Goal: Transaction & Acquisition: Download file/media

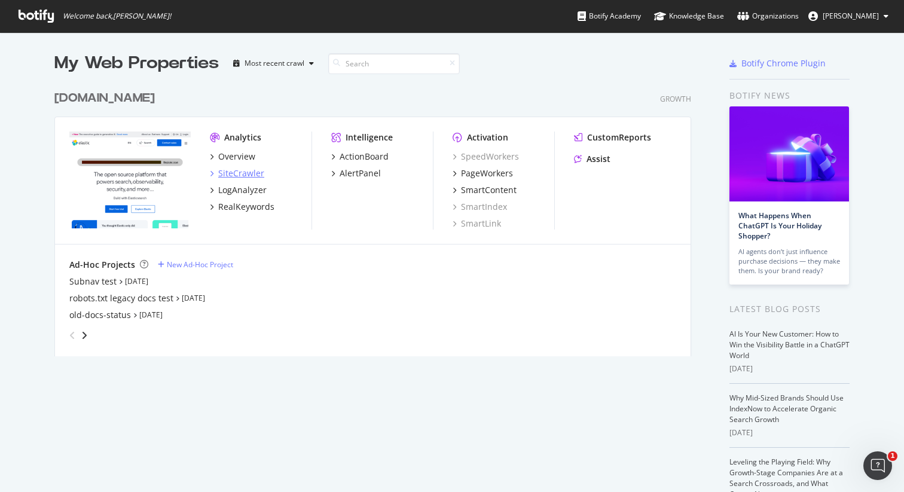
click at [239, 176] on div "SiteCrawler" at bounding box center [241, 173] width 46 height 12
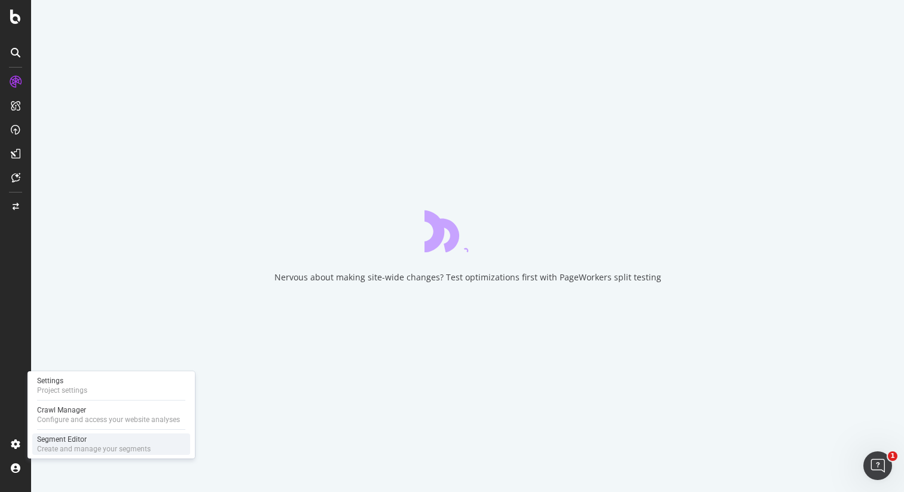
click at [54, 443] on div "Segment Editor" at bounding box center [94, 440] width 114 height 10
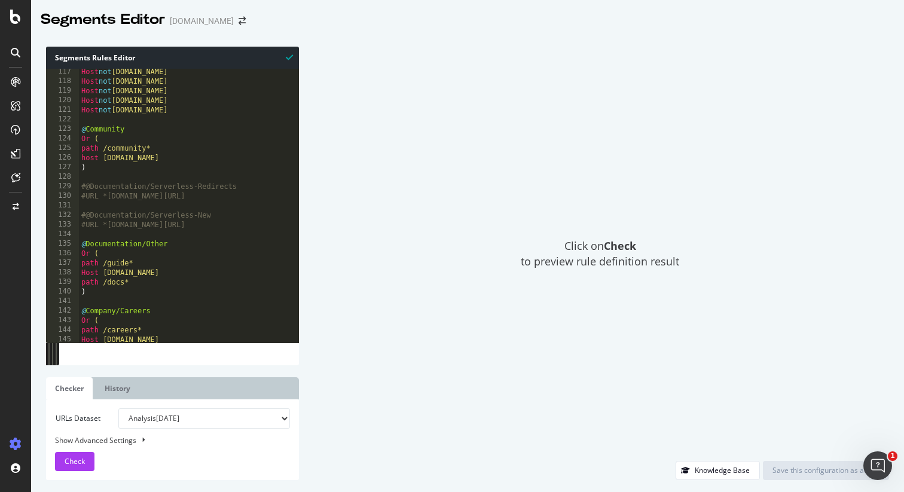
scroll to position [1112, 0]
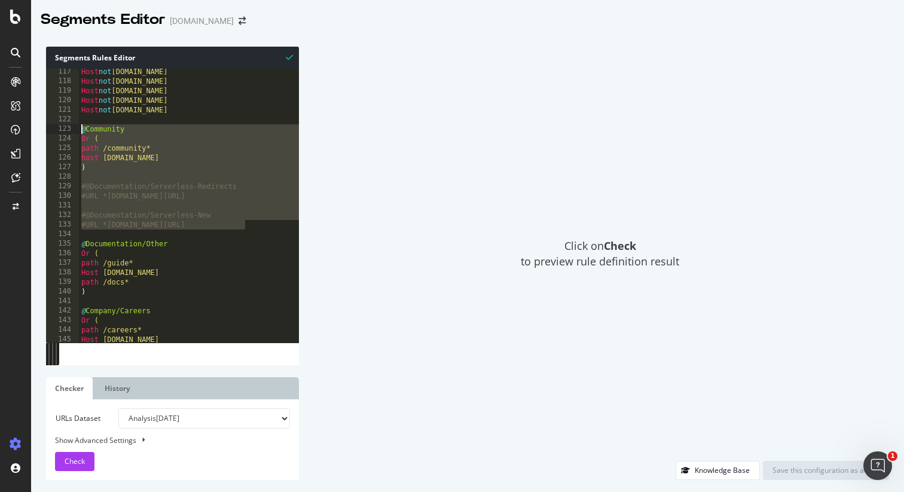
drag, startPoint x: 179, startPoint y: 217, endPoint x: 77, endPoint y: 130, distance: 133.7
click at [77, 130] on div "#URL *elastic.co/guide/en/serverless/* 117 118 119 120 121 122 123 124 125 126 …" at bounding box center [172, 206] width 253 height 274
type textarea "@Community Or ("
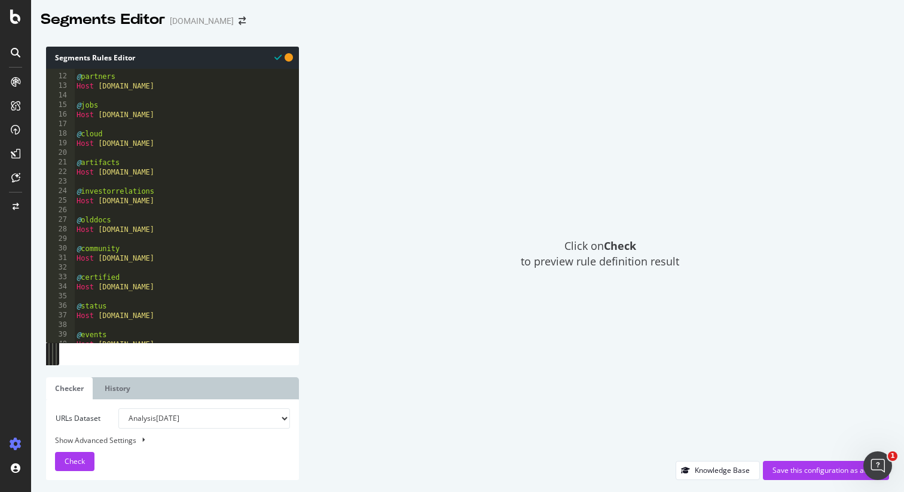
scroll to position [0, 0]
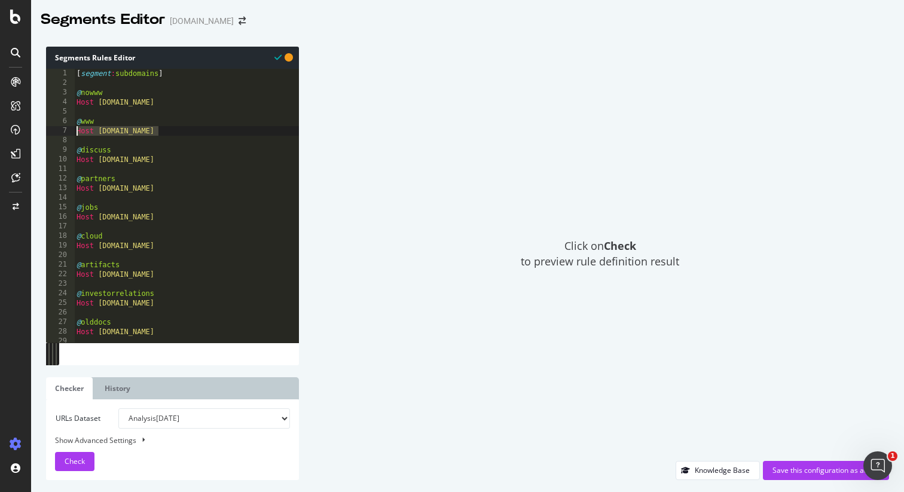
drag, startPoint x: 162, startPoint y: 130, endPoint x: 63, endPoint y: 133, distance: 98.7
click at [63, 133] on div "1 2 3 4 5 6 7 8 9 10 11 12 13 14 15 16 17 18 19 20 21 22 23 24 25 26 27 28 29 3…" at bounding box center [172, 206] width 253 height 274
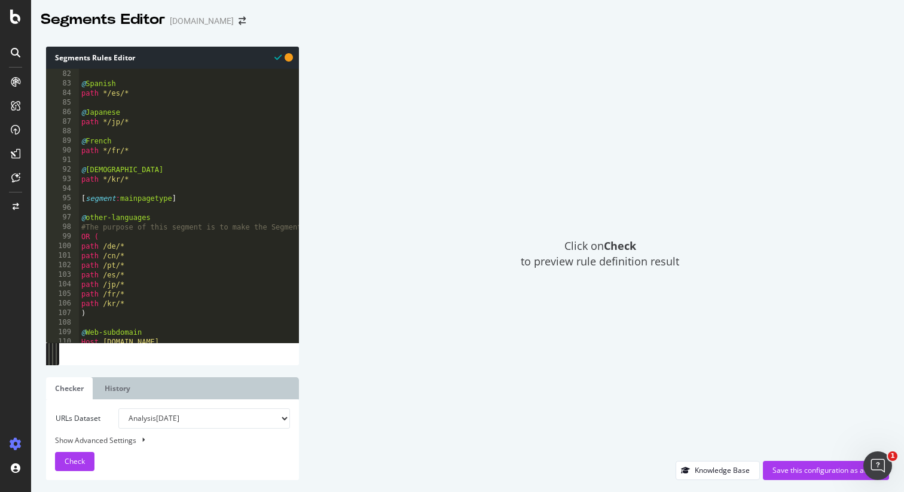
scroll to position [776, 0]
click at [187, 197] on div "@ Spanish path */es/* @ Japanese path */jp/* @ French path */fr/* @ Korean path…" at bounding box center [676, 214] width 1194 height 293
type textarea "[segment:mainpagetype]"
paste textarea "Host www.elastic.co"
type textarea "Host www.elastic.co"
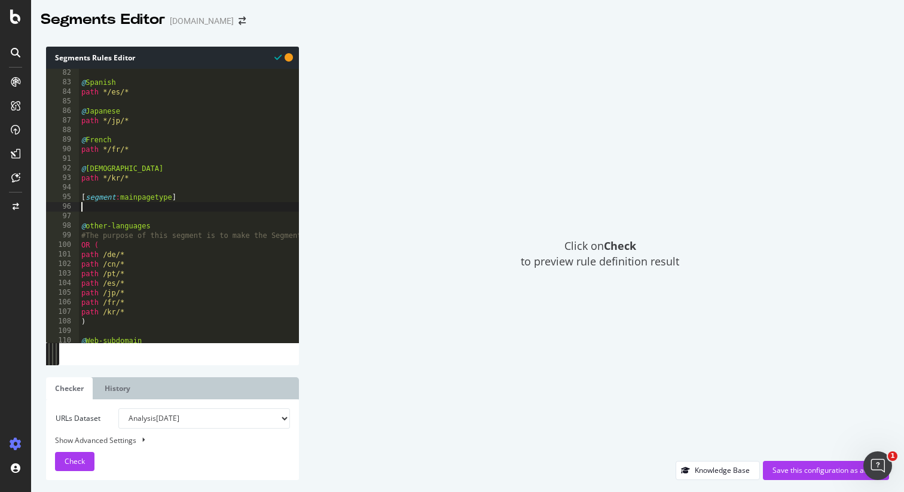
click at [177, 269] on div "@ Spanish path */es/* @ Japanese path */jp/* @ French path */fr/* @ Korean path…" at bounding box center [676, 214] width 1194 height 293
type textarea "path /cn/*"
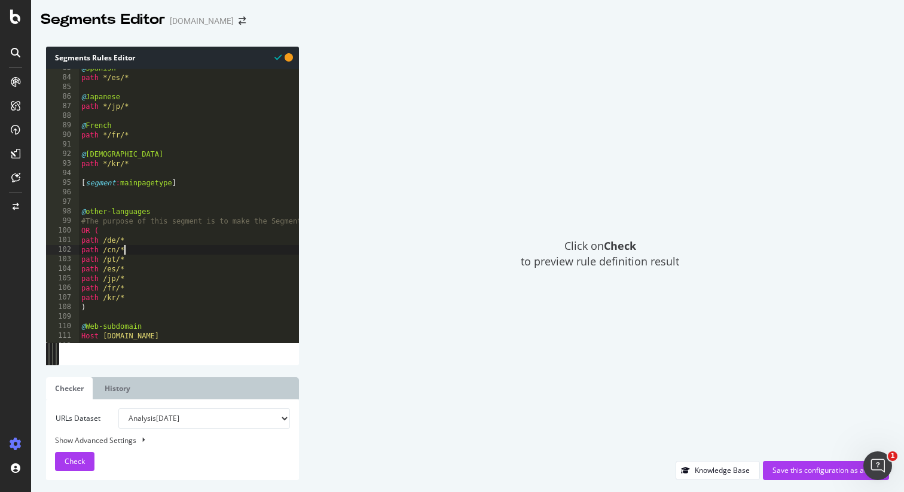
scroll to position [790, 0]
click at [86, 200] on div "@ Spanish path */es/* @ Japanese path */jp/* @ French path */fr/* @ Korean path…" at bounding box center [676, 209] width 1194 height 293
click at [97, 191] on div "@ Spanish path */es/* @ Japanese path */jp/* @ French path */fr/* @ Korean path…" at bounding box center [676, 209] width 1194 height 293
paste textarea "Host www.elastic.co"
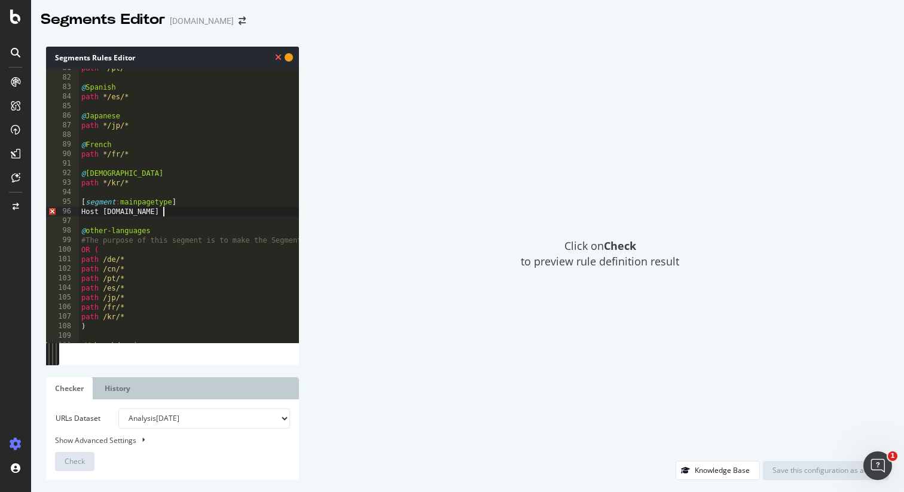
scroll to position [771, 0]
drag, startPoint x: 172, startPoint y: 212, endPoint x: 65, endPoint y: 212, distance: 106.5
click at [66, 212] on div "Host www.elastic.co 81 82 83 84 85 86 87 88 89 90 91 92 93 94 95 96 97 98 99 10…" at bounding box center [172, 206] width 253 height 274
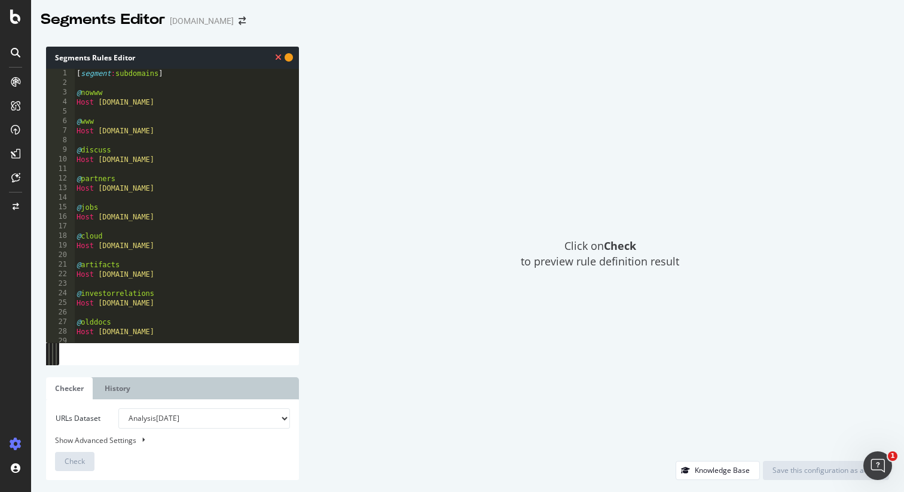
scroll to position [0, 0]
drag, startPoint x: 166, startPoint y: 132, endPoint x: 50, endPoint y: 130, distance: 115.5
click at [50, 130] on div "@ 1 2 3 4 5 6 7 8 9 10 11 12 13 14 15 16 17 18 19 20 21 22 23 24 25 26 27 28 29…" at bounding box center [172, 206] width 253 height 274
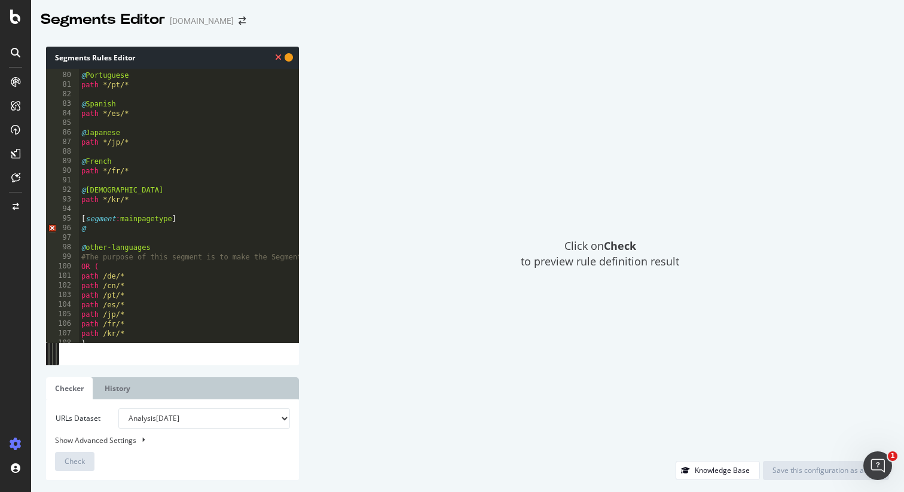
scroll to position [757, 0]
click at [124, 227] on div "@ Portuguese path */pt/* @ Spanish path */es/* @ Japanese path */jp/* @ French …" at bounding box center [676, 214] width 1194 height 293
paste textarea "Host www.elastic.co"
click at [202, 241] on div "@ Portuguese path */pt/* @ Spanish path */es/* @ Japanese path */jp/* @ French …" at bounding box center [676, 214] width 1194 height 293
click at [89, 226] on div "@ Portuguese path */pt/* @ Spanish path */es/* @ Japanese path */jp/* @ French …" at bounding box center [676, 214] width 1194 height 293
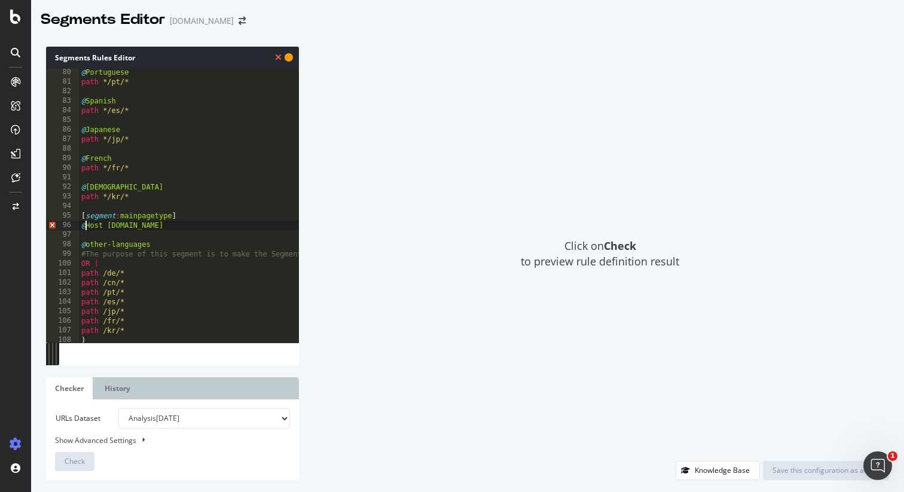
click at [84, 227] on div "@ Portuguese path */pt/* @ Spanish path */es/* @ Japanese path */jp/* @ French …" at bounding box center [676, 214] width 1194 height 293
click at [112, 226] on div "@ Portuguese path */pt/* @ Spanish path */es/* @ Japanese path */jp/* @ French …" at bounding box center [676, 214] width 1194 height 293
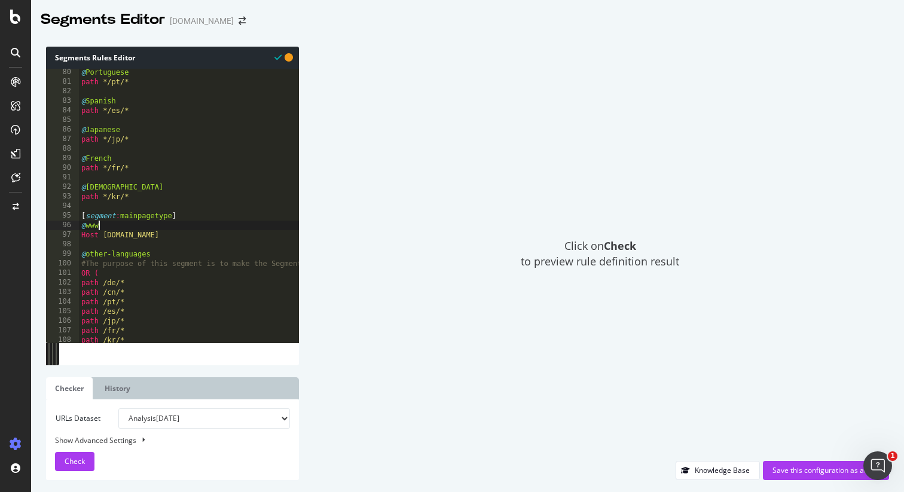
scroll to position [0, 1]
drag, startPoint x: 168, startPoint y: 234, endPoint x: 45, endPoint y: 227, distance: 122.8
click at [45, 227] on div "Segments Rules Editor @www 80 81 82 83 84 85 86 87 88 89 90 91 92 93 94 95 96 9…" at bounding box center [467, 264] width 873 height 458
type textarea "@www Host www.elastic.co"
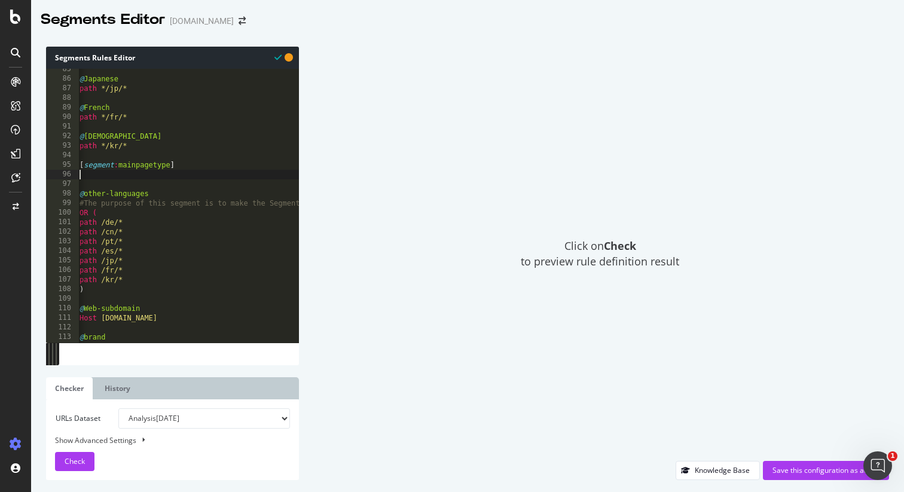
scroll to position [0, 0]
click at [171, 165] on div "@ Japanese path */jp/* @ French path */fr/* @ Korean path */kr/* [ segment : ma…" at bounding box center [676, 211] width 1194 height 293
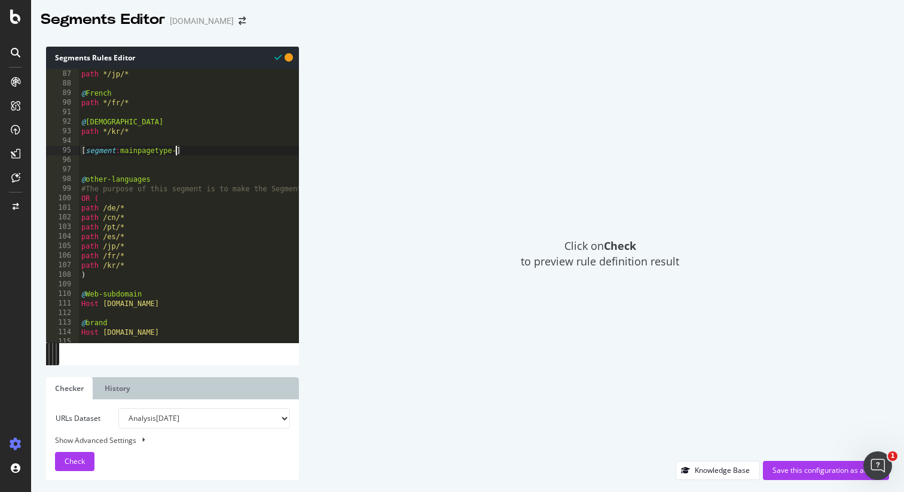
scroll to position [0, 7]
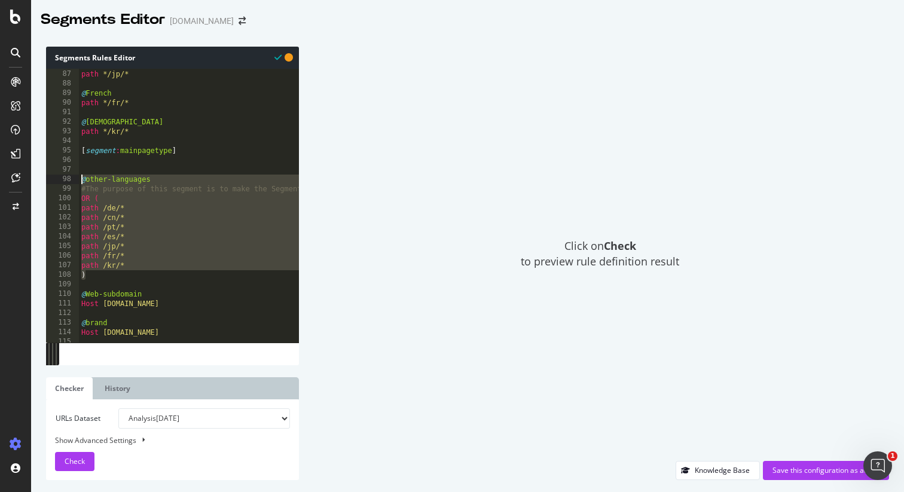
drag, startPoint x: 92, startPoint y: 275, endPoint x: 60, endPoint y: 181, distance: 98.7
click at [60, 181] on div "[segment:mainpagetype] 86 87 88 89 90 91 92 93 94 95 96 97 98 99 100 101 102 10…" at bounding box center [172, 206] width 253 height 274
type textarea "@other-languages #The purpose of this segment is to make the Segment English fo…"
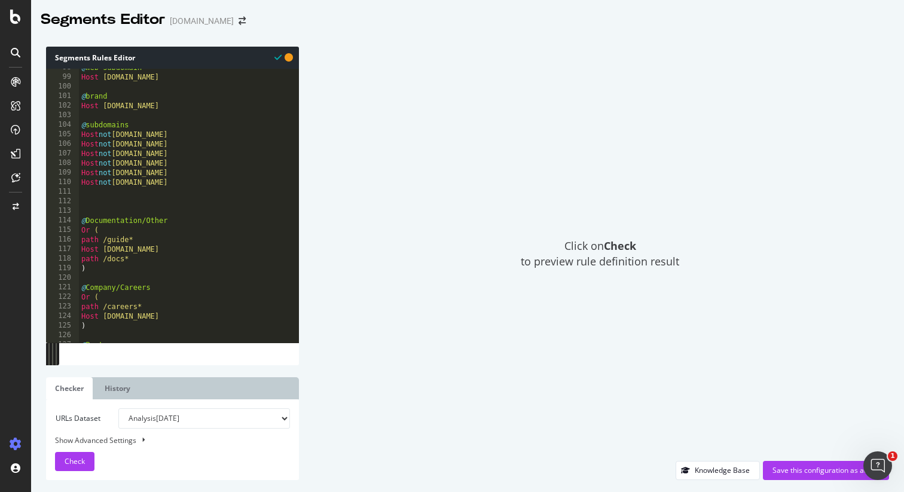
scroll to position [935, 0]
drag, startPoint x: 172, startPoint y: 219, endPoint x: 146, endPoint y: 219, distance: 26.3
click at [146, 219] on div "@ Web-subdomain Host web.elastic.co @ brand Host searchpowered.elastic.co @ sub…" at bounding box center [676, 208] width 1194 height 293
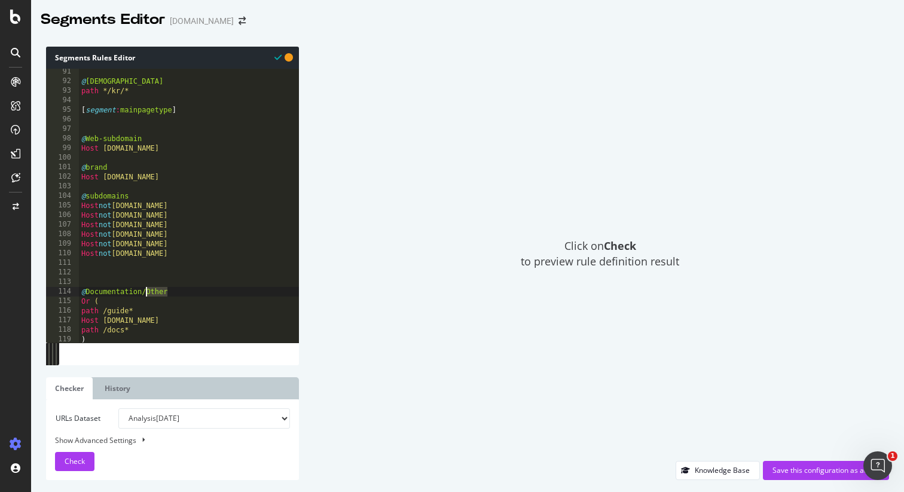
scroll to position [863, 0]
drag, startPoint x: 213, startPoint y: 176, endPoint x: 65, endPoint y: 166, distance: 148.7
click at [65, 166] on div "@Documentation/Other 91 92 93 94 95 96 97 98 99 100 101 102 103 104 105 106 107…" at bounding box center [172, 206] width 253 height 274
type textarea "@brand Host searchpowered.elastic.co"
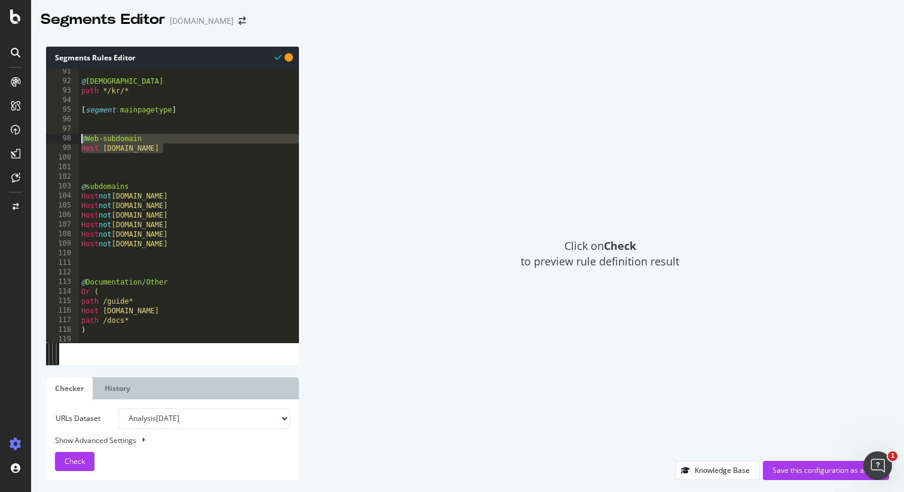
drag, startPoint x: 175, startPoint y: 151, endPoint x: 48, endPoint y: 141, distance: 127.2
click at [48, 141] on div "91 92 93 94 95 96 97 98 99 100 101 102 103 104 105 106 107 108 109 110 111 112 …" at bounding box center [172, 206] width 253 height 274
type textarea "@Web-subdomain Host web.elastic.co"
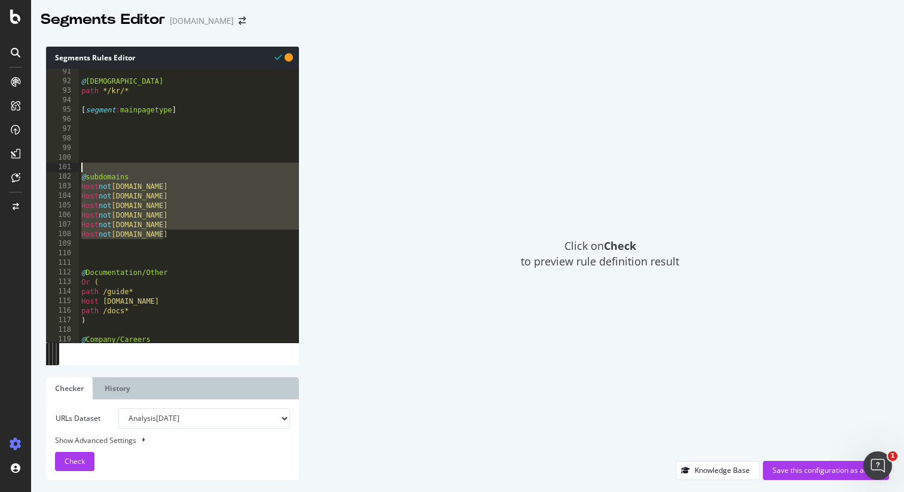
drag, startPoint x: 182, startPoint y: 236, endPoint x: 82, endPoint y: 167, distance: 121.3
click at [82, 167] on div "@ Korean path */kr/* [ segment : mainpagetype ] @ subdomains Host not www.elast…" at bounding box center [676, 213] width 1194 height 293
type textarea "@subdomains"
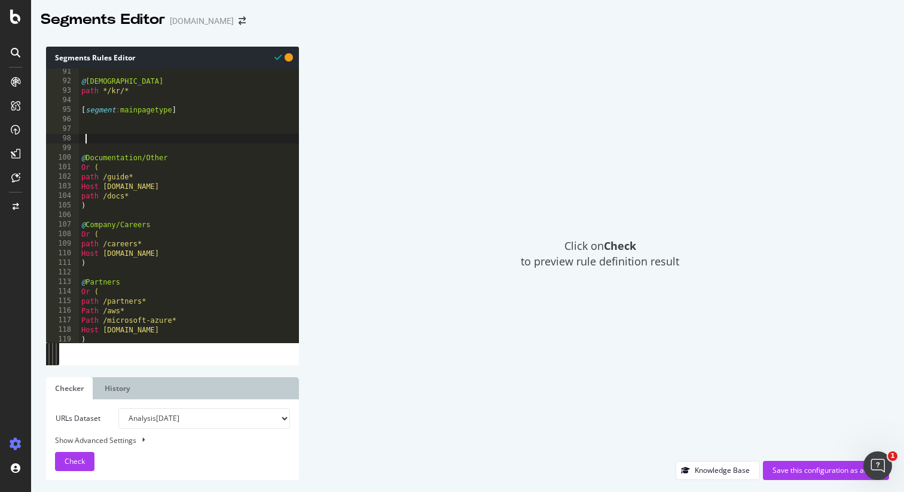
click at [109, 138] on div "@ Korean path */kr/* [ segment : mainpagetype ] @ Documentation/Other Or ( path…" at bounding box center [676, 213] width 1194 height 293
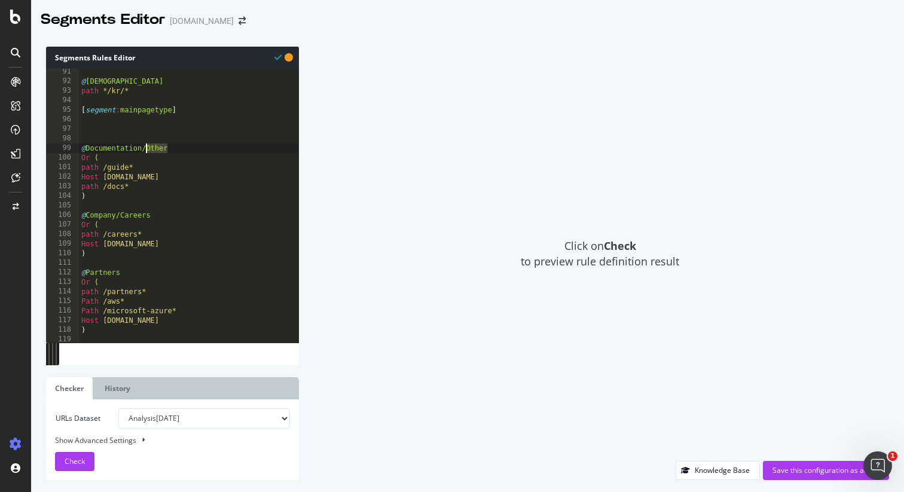
drag, startPoint x: 179, startPoint y: 150, endPoint x: 146, endPoint y: 150, distance: 32.9
click at [146, 150] on div "@ Korean path */kr/* [ segment : mainpagetype ] @ Documentation/Other Or ( path…" at bounding box center [676, 213] width 1194 height 293
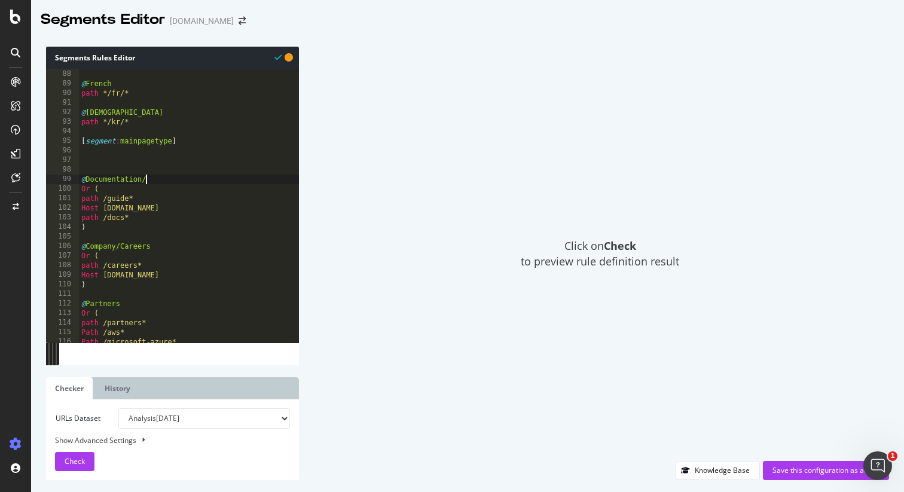
scroll to position [838, 0]
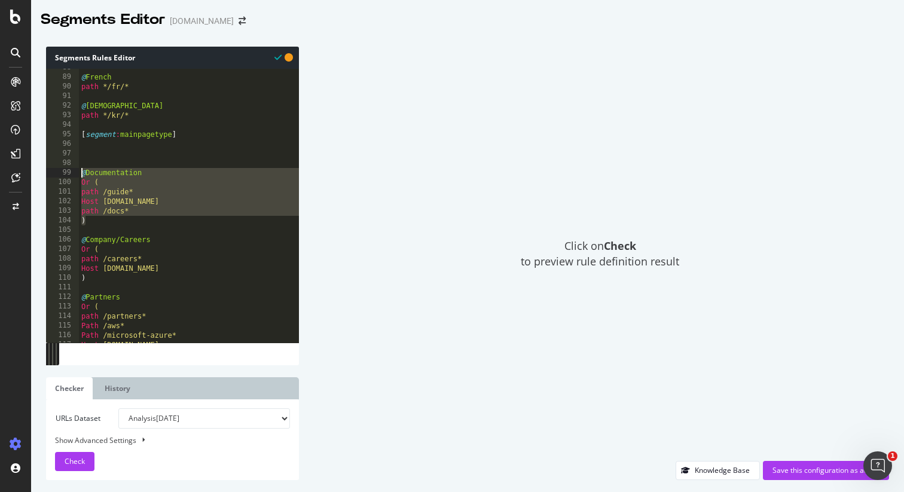
drag, startPoint x: 95, startPoint y: 224, endPoint x: 73, endPoint y: 173, distance: 54.7
click at [73, 173] on div "@Documentation 88 89 90 91 92 93 94 95 96 97 98 99 100 101 102 103 104 105 106 …" at bounding box center [172, 206] width 253 height 274
click at [115, 224] on div "@ French path */fr/* @ Korean path */kr/* [ segment : mainpagetype ] @ Document…" at bounding box center [676, 209] width 1194 height 293
type textarea ")"
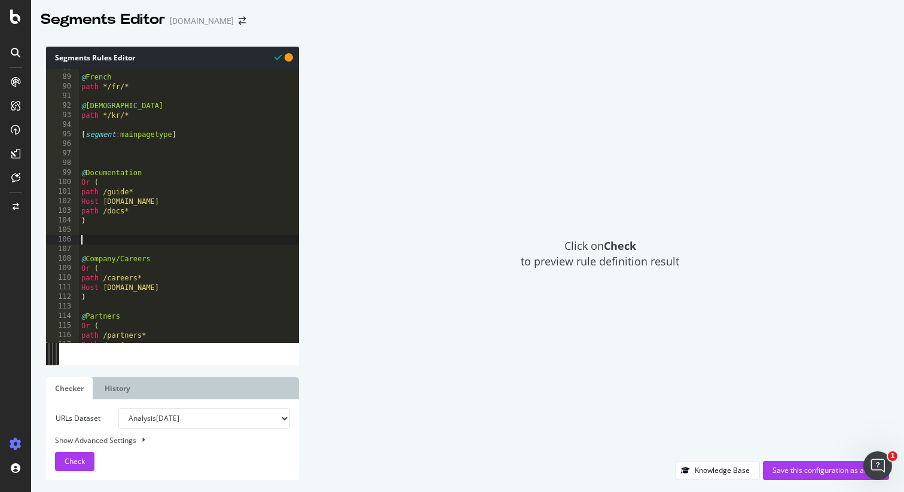
paste textarea ")"
click at [147, 243] on div "@ French path */fr/* @ Korean path */kr/* [ segment : mainpagetype ] @ Document…" at bounding box center [676, 209] width 1194 height 293
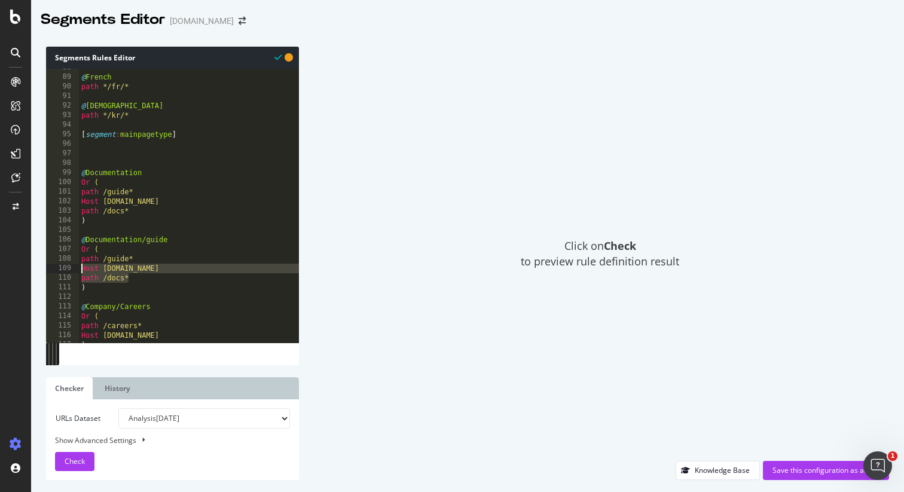
drag, startPoint x: 138, startPoint y: 279, endPoint x: 66, endPoint y: 269, distance: 71.9
click at [66, 269] on div "@Documentation/guide 88 89 90 91 92 93 94 95 96 97 98 99 100 101 102 103 104 10…" at bounding box center [172, 206] width 253 height 274
type textarea "Host docs.elastic.co path /docs*"
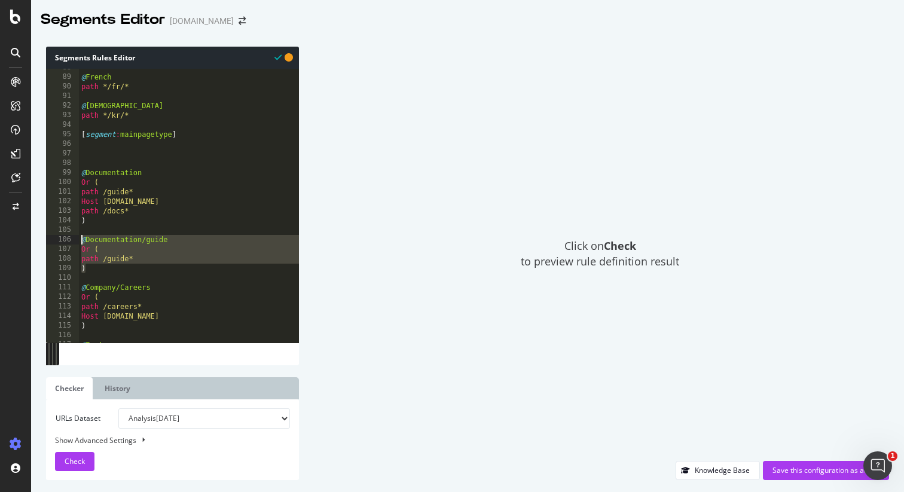
drag, startPoint x: 99, startPoint y: 269, endPoint x: 72, endPoint y: 237, distance: 41.5
click at [72, 237] on div "path /guide* 88 89 90 91 92 93 94 95 96 97 98 99 100 101 102 103 104 105 106 10…" at bounding box center [172, 206] width 253 height 274
click at [115, 270] on div "@ French path */fr/* @ Korean path */kr/* [ segment : mainpagetype ] @ Document…" at bounding box center [676, 209] width 1194 height 293
type textarea ")"
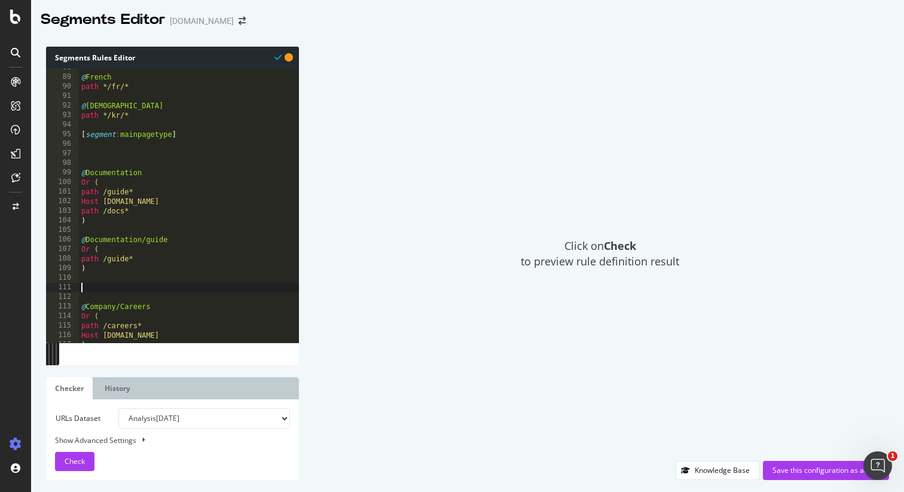
paste textarea ")"
drag, startPoint x: 176, startPoint y: 291, endPoint x: 147, endPoint y: 291, distance: 29.3
click at [147, 291] on div "@ French path */fr/* @ Korean path */kr/* [ segment : mainpagetype ] @ Document…" at bounding box center [676, 209] width 1194 height 293
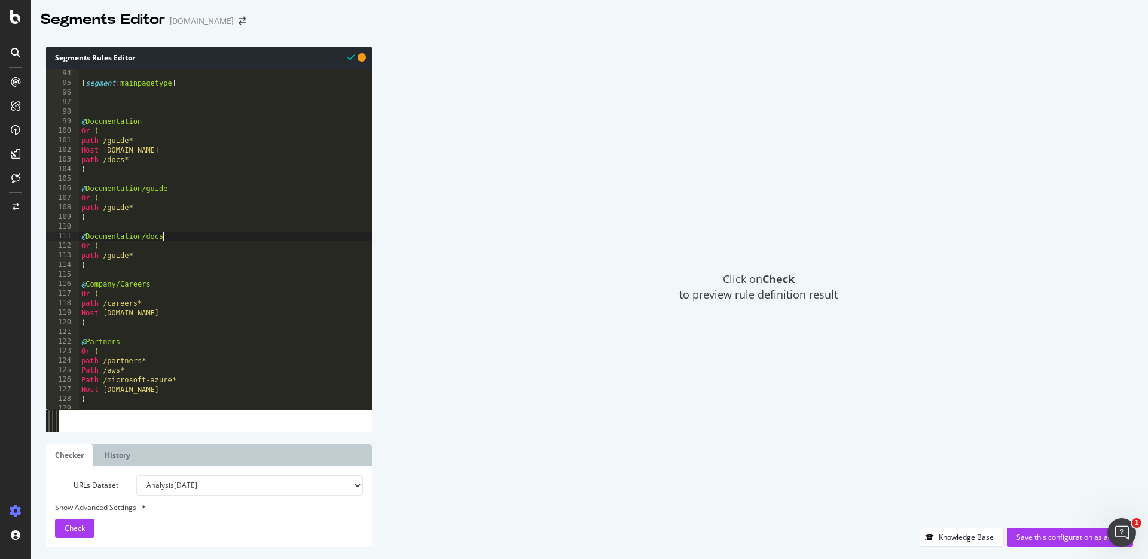
scroll to position [890, 0]
type textarea "@Documentation/docs"
click at [81, 492] on span "Check" at bounding box center [75, 528] width 20 height 10
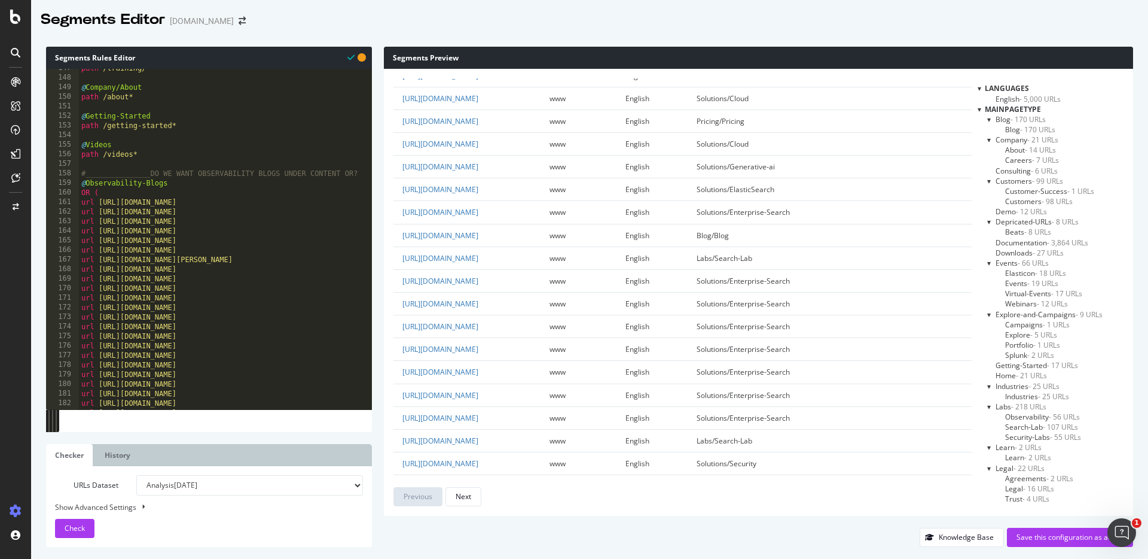
scroll to position [0, 0]
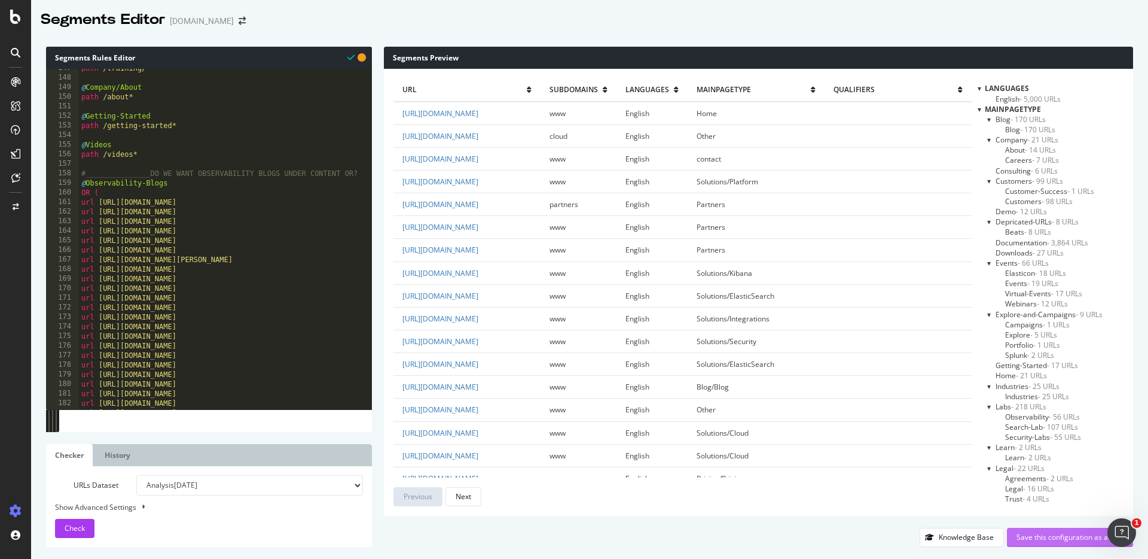
click at [904, 492] on div "Save this configuration as active" at bounding box center [1070, 537] width 107 height 10
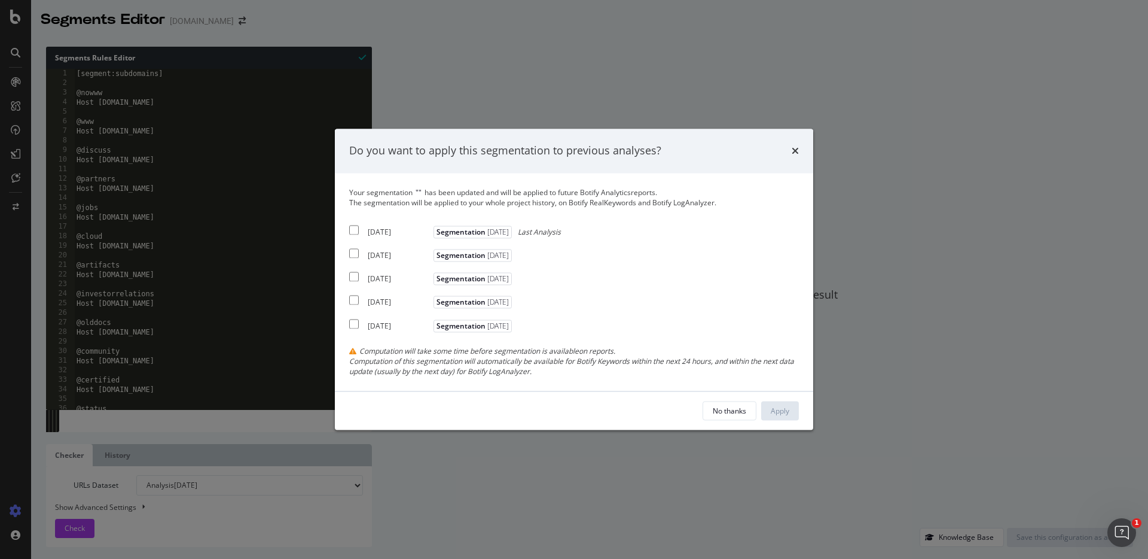
click at [355, 233] on input "modal" at bounding box center [354, 230] width 10 height 10
checkbox input "true"
click at [782, 409] on div "Apply" at bounding box center [780, 411] width 19 height 10
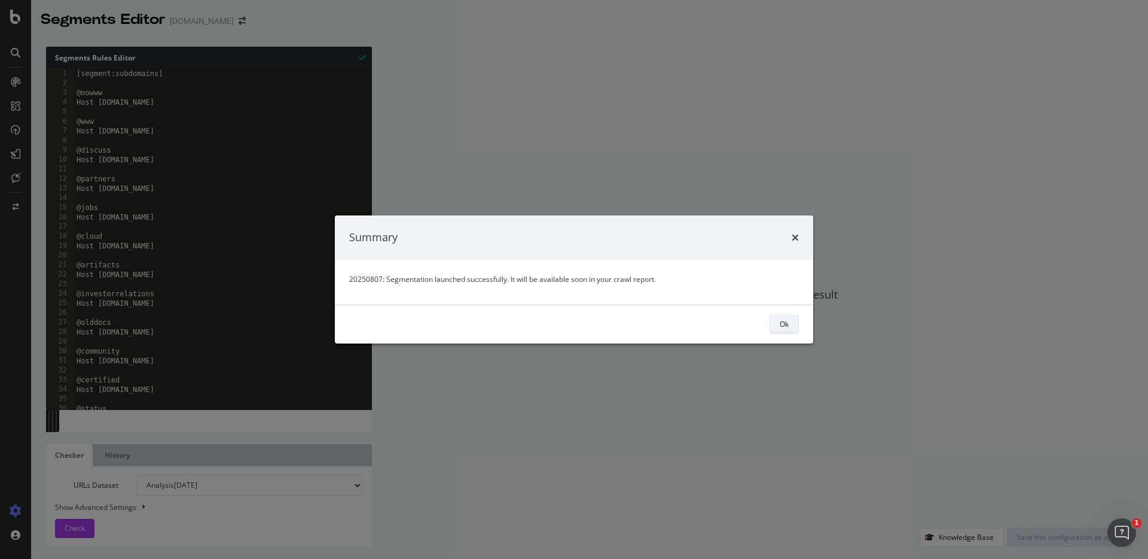
click at [799, 325] on button "Ok" at bounding box center [784, 324] width 29 height 19
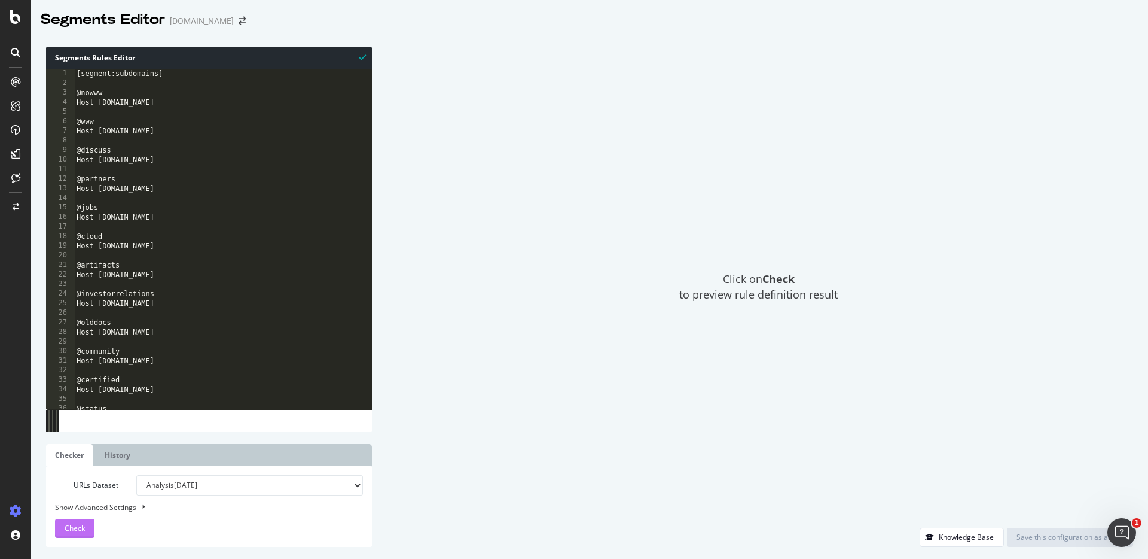
click at [78, 492] on span "Check" at bounding box center [75, 528] width 20 height 10
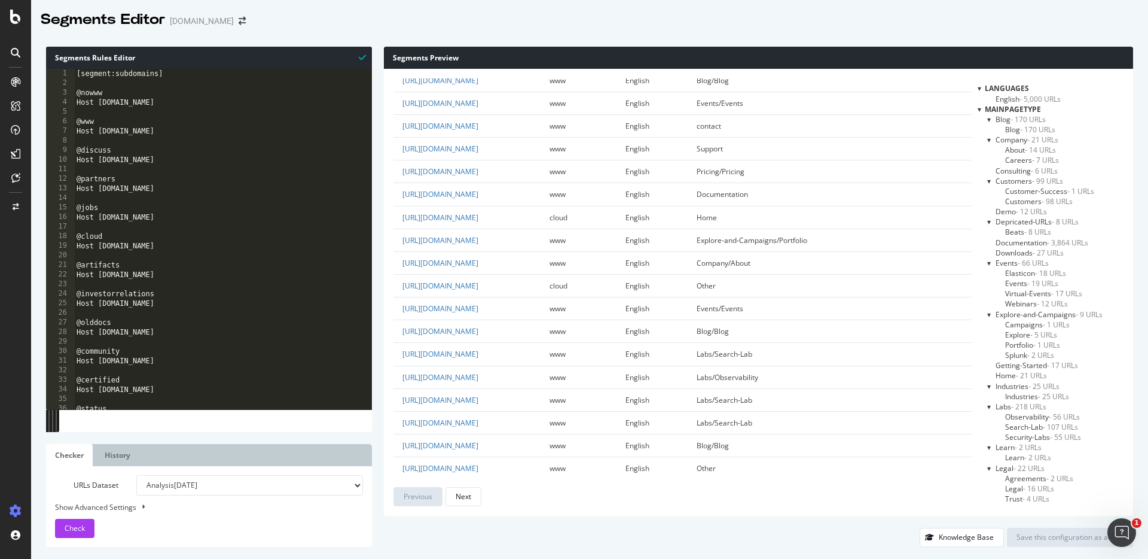
click at [361, 56] on icon at bounding box center [362, 57] width 7 height 8
click at [364, 57] on icon at bounding box center [362, 57] width 7 height 8
click at [73, 492] on span "Check" at bounding box center [75, 528] width 20 height 10
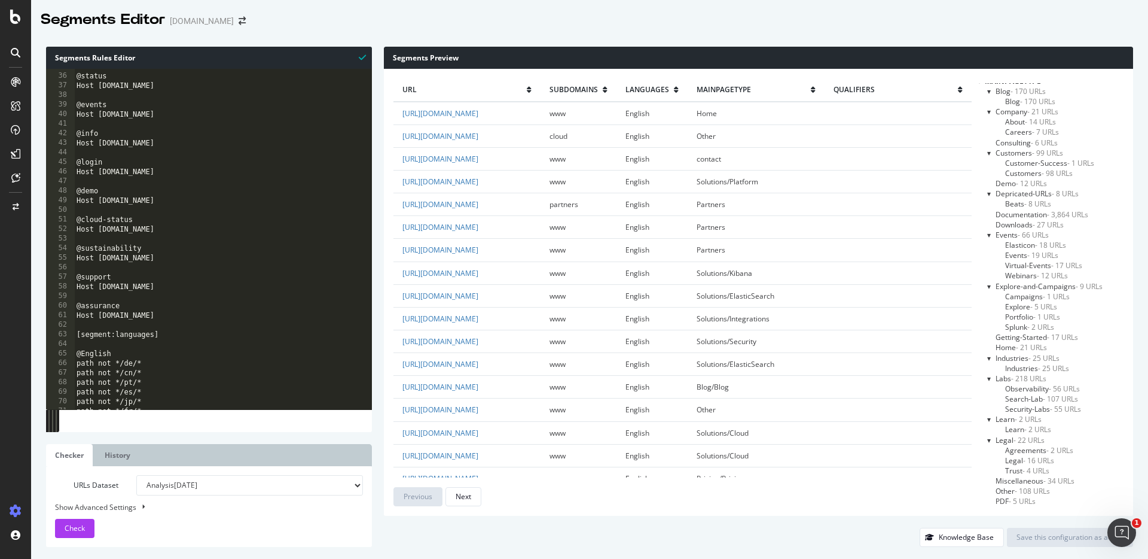
scroll to position [27, 0]
click at [904, 217] on span "Documentation - 3,864 URLs" at bounding box center [1042, 216] width 93 height 10
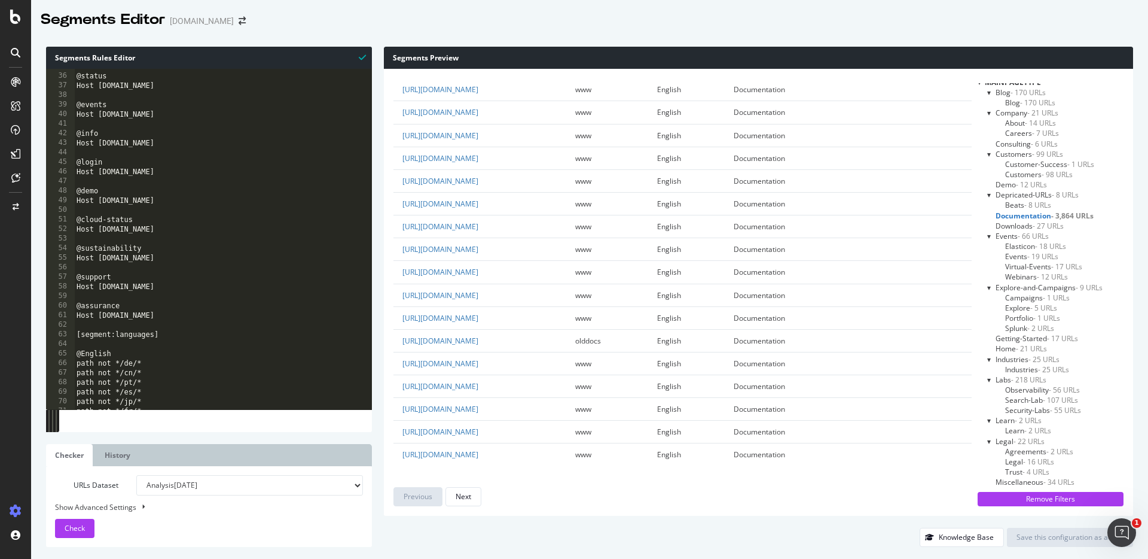
scroll to position [2758, 0]
click at [904, 379] on span "Labs - 218 URLs" at bounding box center [1021, 379] width 51 height 10
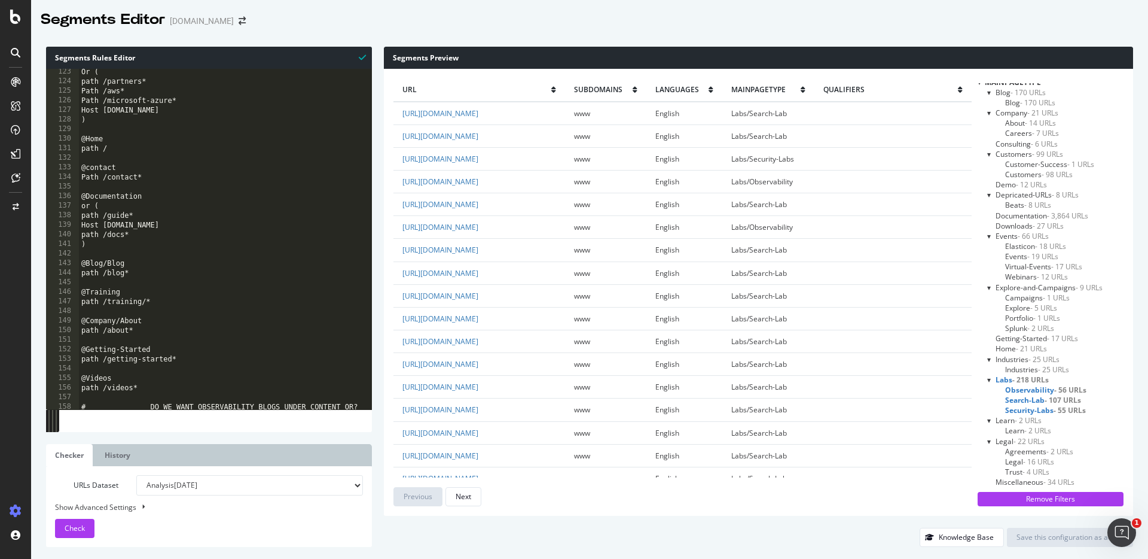
scroll to position [1169, 0]
click at [162, 237] on div "Or ( path /partners* Path /aws* Path /microsoft-azure* Host partners.elastic.co…" at bounding box center [676, 247] width 1194 height 359
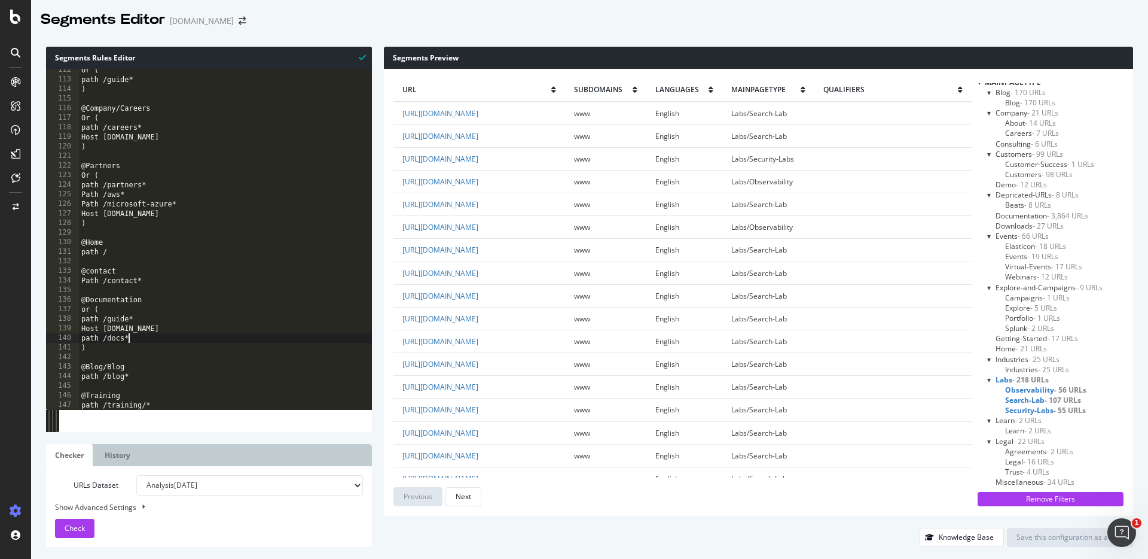
scroll to position [1075, 0]
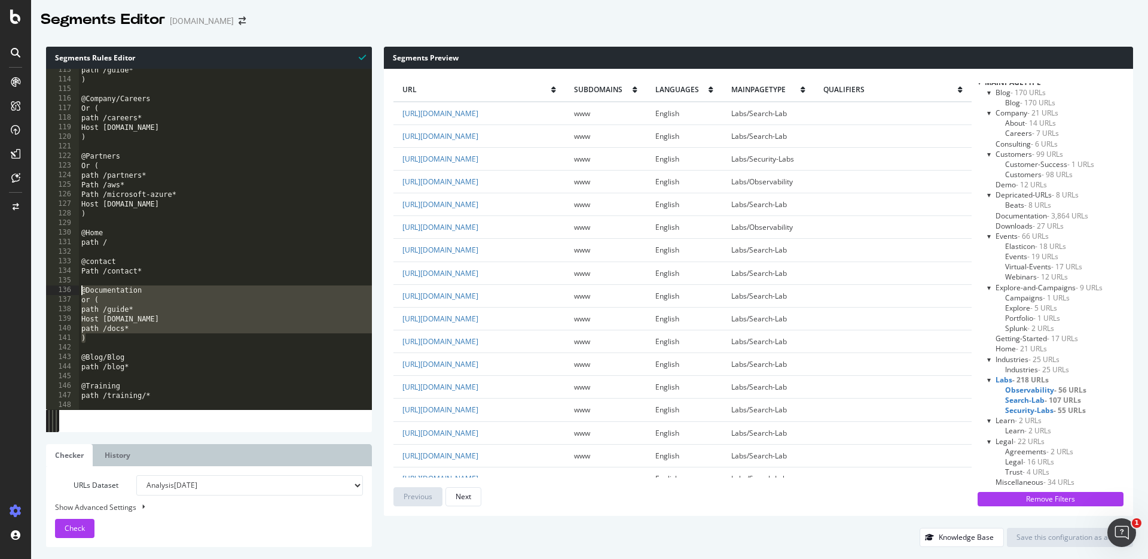
drag, startPoint x: 90, startPoint y: 337, endPoint x: 69, endPoint y: 291, distance: 51.1
click at [69, 291] on div "path /docs* 113 114 115 116 117 118 119 120 121 122 123 124 125 126 127 128 129…" at bounding box center [209, 239] width 326 height 340
type textarea "@Documentation or ("
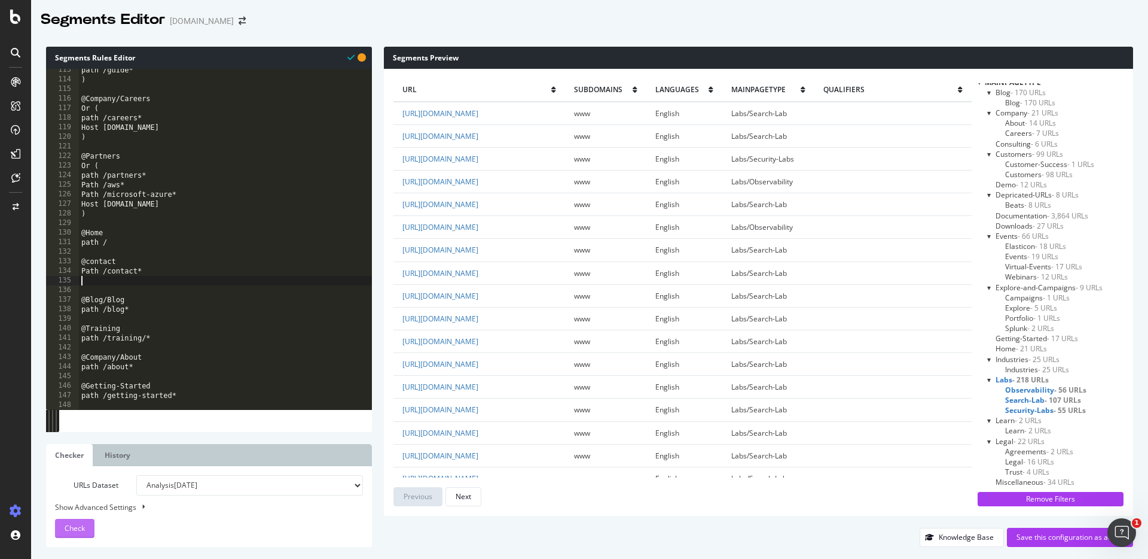
click at [70, 492] on span "Check" at bounding box center [75, 528] width 20 height 10
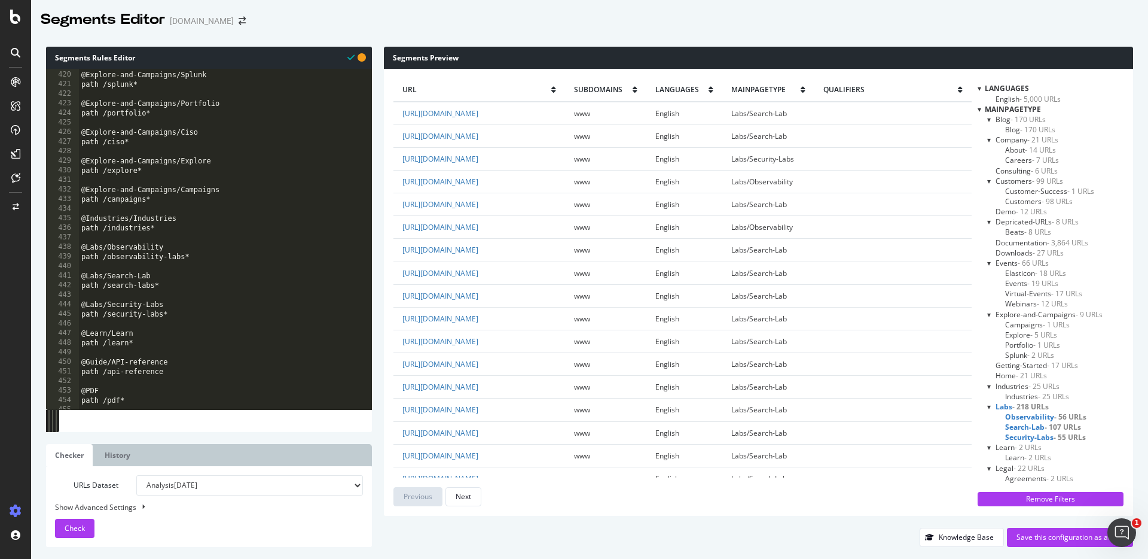
scroll to position [4009, 0]
click at [904, 242] on span "Documentation - 3,864 URLs" at bounding box center [1042, 242] width 93 height 10
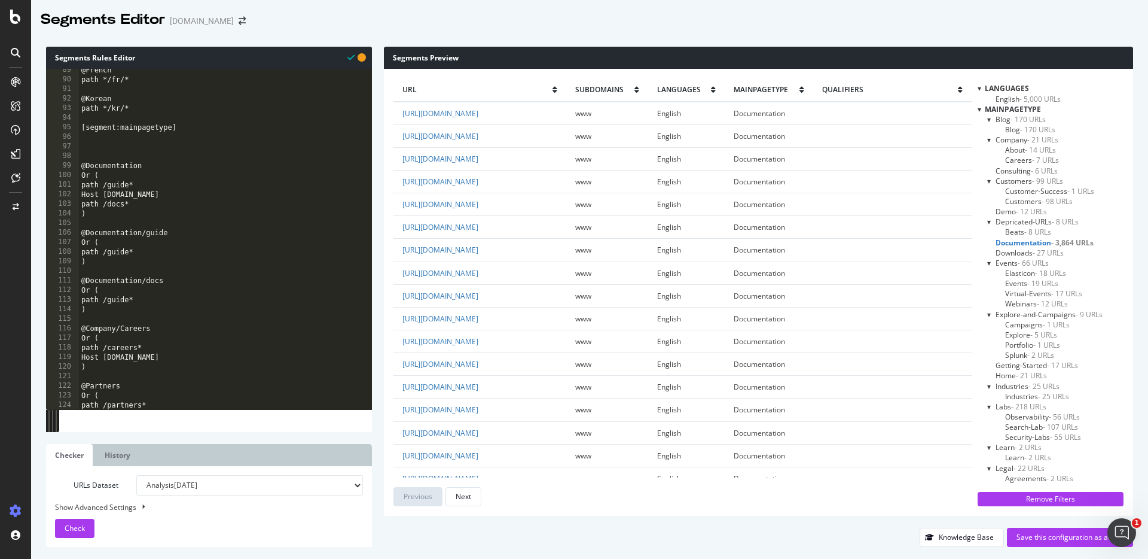
scroll to position [850, 0]
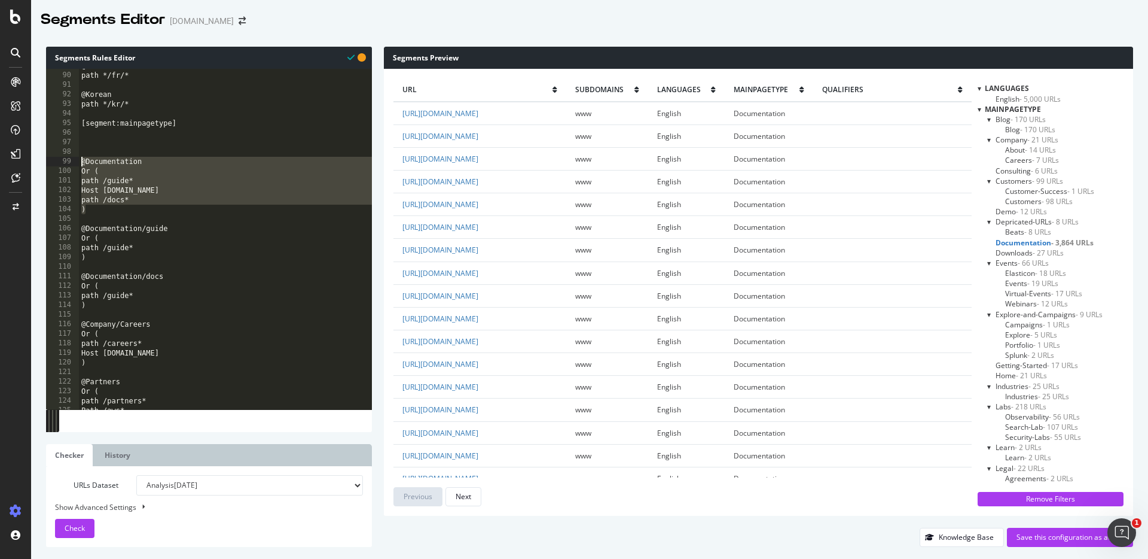
drag, startPoint x: 96, startPoint y: 209, endPoint x: 78, endPoint y: 161, distance: 51.5
click at [78, 161] on div ") 89 90 91 92 93 94 95 96 97 98 99 100 101 102 103 104 105 106 107 108 109 110 …" at bounding box center [209, 239] width 326 height 340
type textarea "@Documentation Or ("
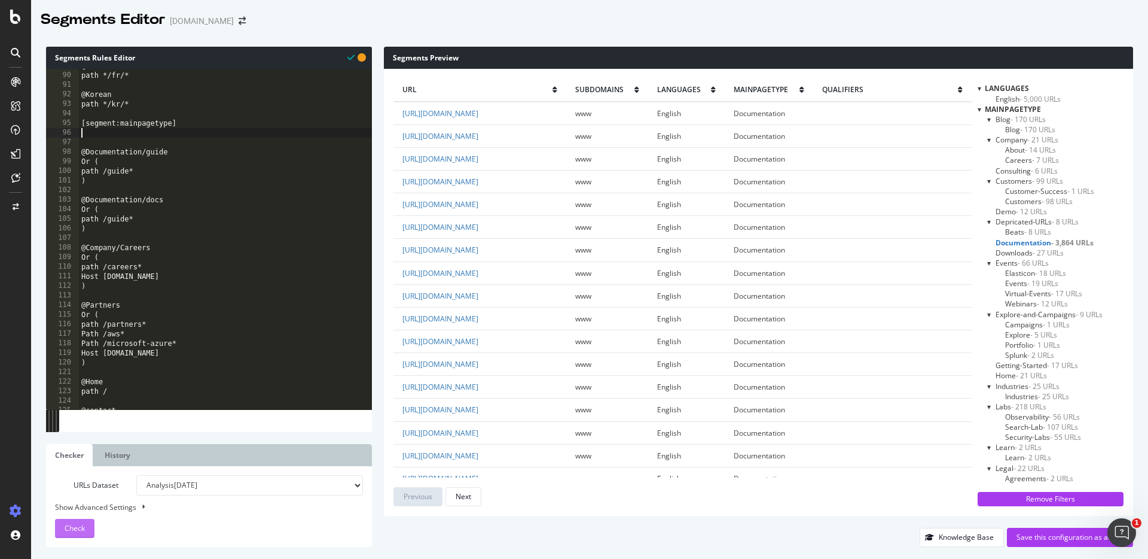
click at [75, 492] on span "Check" at bounding box center [75, 528] width 20 height 10
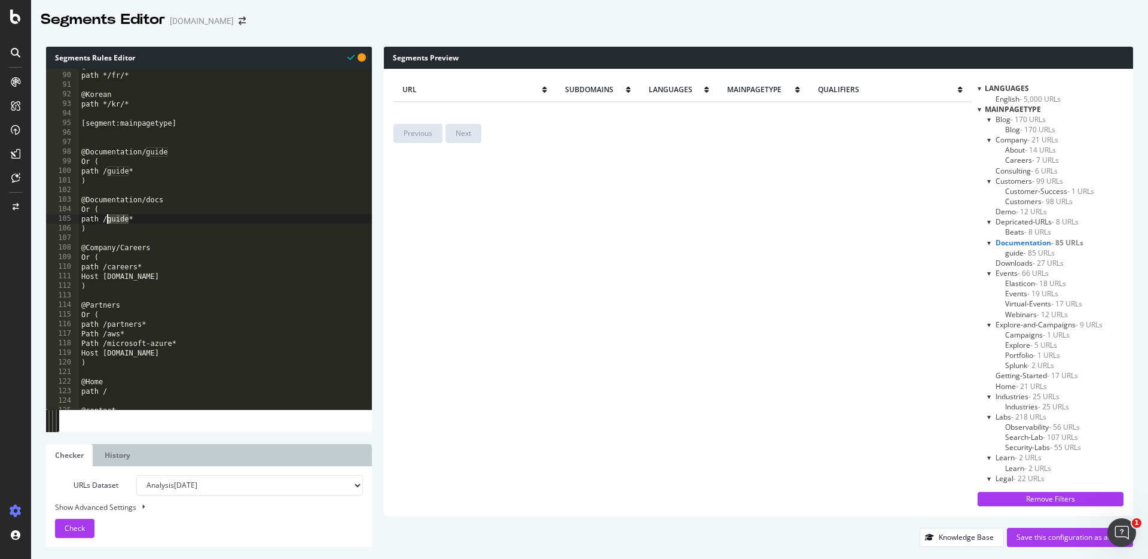
drag, startPoint x: 130, startPoint y: 219, endPoint x: 106, endPoint y: 220, distance: 23.4
click at [106, 220] on div "@French path */fr/* @Korean path */kr/* [segment:mainpagetype] @Documentation/g…" at bounding box center [676, 240] width 1194 height 359
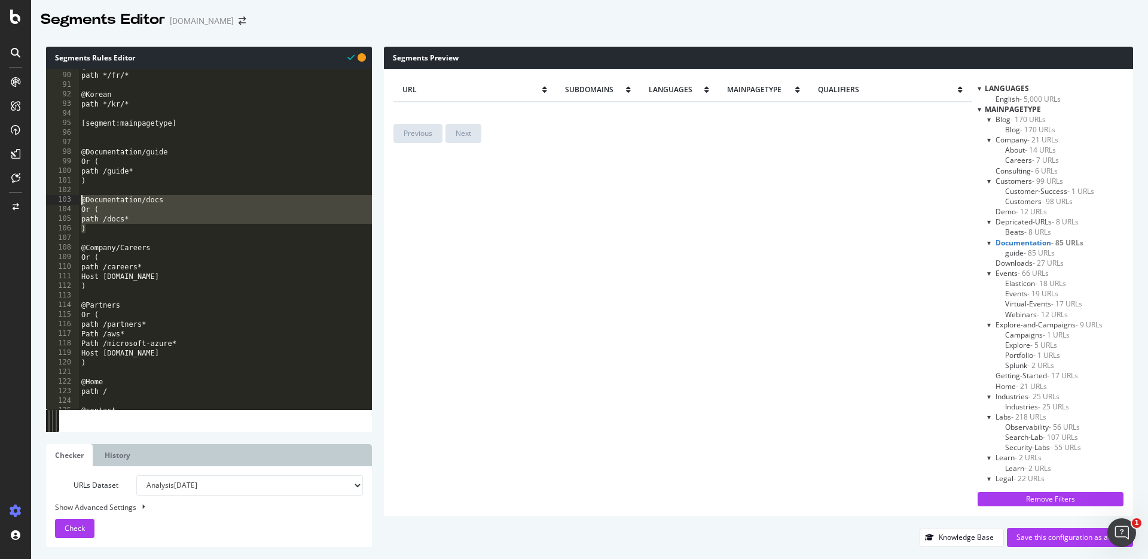
drag, startPoint x: 80, startPoint y: 223, endPoint x: 65, endPoint y: 201, distance: 26.2
click at [65, 201] on div "path /docs* 89 90 91 92 93 94 95 96 97 98 99 100 101 102 103 104 105 106 107 10…" at bounding box center [209, 239] width 326 height 340
click at [129, 228] on div "@French path */fr/* @Korean path */kr/* [segment:mainpagetype] @Documentation/g…" at bounding box center [676, 240] width 1194 height 359
type textarea ")"
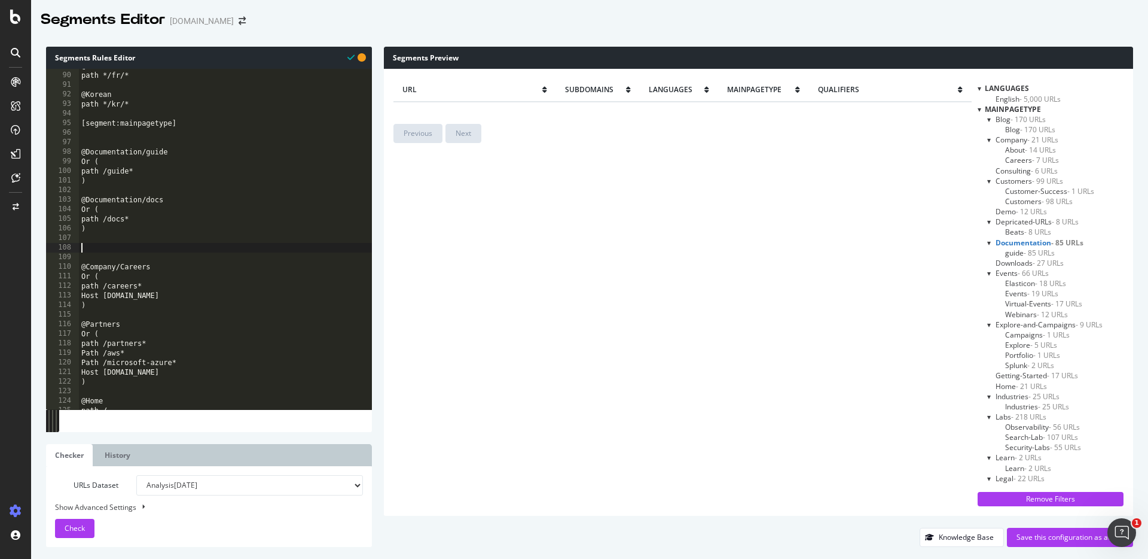
paste textarea ")"
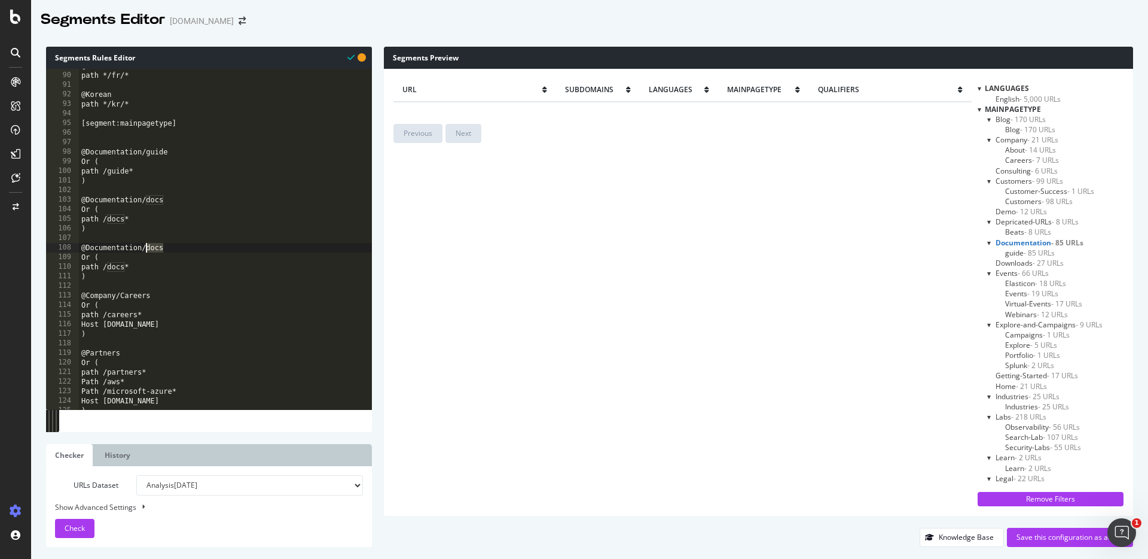
drag, startPoint x: 168, startPoint y: 248, endPoint x: 147, endPoint y: 248, distance: 20.9
click at [147, 248] on div "@French path */fr/* @Korean path */kr/* [segment:mainpagetype] @Documentation/g…" at bounding box center [676, 240] width 1194 height 359
drag, startPoint x: 96, startPoint y: 275, endPoint x: 78, endPoint y: 261, distance: 22.5
click at [77, 261] on div "@Documentation/docssubdomain 89 90 91 92 93 94 95 96 97 98 99 100 101 102 103 1…" at bounding box center [209, 239] width 326 height 340
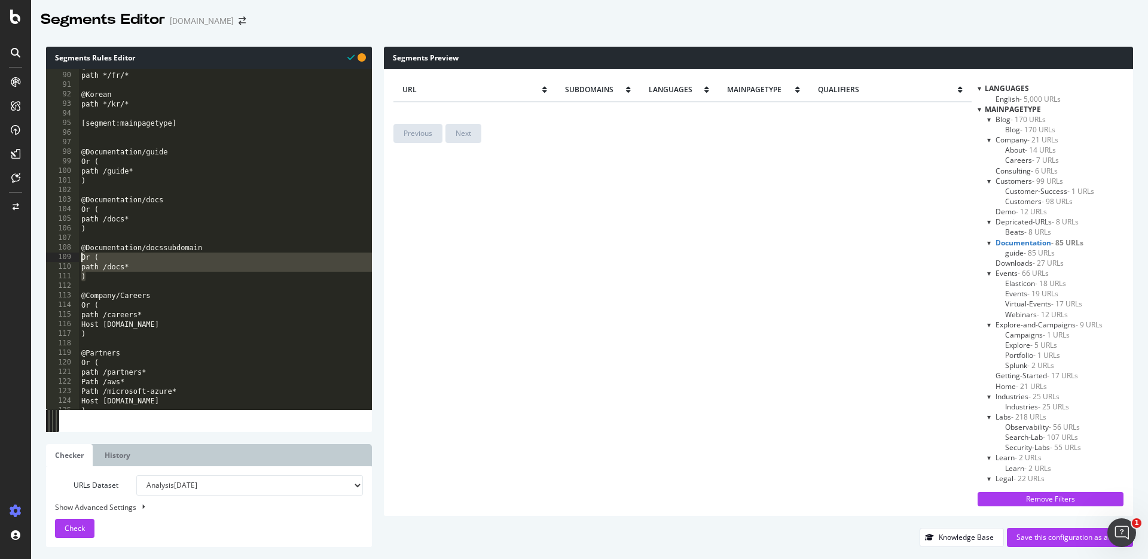
click at [150, 257] on div "@French path */fr/* @Korean path */kr/* [segment:mainpagetype] @Documentation/g…" at bounding box center [676, 240] width 1194 height 359
type textarea "Or ("
click at [135, 188] on div "@French path */fr/* @Korean path */kr/* [segment:mainpagetype] @Documentation/g…" at bounding box center [676, 240] width 1194 height 359
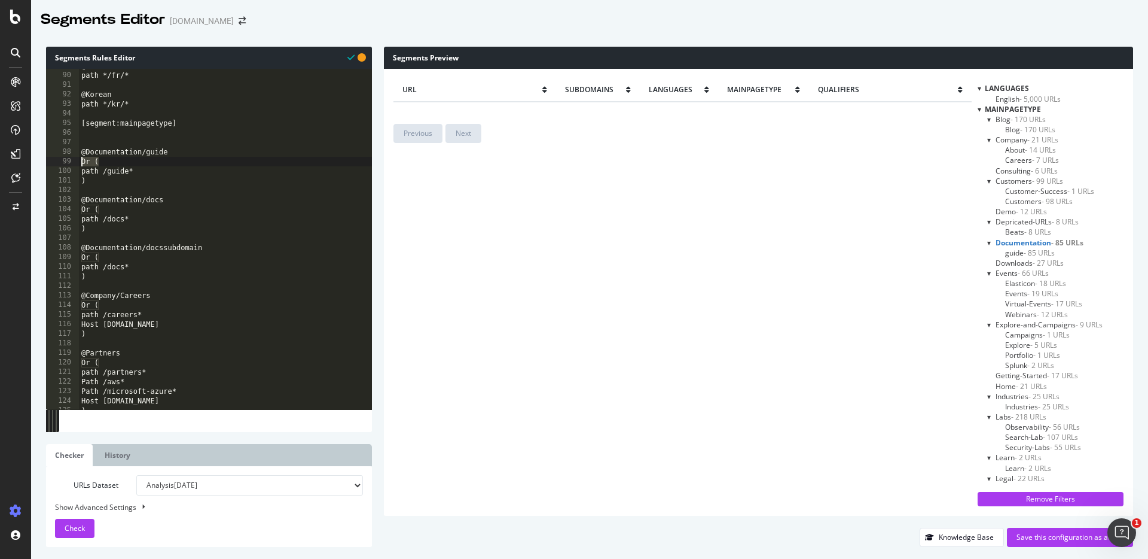
drag, startPoint x: 108, startPoint y: 162, endPoint x: 58, endPoint y: 163, distance: 49.6
click at [57, 163] on div "89 90 91 92 93 94 95 96 97 98 99 100 101 102 103 104 105 106 107 108 109 110 11…" at bounding box center [209, 239] width 326 height 340
type textarea "Or ("
drag, startPoint x: 92, startPoint y: 184, endPoint x: 77, endPoint y: 182, distance: 15.1
click at [77, 182] on div "89 90 91 92 93 94 95 96 97 98 99 100 101 102 103 104 105 106 107 108 109 110 11…" at bounding box center [209, 239] width 326 height 340
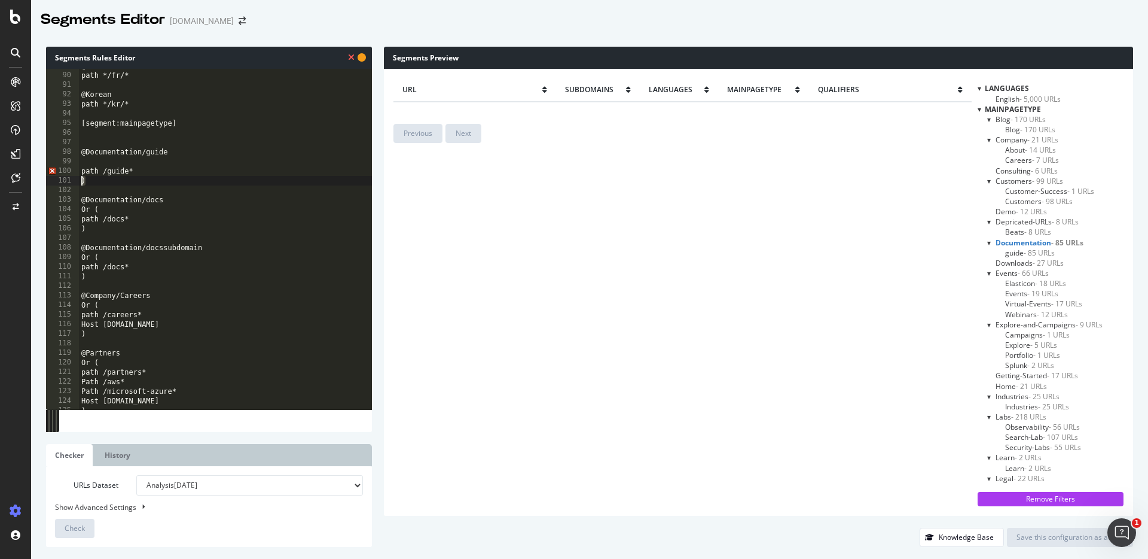
type textarea ")"
click at [81, 172] on div "@French path */fr/* @Korean path */kr/* [segment:mainpagetype] @Documentation/g…" at bounding box center [676, 240] width 1194 height 359
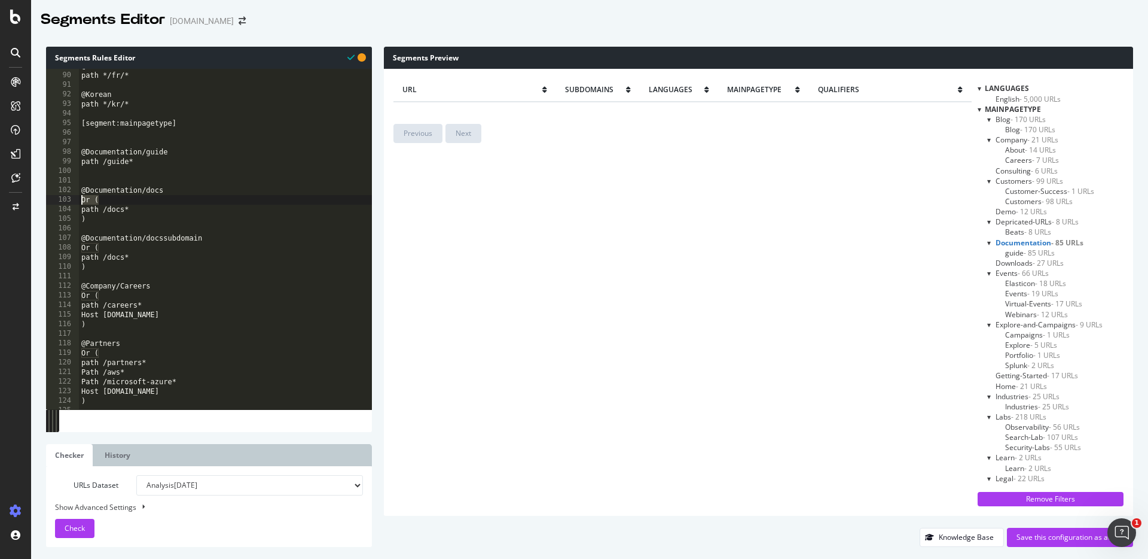
click at [68, 201] on div "path /guide* 89 90 91 92 93 94 95 96 97 98 99 100 101 102 103 104 105 106 107 1…" at bounding box center [209, 239] width 326 height 340
type textarea "Or ("
click at [81, 209] on div "@French path */fr/* @Korean path */kr/* [segment:mainpagetype] @Documentation/g…" at bounding box center [676, 240] width 1194 height 359
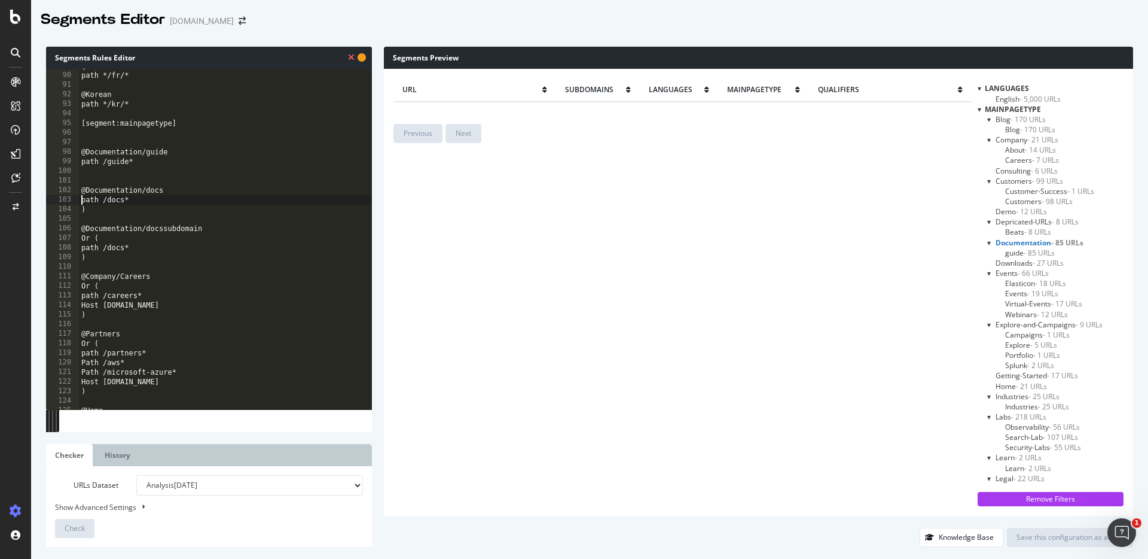
click at [95, 214] on div "@French path */fr/* @Korean path */kr/* [segment:mainpagetype] @Documentation/g…" at bounding box center [676, 240] width 1194 height 359
type textarea ")"
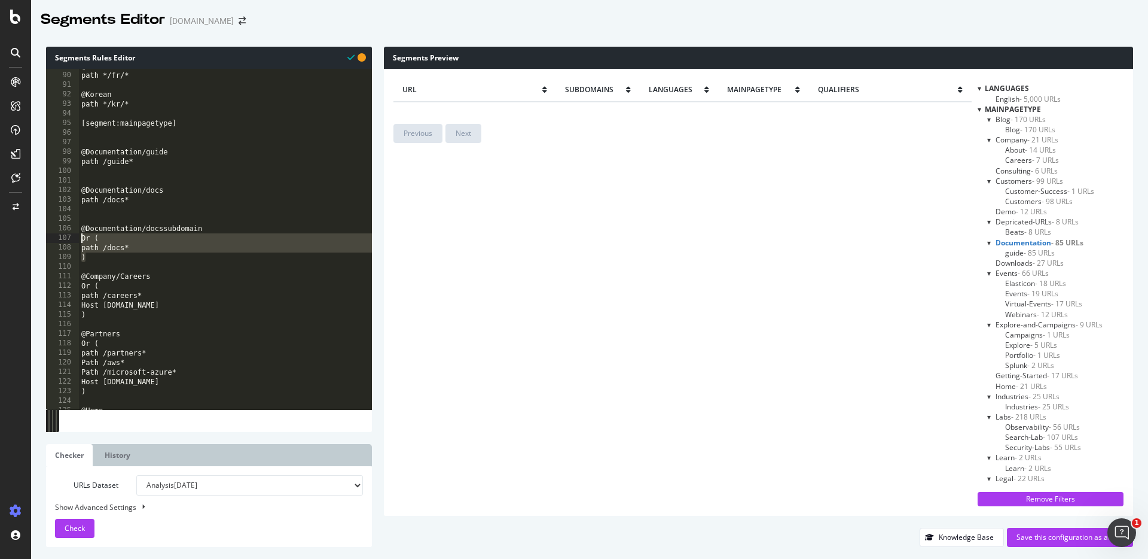
drag, startPoint x: 87, startPoint y: 259, endPoint x: 78, endPoint y: 238, distance: 22.8
click at [78, 238] on div "89 90 91 92 93 94 95 96 97 98 99 100 101 102 103 104 105 106 107 108 109 110 11…" at bounding box center [209, 239] width 326 height 340
paste textarea ")"
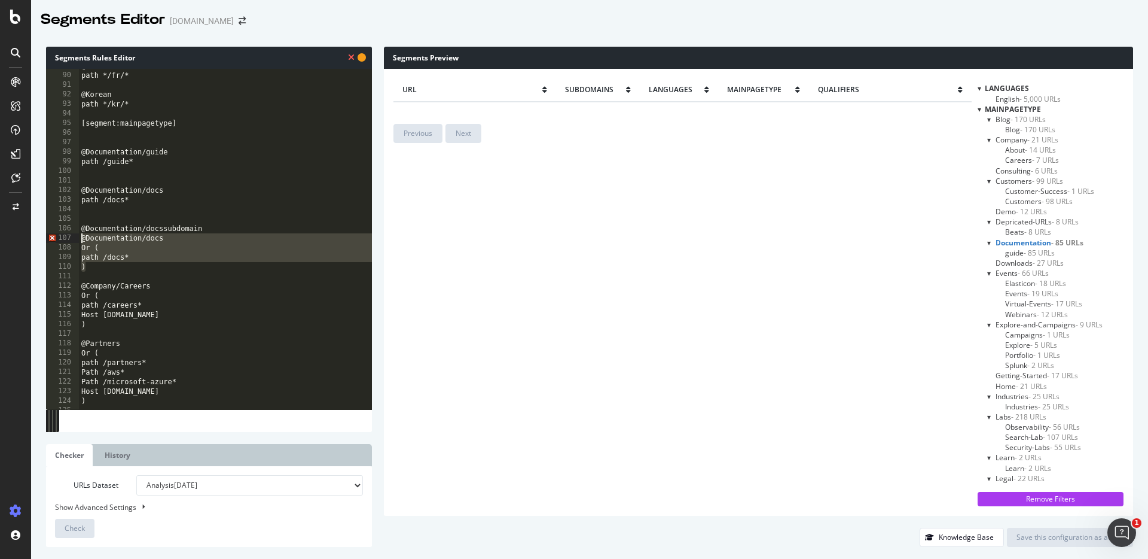
drag, startPoint x: 83, startPoint y: 263, endPoint x: 71, endPoint y: 237, distance: 28.4
click at [71, 237] on div ") 89 90 91 92 93 94 95 96 97 98 99 100 101 102 103 104 105 106 107 108 109 110 …" at bounding box center [209, 239] width 326 height 340
type textarea "@Documentation/docs Or ("
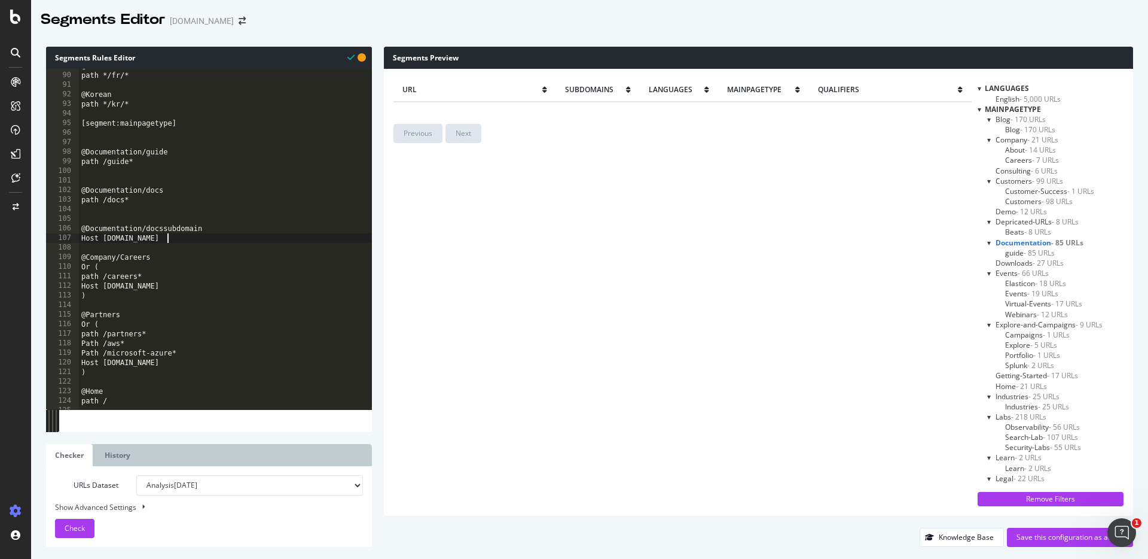
scroll to position [0, 7]
type textarea "Host docs.elastic.co"
click at [72, 492] on span "Check" at bounding box center [75, 528] width 20 height 10
click at [904, 254] on span "docs - 3,777 URLs" at bounding box center [1033, 253] width 57 height 10
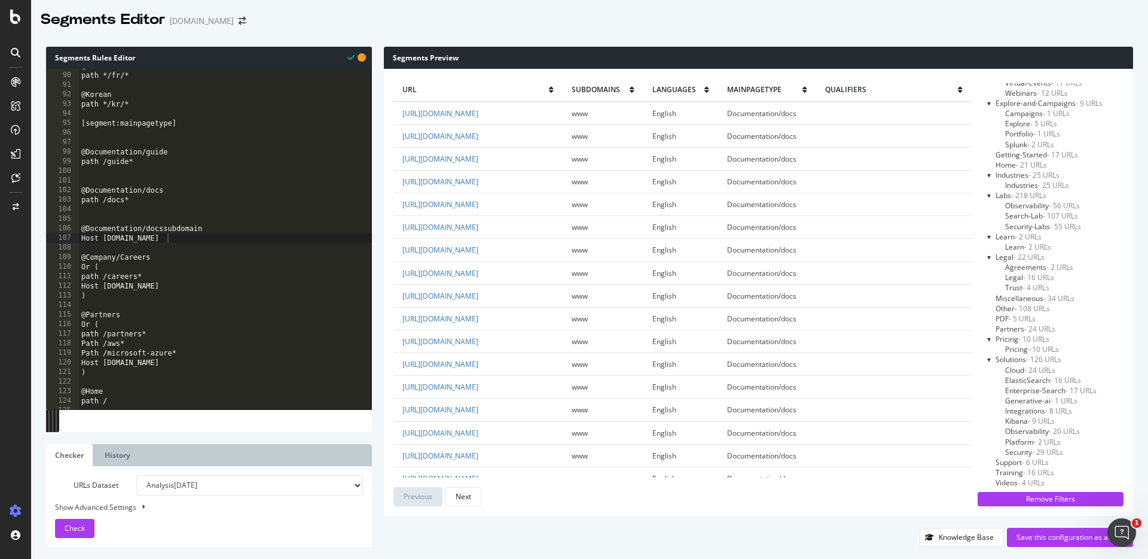
scroll to position [0, 0]
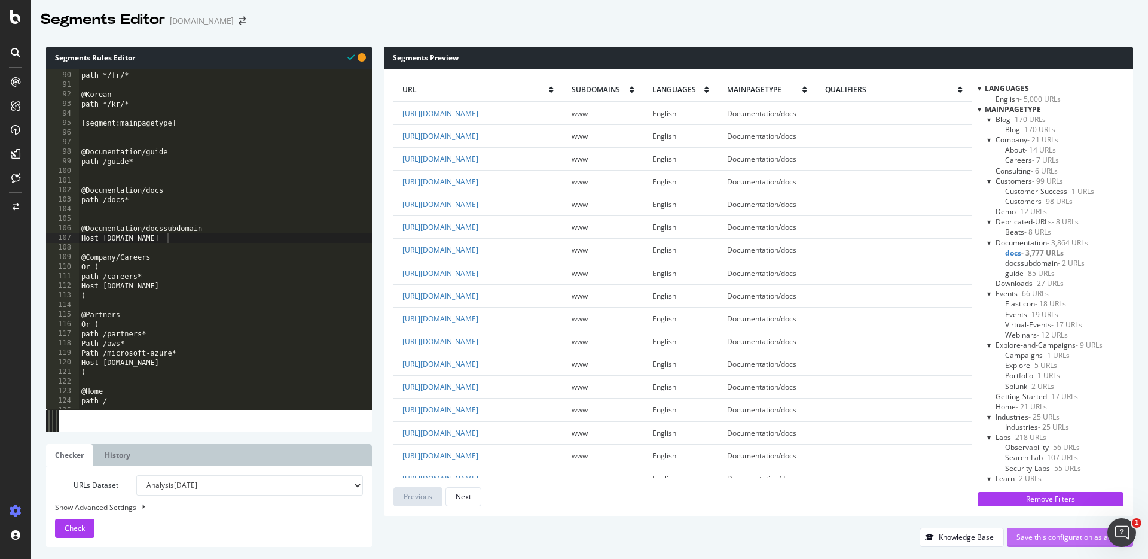
click at [904, 492] on div "Save this configuration as active" at bounding box center [1070, 537] width 107 height 10
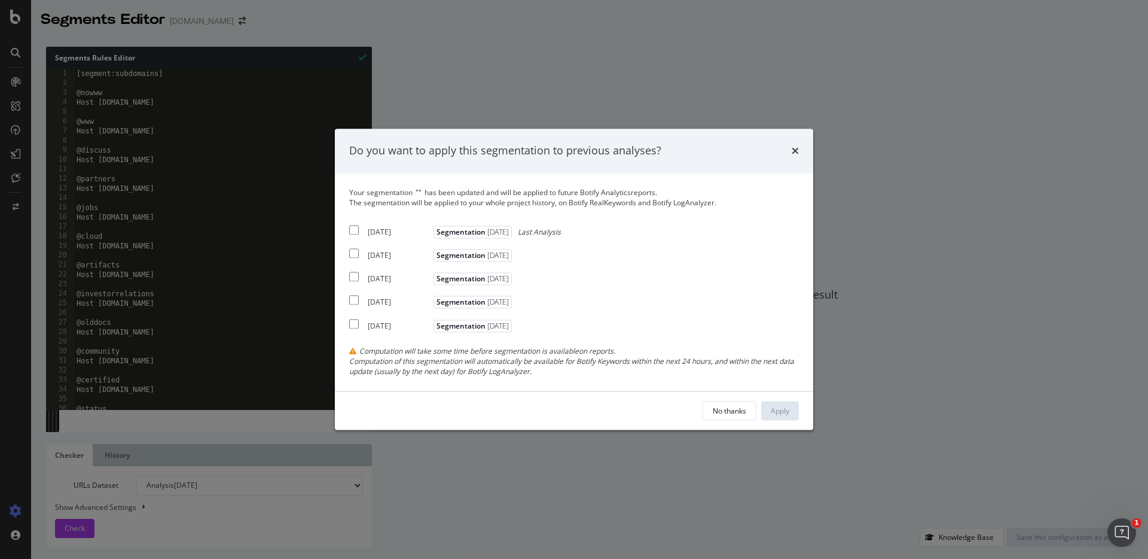
click at [358, 230] on input "modal" at bounding box center [354, 230] width 10 height 10
checkbox input "true"
click at [778, 410] on div "Apply" at bounding box center [780, 411] width 19 height 10
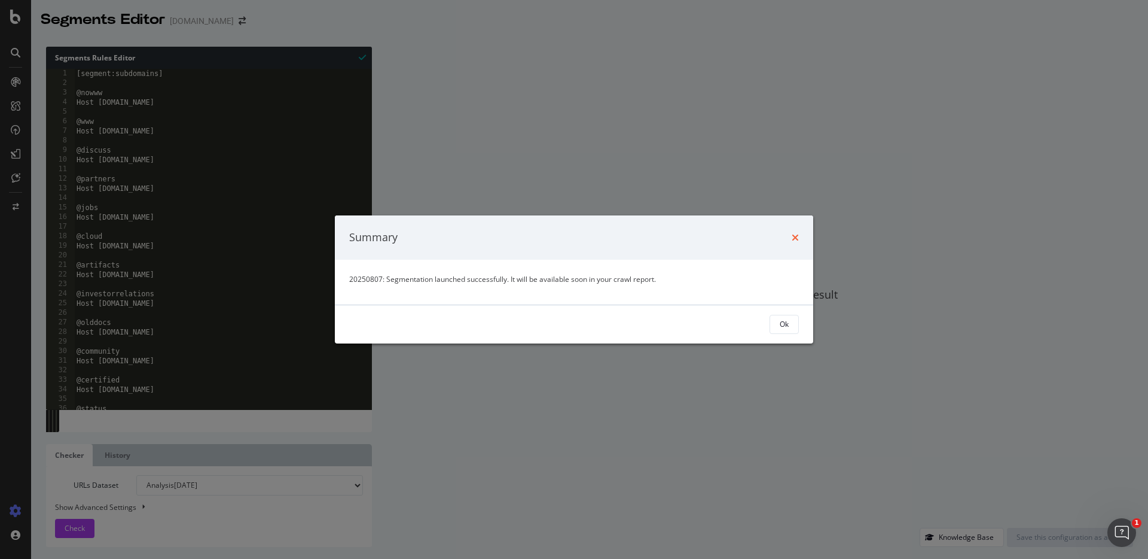
click at [794, 236] on icon "times" at bounding box center [795, 238] width 7 height 10
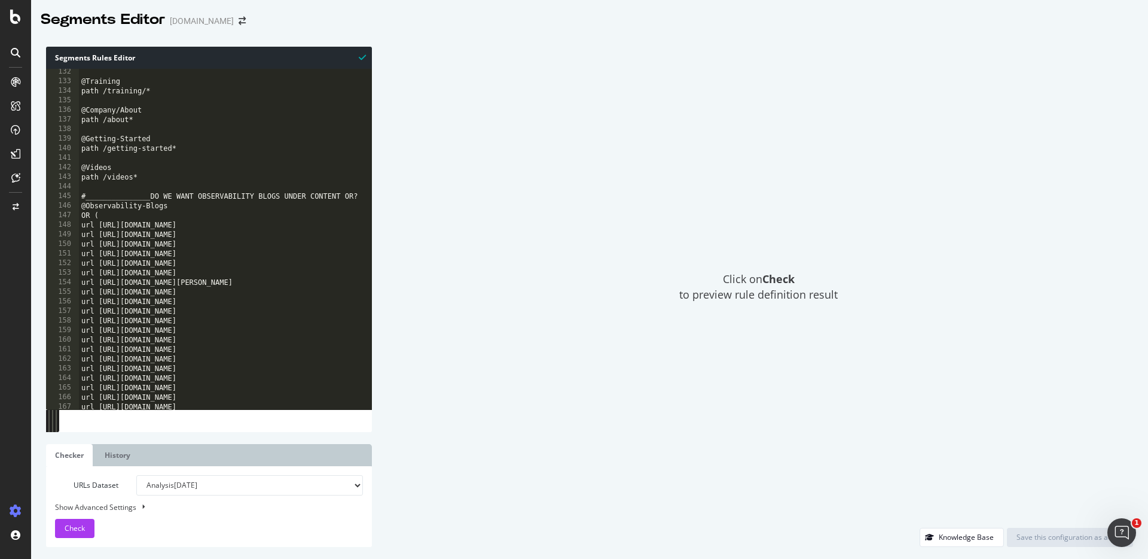
scroll to position [1256, 0]
drag, startPoint x: 352, startPoint y: 195, endPoint x: 95, endPoint y: 194, distance: 257.2
click at [95, 194] on div "@Training path /training/* @Company/About path /about* @Getting-Started path /g…" at bounding box center [676, 246] width 1194 height 359
click at [179, 197] on div "@Training path /training/* @Company/About path /about* @Getting-Started path /g…" at bounding box center [676, 246] width 1194 height 359
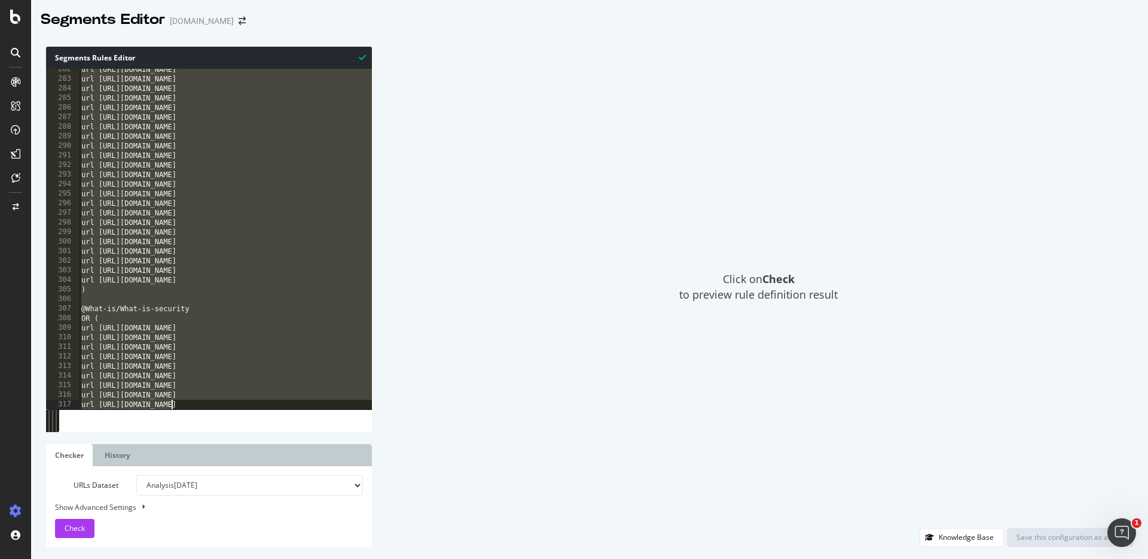
scroll to position [2770, 0]
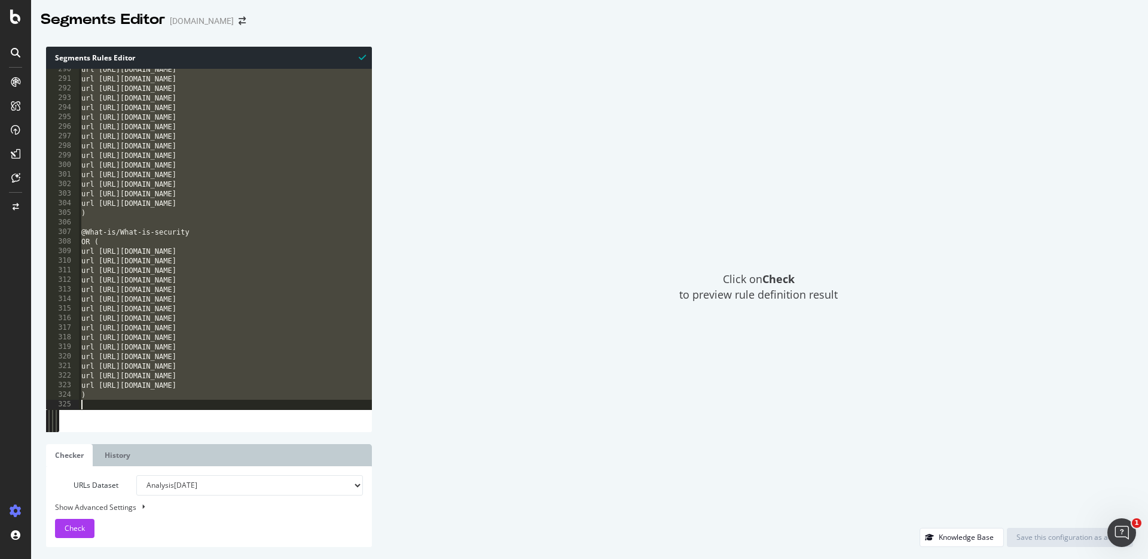
drag, startPoint x: 81, startPoint y: 196, endPoint x: 238, endPoint y: 406, distance: 261.5
click at [238, 406] on div "#_______________DO WE WANT OBSERVABILITY BLOGS UNDER CONTENT OR? 290 291 292 29…" at bounding box center [209, 239] width 326 height 340
type textarea ")"
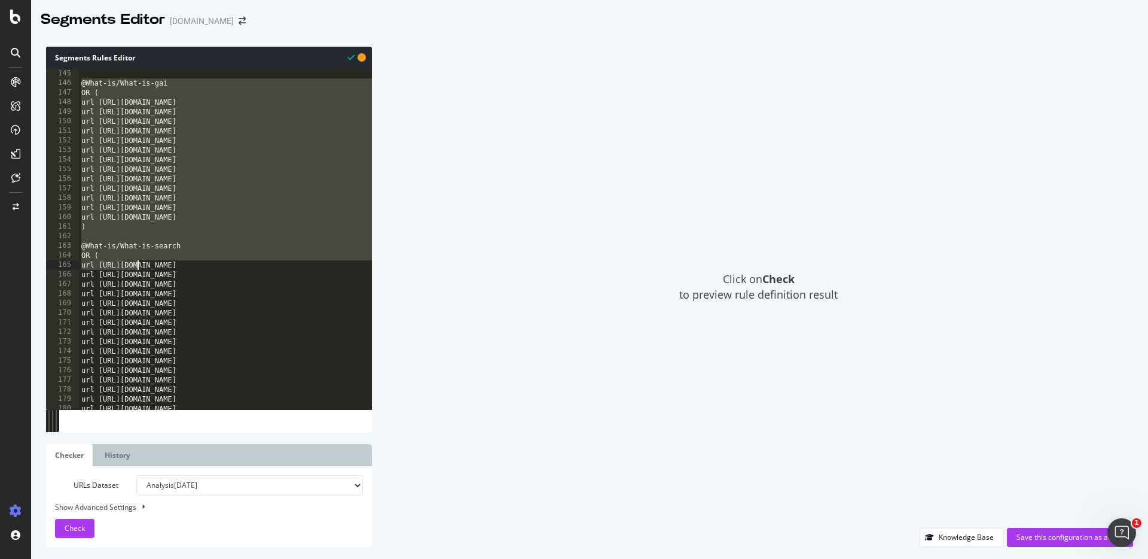
drag, startPoint x: 81, startPoint y: 80, endPoint x: 138, endPoint y: 262, distance: 190.7
click at [138, 262] on div "@What-is/What-is-gai OR ( url https://www.elastic.co/what-is/retrieval-augmente…" at bounding box center [676, 248] width 1194 height 359
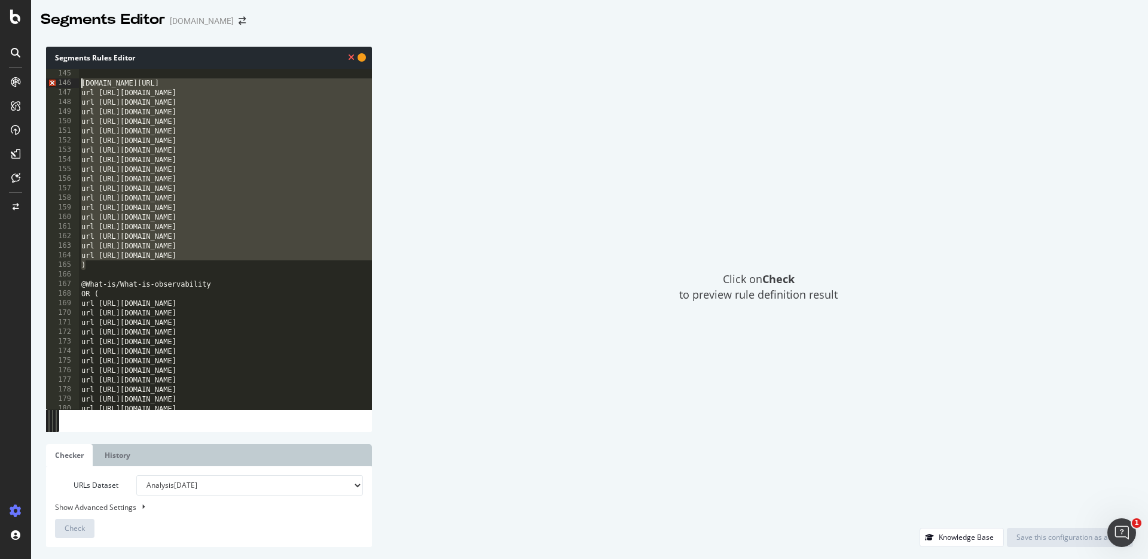
drag, startPoint x: 88, startPoint y: 251, endPoint x: 63, endPoint y: 81, distance: 171.6
click at [63, 81] on div "ww.elastic.co/what-is/retrieval-augmented-generation 145 146 147 148 149 150 15…" at bounding box center [209, 239] width 326 height 340
type textarea "ww.elastic.co/what-is/retrieval-augmented-generation url https://www.elastic.co…"
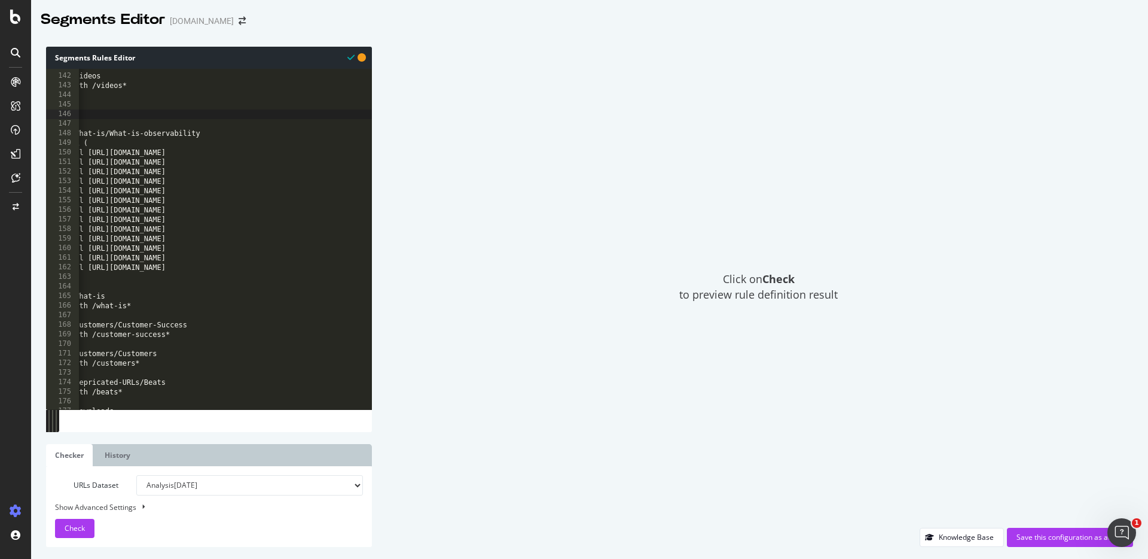
scroll to position [0, 0]
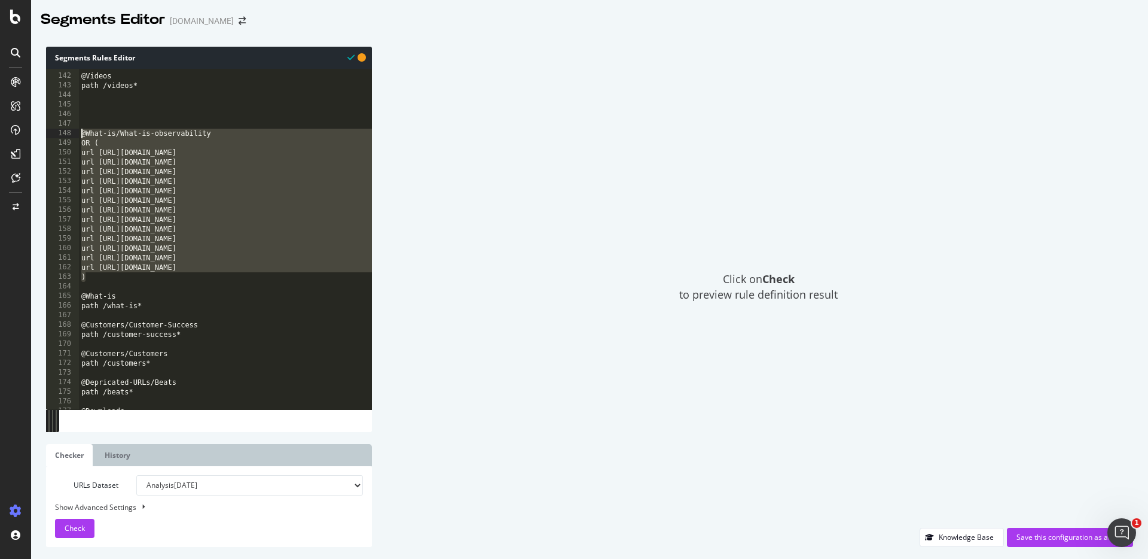
drag, startPoint x: 86, startPoint y: 280, endPoint x: 61, endPoint y: 136, distance: 145.7
click at [61, 136] on div "141 142 143 144 145 146 147 148 149 150 151 152 153 154 155 156 157 158 159 160…" at bounding box center [209, 239] width 326 height 340
type textarea "@What-is/What-is-observability OR ("
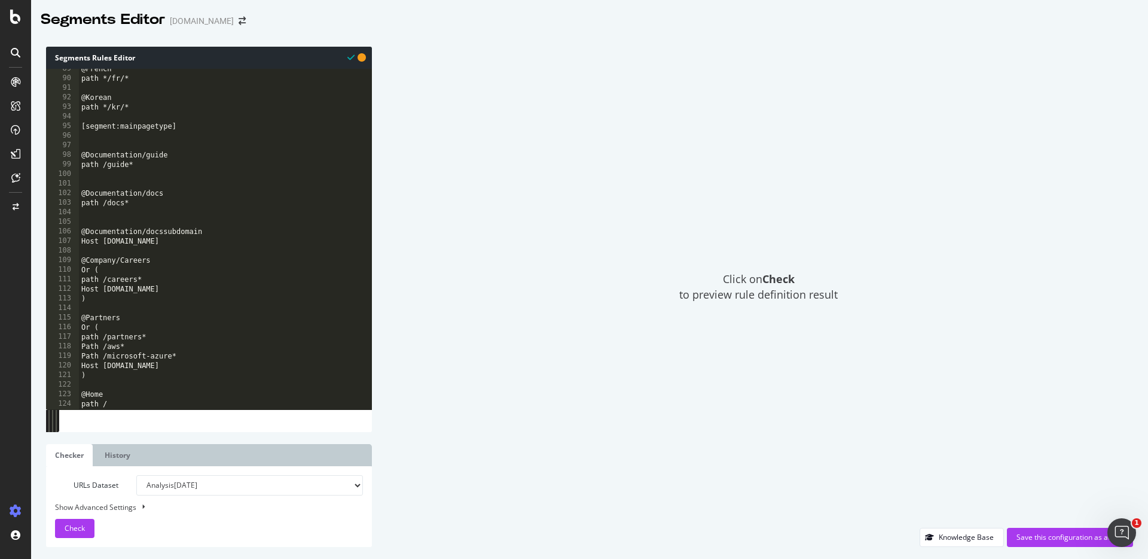
scroll to position [847, 0]
click at [169, 240] on div "@French path */fr/* @Korean path */kr/* [segment:mainpagetype] @Documentation/g…" at bounding box center [676, 243] width 1194 height 359
type textarea "Host docs.elastic.co"
type textarea "@Documentation"
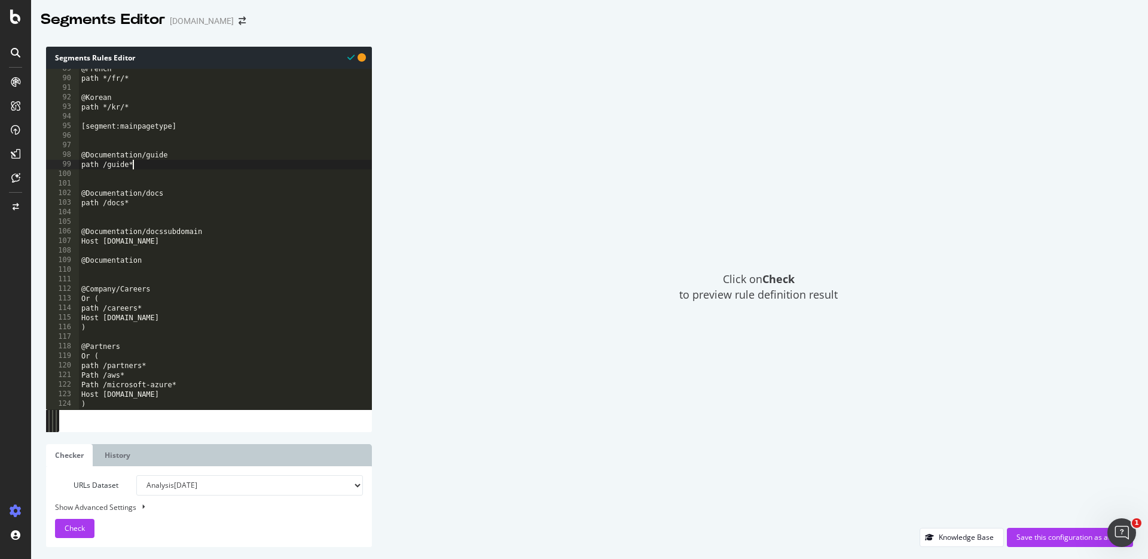
click at [142, 166] on div "@French path */fr/* @Korean path */kr/* [segment:mainpagetype] @Documentation/g…" at bounding box center [676, 243] width 1194 height 359
type textarea "path /guide*"
drag, startPoint x: 144, startPoint y: 165, endPoint x: 69, endPoint y: 162, distance: 75.4
click at [69, 162] on div "path /guide* 89 90 91 92 93 94 95 96 97 98 99 100 101 102 103 104 105 106 107 1…" at bounding box center [209, 239] width 326 height 340
click at [95, 268] on div "@French path */fr/* @Korean path */kr/* [segment:mainpagetype] @Documentation/g…" at bounding box center [676, 243] width 1194 height 359
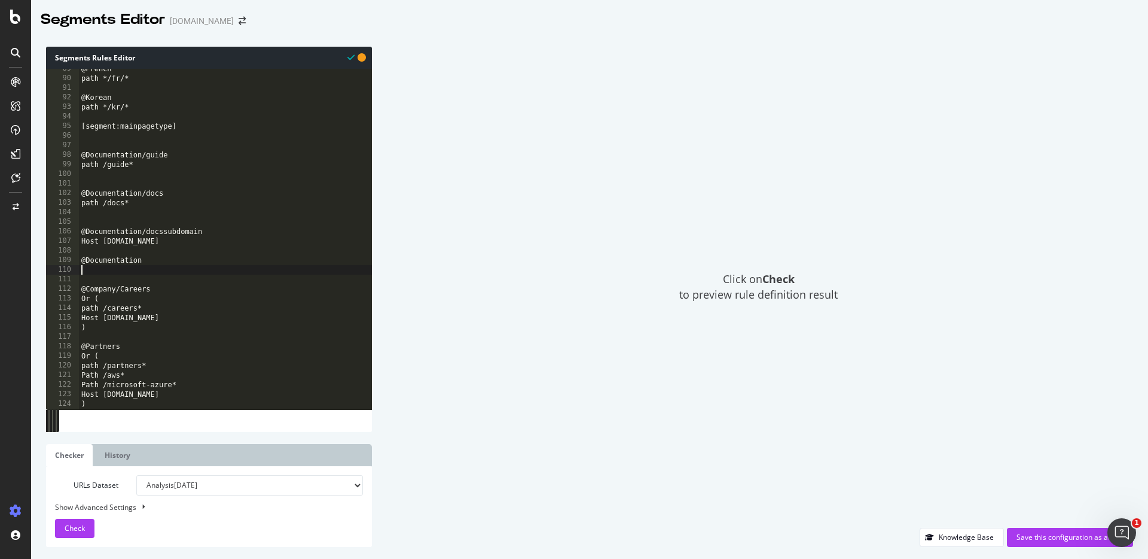
paste textarea "path /guide*"
drag, startPoint x: 127, startPoint y: 201, endPoint x: 66, endPoint y: 200, distance: 61.6
click at [66, 200] on div "path /guide* 89 90 91 92 93 94 95 96 97 98 99 100 101 102 103 104 105 106 107 1…" at bounding box center [209, 239] width 326 height 340
click at [142, 272] on div "@French path */fr/* @Korean path */kr/* [segment:mainpagetype] @Documentation/g…" at bounding box center [676, 243] width 1194 height 359
type textarea "path /guide*"
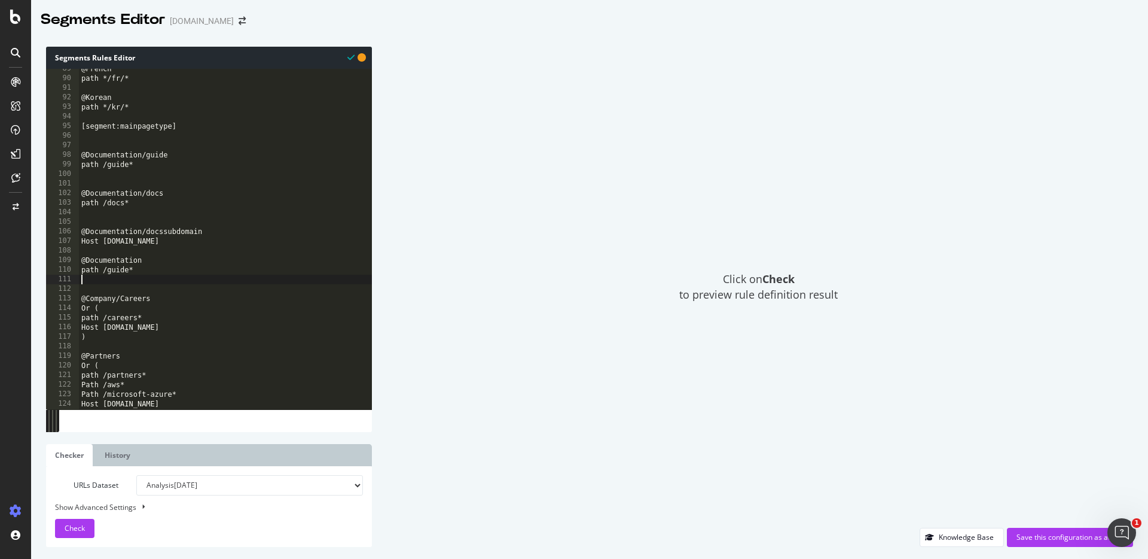
paste textarea "path /docs*"
drag, startPoint x: 170, startPoint y: 242, endPoint x: 70, endPoint y: 242, distance: 99.9
click at [70, 242] on div "path /docs* 89 90 91 92 93 94 95 96 97 98 99 100 101 102 103 104 105 106 107 10…" at bounding box center [209, 239] width 326 height 340
type textarea "Host docs.elastic.co"
click at [157, 287] on div "@French path */fr/* @Korean path */kr/* [segment:mainpagetype] @Documentation/g…" at bounding box center [676, 243] width 1194 height 359
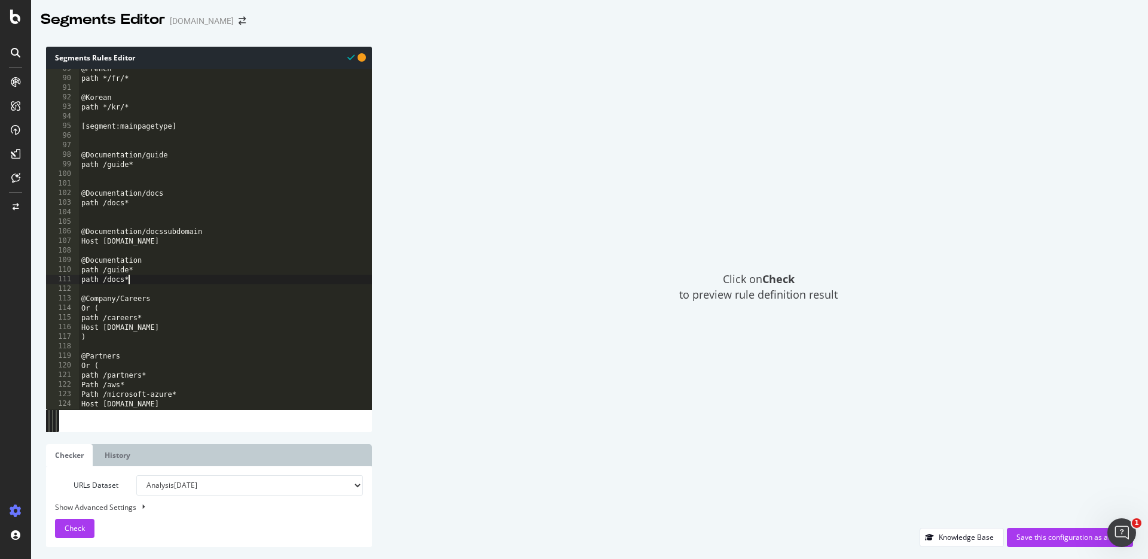
click at [152, 278] on div "@French path */fr/* @Korean path */kr/* [segment:mainpagetype] @Documentation/g…" at bounding box center [676, 243] width 1194 height 359
type textarea "path /docs*"
paste textarea "Host docs.elastic.co"
click at [68, 492] on span "Check" at bounding box center [75, 528] width 20 height 10
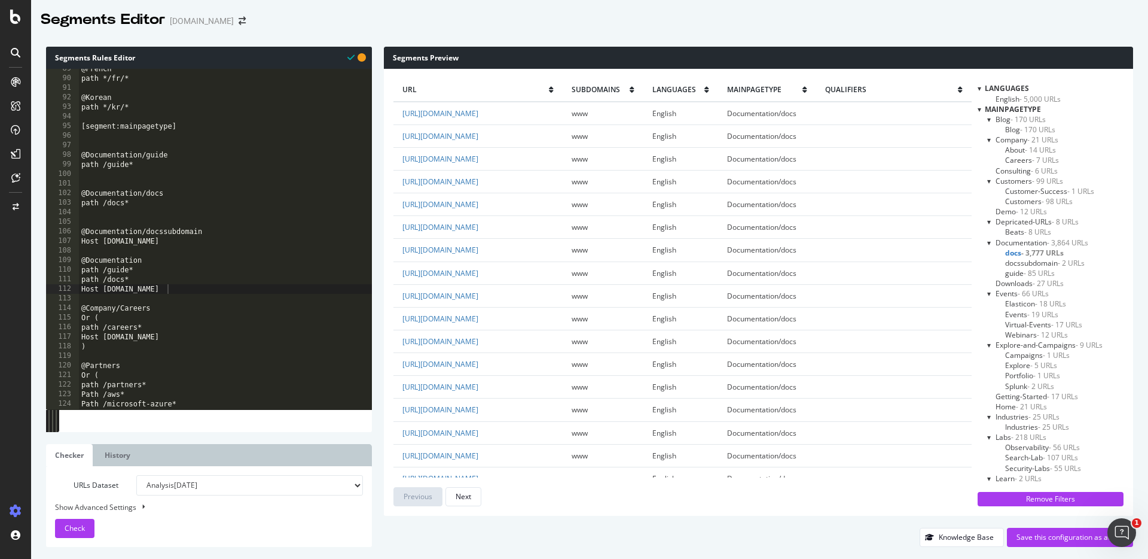
click at [904, 244] on div "Documentation - 3,864 URLs" at bounding box center [1056, 242] width 136 height 10
click at [904, 243] on div at bounding box center [990, 242] width 5 height 10
click at [904, 243] on div at bounding box center [990, 242] width 10 height 5
click at [904, 243] on div at bounding box center [990, 242] width 5 height 10
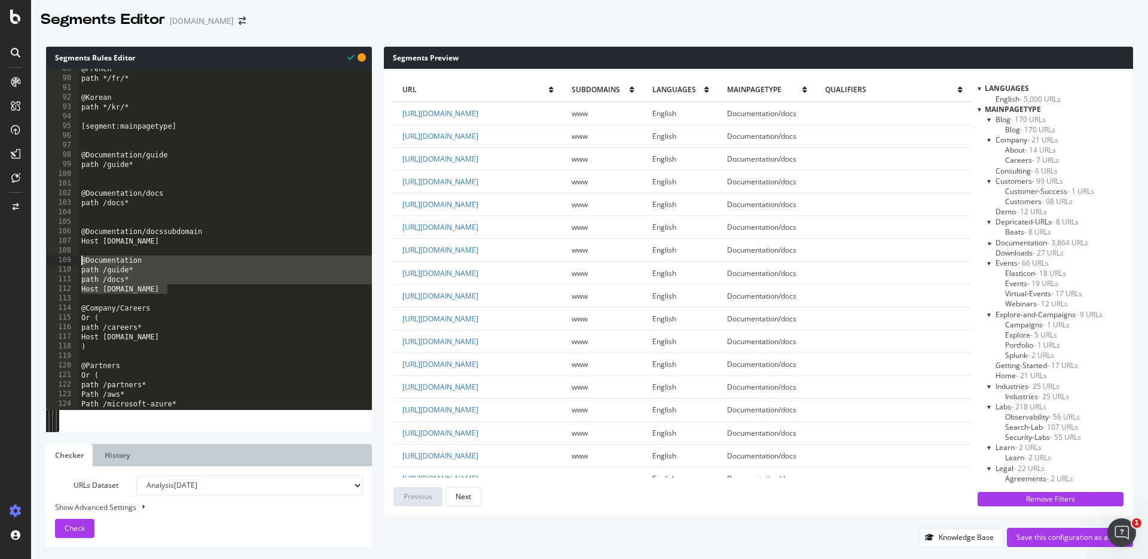
drag, startPoint x: 176, startPoint y: 289, endPoint x: 19, endPoint y: 258, distance: 160.2
click at [19, 258] on div "Segments Editor elastic.co Segments Rules Editor Host docs.elastic.co 89 90 91 …" at bounding box center [574, 279] width 1148 height 559
type textarea "@Documentation path /guide*"
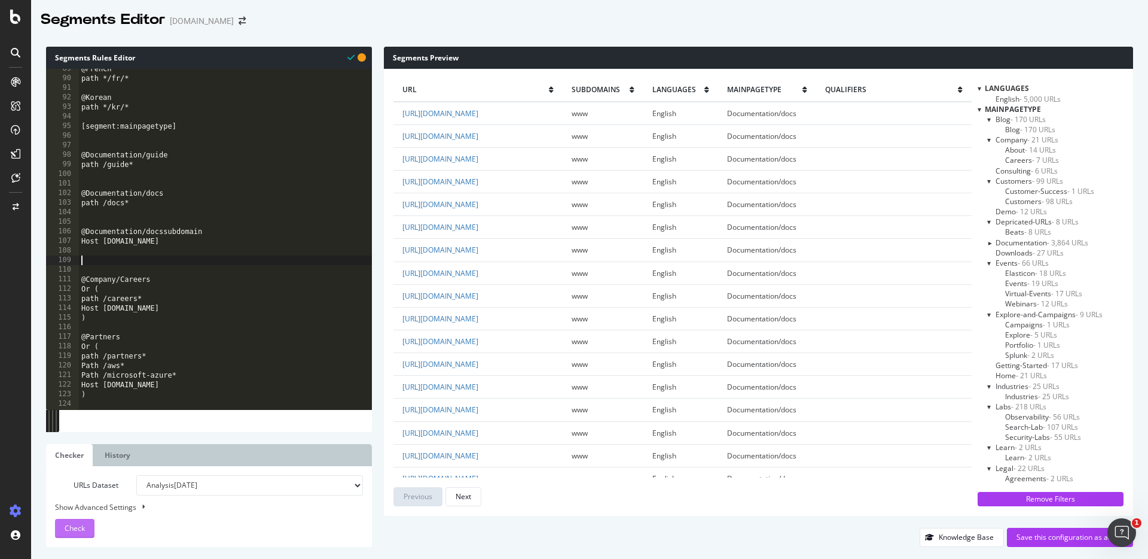
click at [87, 492] on button "Check" at bounding box center [74, 528] width 39 height 19
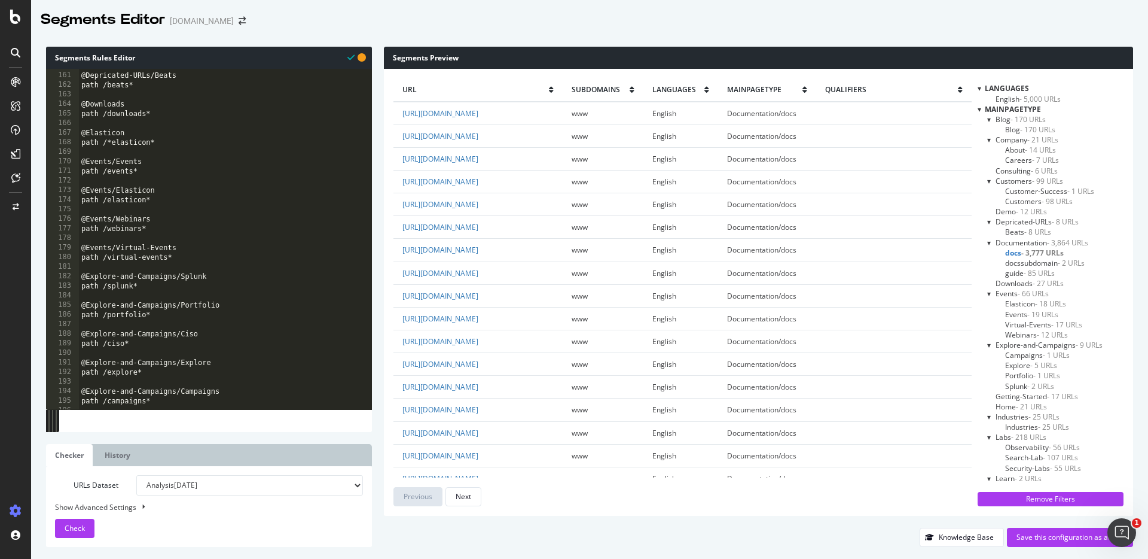
scroll to position [1532, 0]
type textarea "@Events/Events"
drag, startPoint x: 148, startPoint y: 160, endPoint x: 104, endPoint y: 159, distance: 43.7
click at [104, 159] on div "@Depricated-URLs/Beats path /beats* @Downloads path /downloads* @Elasticon path…" at bounding box center [676, 247] width 1194 height 359
click at [183, 176] on div "@Depricated-URLs/Beats path /beats* @Downloads path /downloads* @Elasticon path…" at bounding box center [676, 247] width 1194 height 359
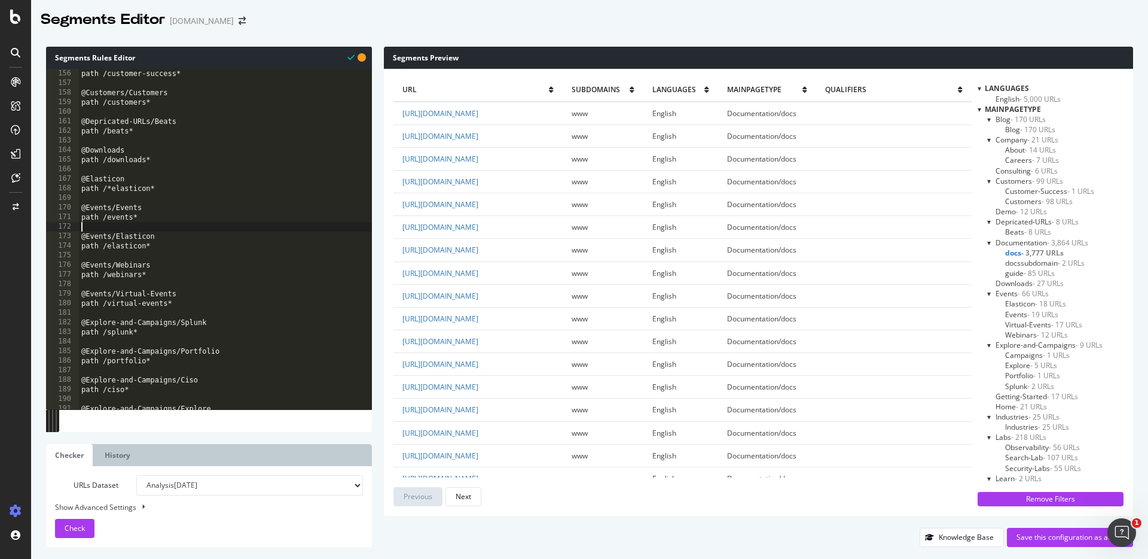
scroll to position [1479, 0]
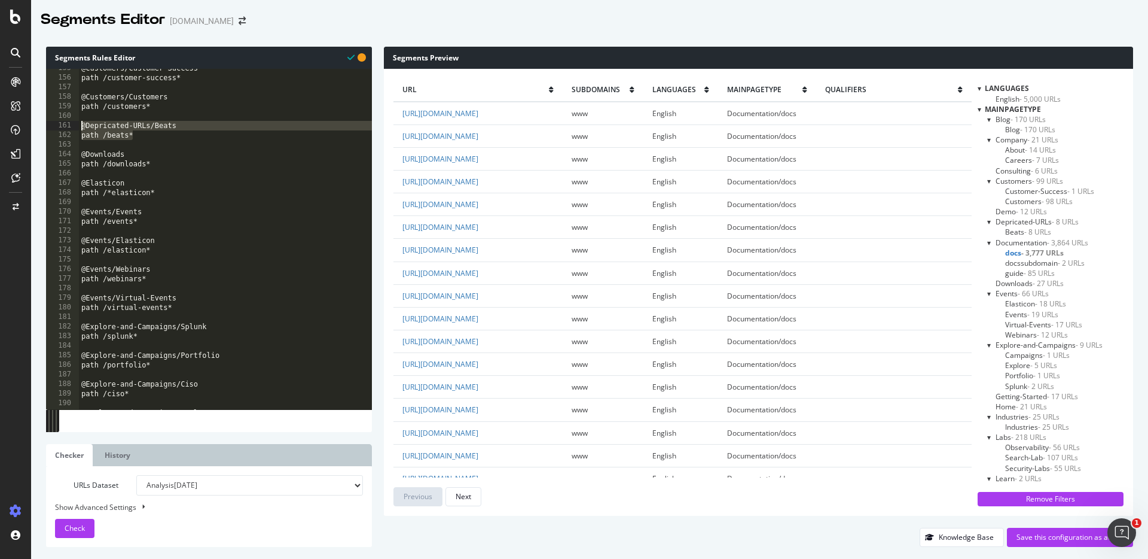
drag, startPoint x: 132, startPoint y: 136, endPoint x: 44, endPoint y: 126, distance: 88.5
click at [44, 126] on div "Segments Rules Editor 155 156 157 158 159 160 161 162 163 164 165 166 167 168 1…" at bounding box center [589, 297] width 1117 height 524
type textarea "@Depricated-URLs/Beats path /beats*"
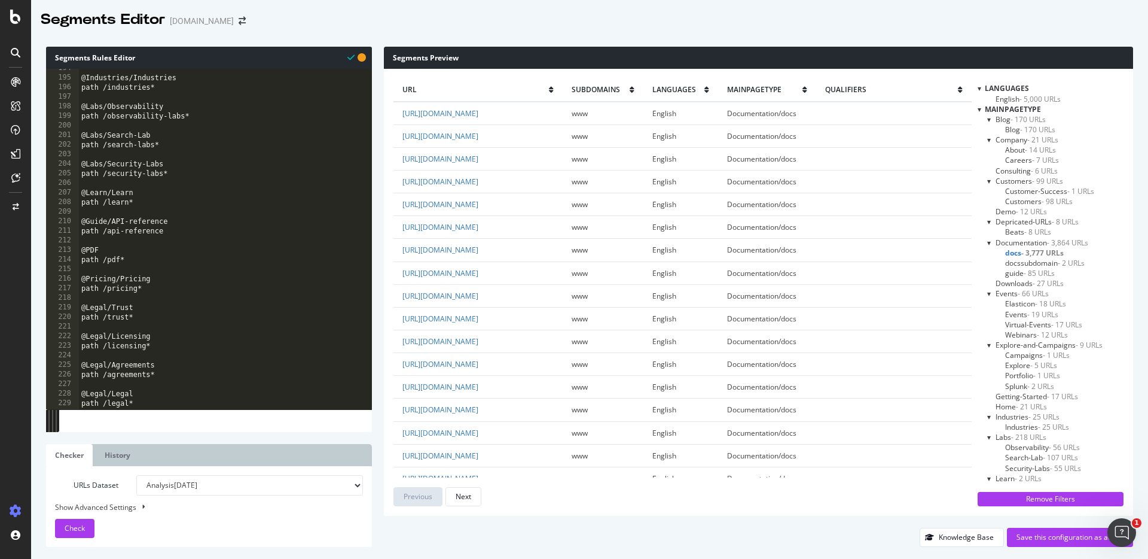
scroll to position [1852, 0]
drag, startPoint x: 83, startPoint y: 219, endPoint x: 39, endPoint y: 214, distance: 43.4
click at [39, 214] on div "Segments Rules Editor 194 195 196 197 198 199 200 201 202 203 204 205 206 207 2…" at bounding box center [589, 297] width 1117 height 524
type textarea "@Guide/API-reference"
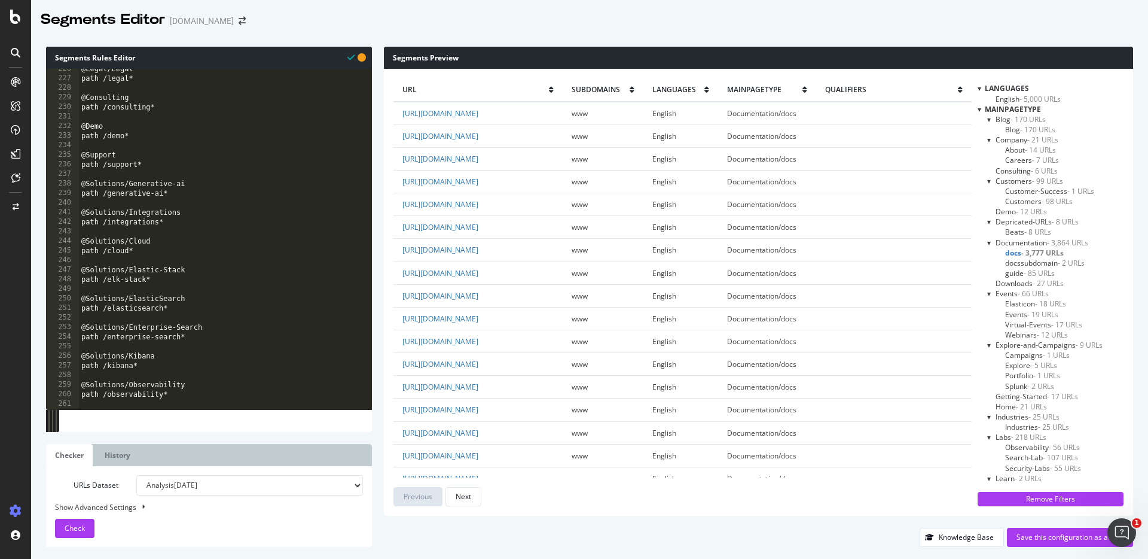
scroll to position [2160, 0]
drag, startPoint x: 75, startPoint y: 179, endPoint x: 106, endPoint y: 183, distance: 30.7
click at [106, 183] on div "226 227 228 229 230 231 232 233 234 235 236 237 238 239 240 241 242 243 244 245…" at bounding box center [209, 239] width 326 height 340
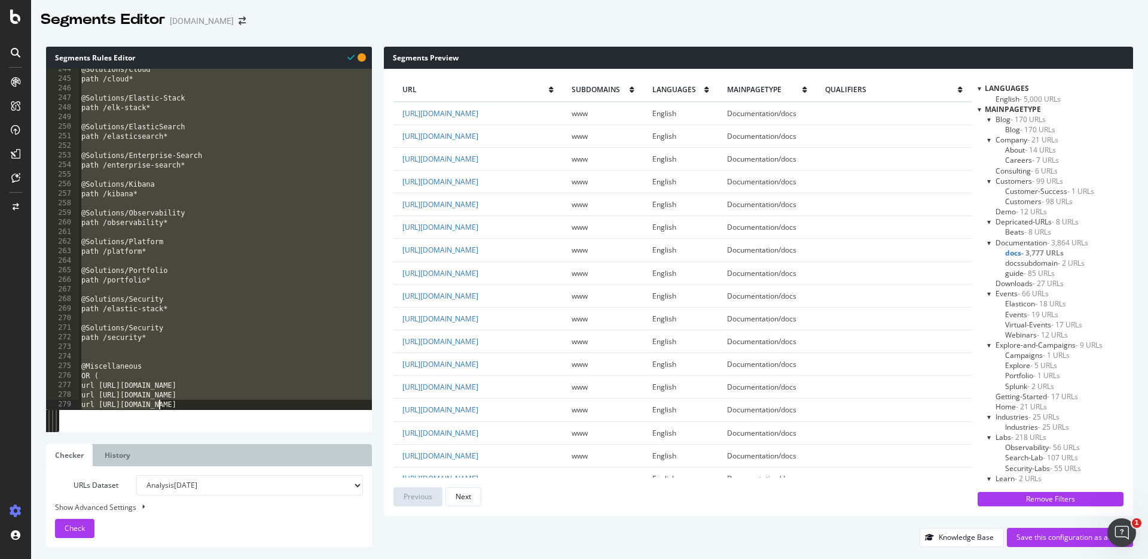
scroll to position [2416, 0]
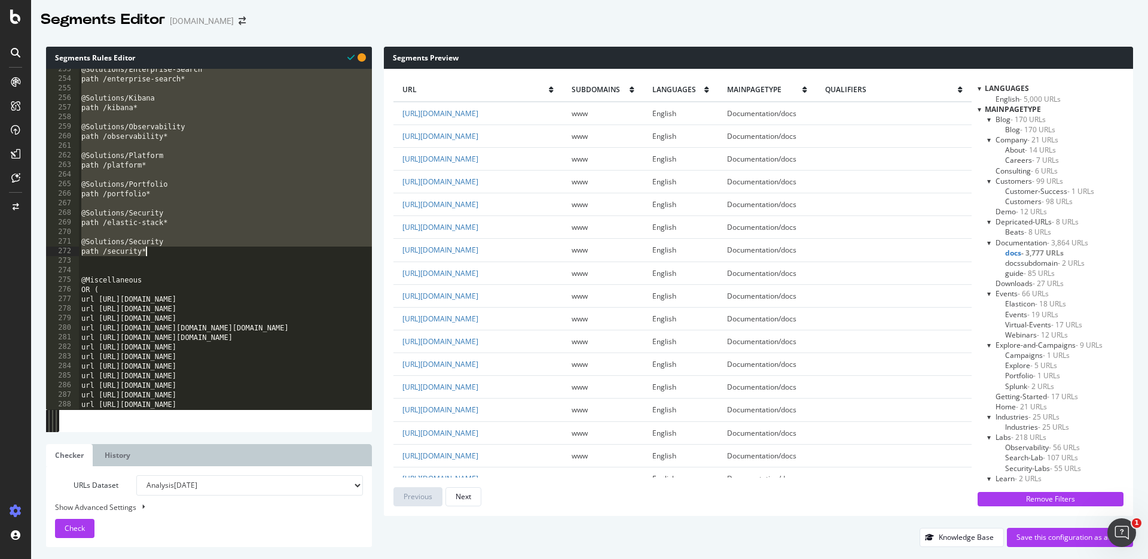
drag, startPoint x: 125, startPoint y: 181, endPoint x: 173, endPoint y: 254, distance: 87.6
click at [173, 254] on div "@Solutions/Enterprise-Search path /enterprise-search* @Solutions/Kibana path /k…" at bounding box center [676, 244] width 1194 height 359
type textarea "@Solutions/Security path /security*"
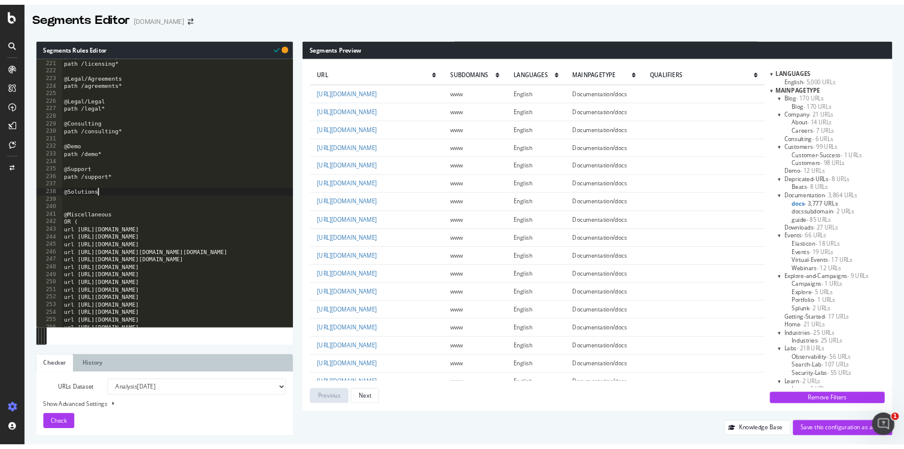
scroll to position [2104, 0]
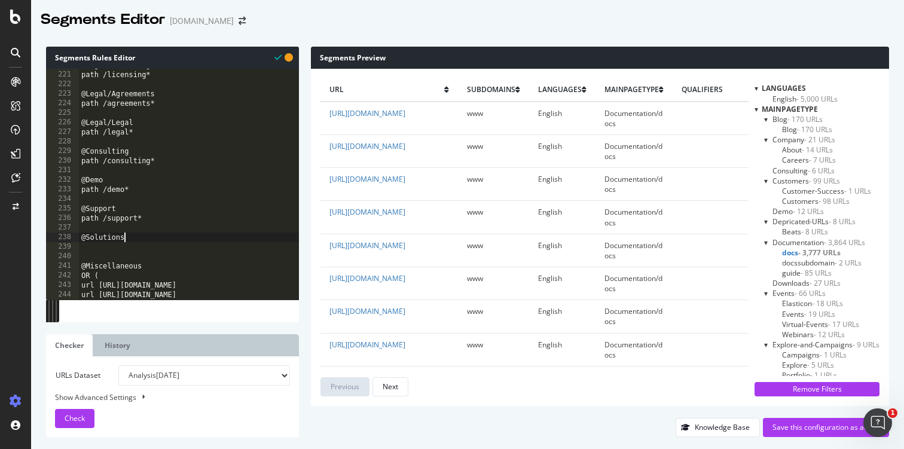
type textarea "@Solutions"
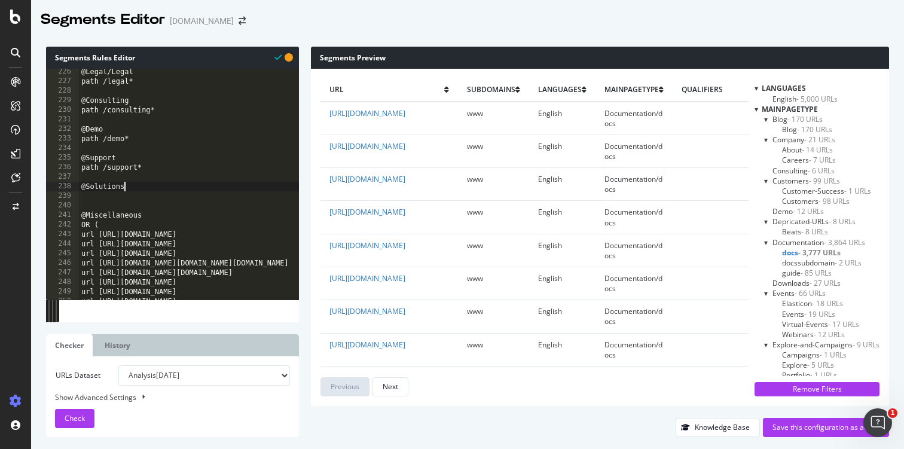
scroll to position [2152, 0]
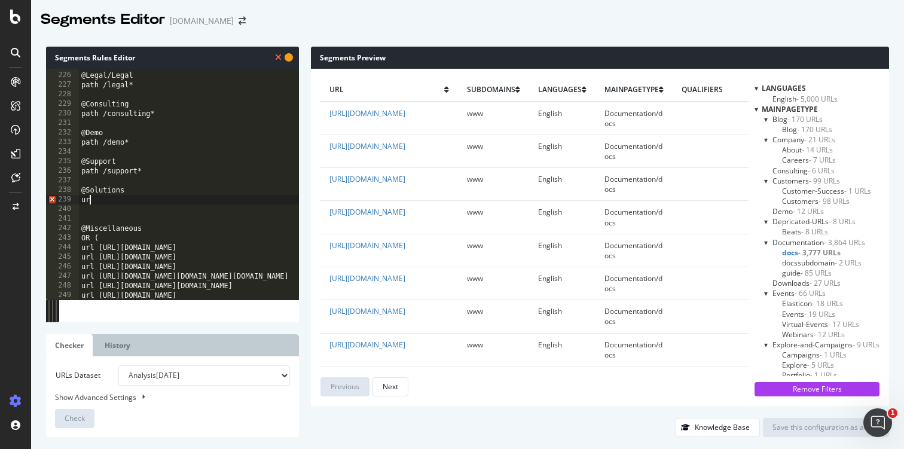
type textarea "u"
paste textarea "url https://www.elastic.co/web-crawler"
type textarea "url https://www.elastic.co/web-crawler"
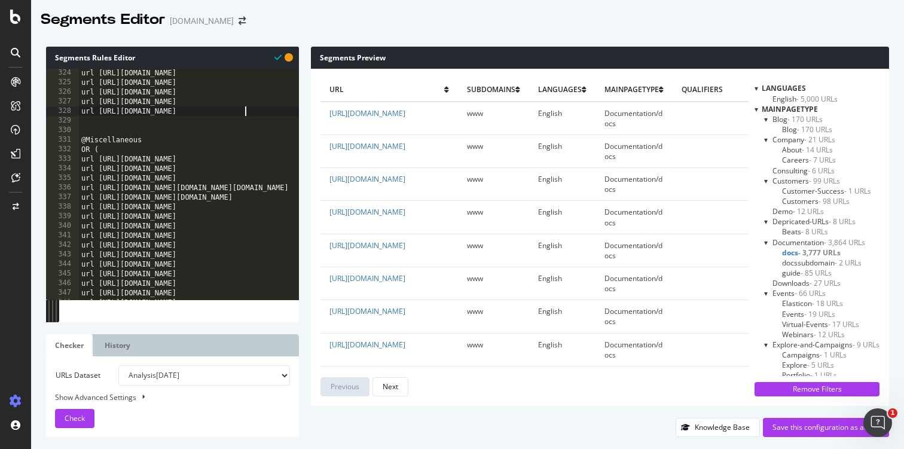
scroll to position [3092, 0]
click at [82, 413] on span "Check" at bounding box center [75, 418] width 20 height 10
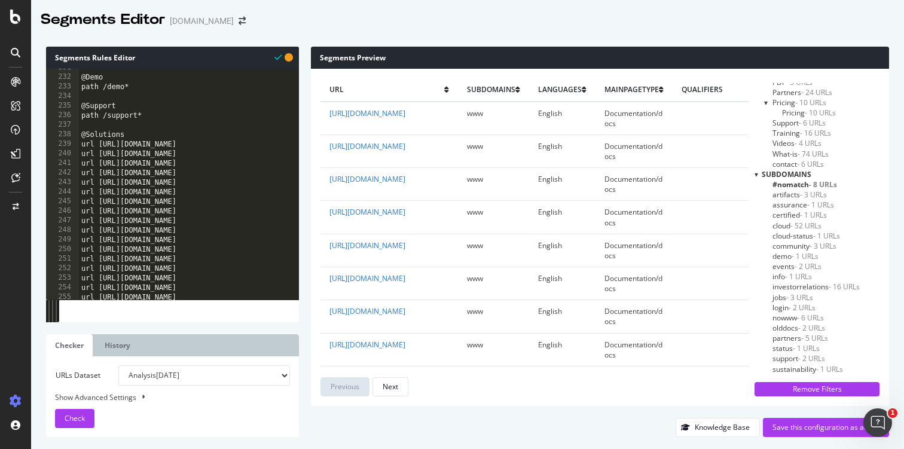
scroll to position [466, 0]
click at [759, 167] on div "subdomains" at bounding box center [817, 167] width 125 height 10
click at [756, 166] on div at bounding box center [757, 167] width 4 height 10
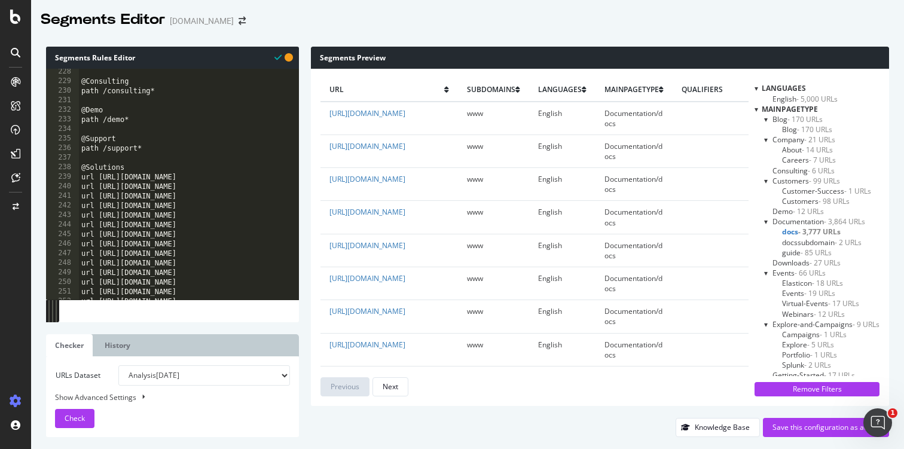
scroll to position [261, 0]
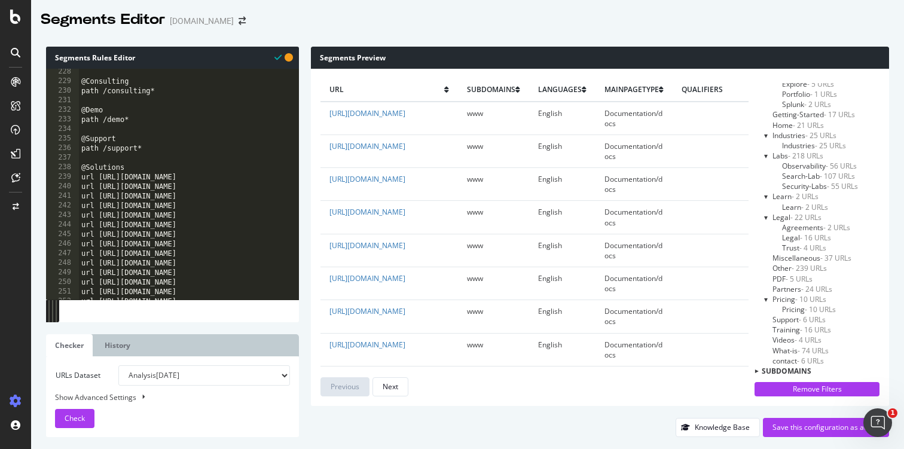
click at [194, 379] on select "Analysis 2025 Aug. 7th Analysis 2025 Jul. 31st Analysis 2025 Jul. 24th Analysis…" at bounding box center [204, 375] width 172 height 20
drag, startPoint x: 134, startPoint y: 358, endPoint x: 133, endPoint y: 350, distance: 7.9
click at [134, 358] on div "URLs Dataset Analysis 2025 Aug. 7th Analysis 2025 Jul. 31st Analysis 2025 Jul. …" at bounding box center [172, 396] width 253 height 81
click at [132, 349] on link "History" at bounding box center [118, 345] width 44 height 22
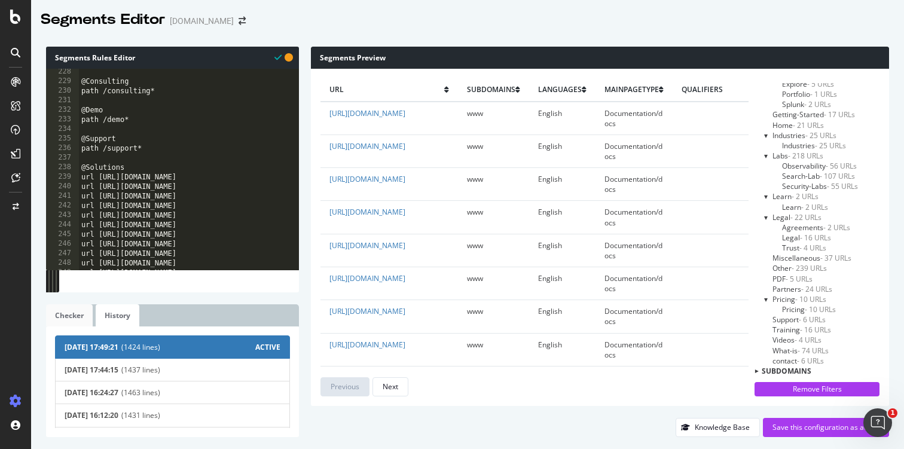
click at [78, 314] on link "Checker" at bounding box center [69, 315] width 47 height 22
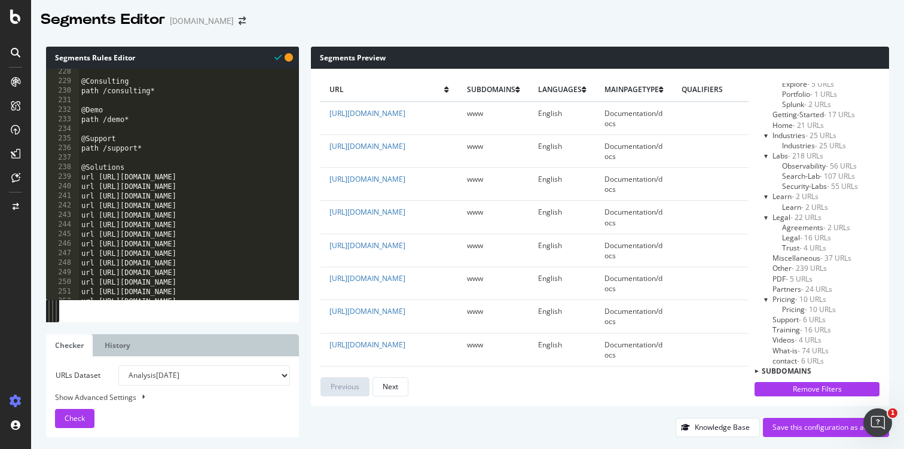
click at [124, 397] on div "Show Advanced Settings" at bounding box center [163, 397] width 235 height 11
select select "5000"
select select "100"
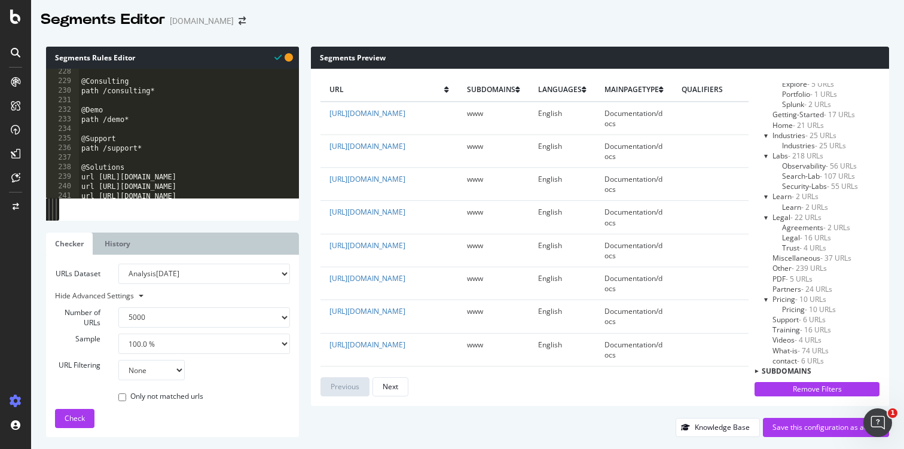
click at [186, 319] on select "100 500 1000 5000" at bounding box center [204, 317] width 172 height 20
click at [118, 307] on select "100 500 1000 5000" at bounding box center [204, 317] width 172 height 20
click at [169, 372] on select "None Equal to Not equal to Starts with Doesn't start with Ends with Doesn't end…" at bounding box center [151, 370] width 66 height 20
click at [118, 360] on select "None Equal to Not equal to Starts with Doesn't start with Ends with Doesn't end…" at bounding box center [151, 370] width 66 height 20
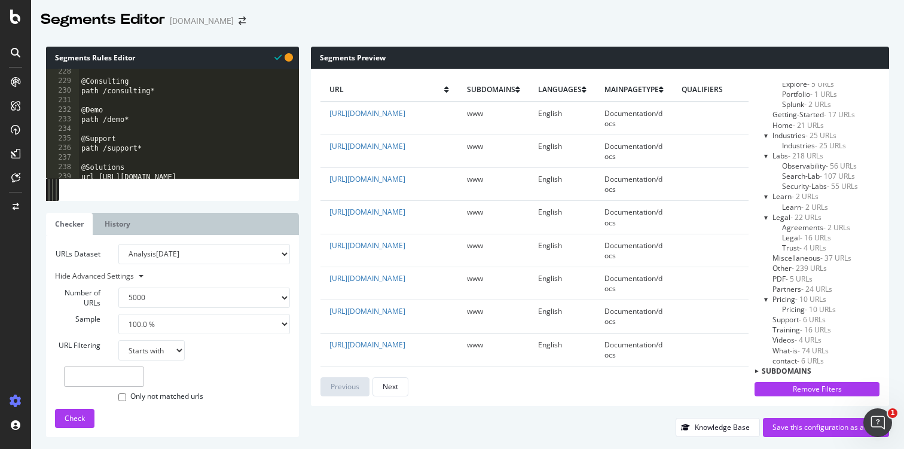
click at [160, 346] on select "None Equal to Not equal to Starts with Doesn't start with Ends with Doesn't end…" at bounding box center [151, 350] width 66 height 20
select select "contains"
click at [118, 340] on select "None Equal to Not equal to Starts with Doesn't start with Ends with Doesn't end…" at bounding box center [151, 350] width 66 height 20
click at [102, 380] on input "text" at bounding box center [104, 377] width 80 height 20
type input "security"
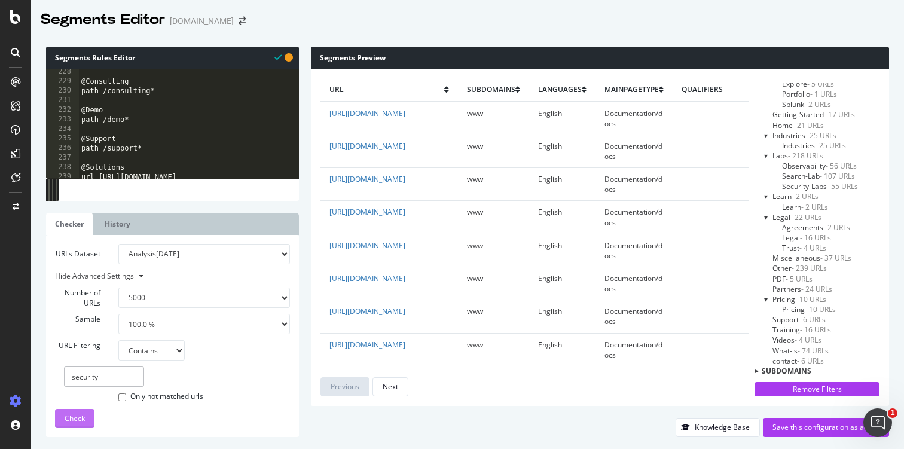
click at [82, 422] on span "Check" at bounding box center [75, 418] width 20 height 10
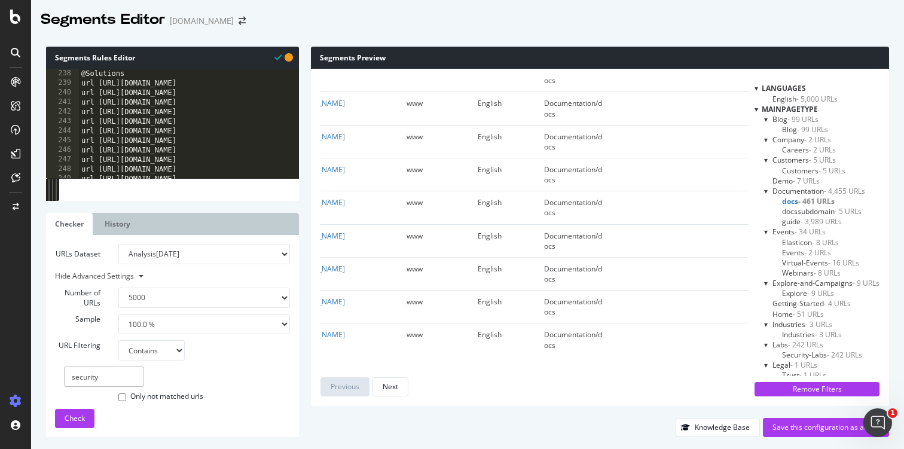
scroll to position [2254, 0]
click at [133, 90] on div "path /support* @Solutions url https://www.elastic.co/beats url https://www.elas…" at bounding box center [676, 128] width 1194 height 129
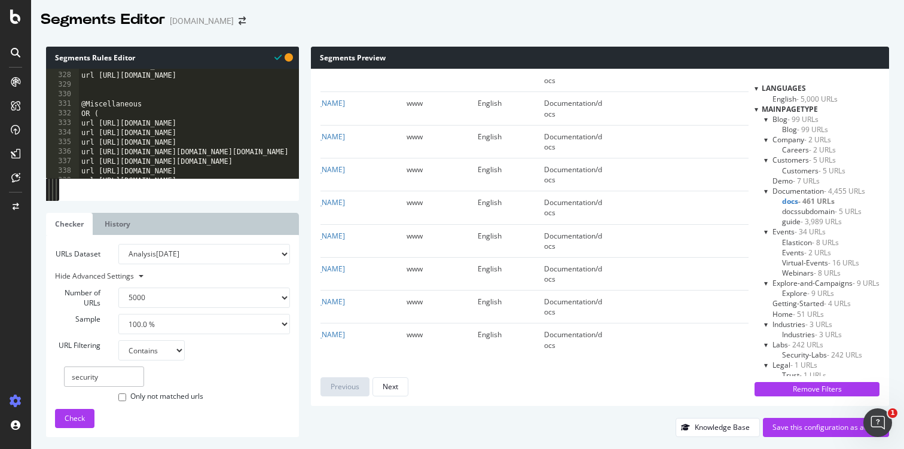
scroll to position [3127, 0]
drag, startPoint x: 113, startPoint y: 113, endPoint x: 81, endPoint y: 113, distance: 31.7
click at [81, 113] on div "url https://www.elastic.co/security/xdr url https://www.elastic.co/web-crawler …" at bounding box center [676, 125] width 1194 height 129
type textarea "OR ("
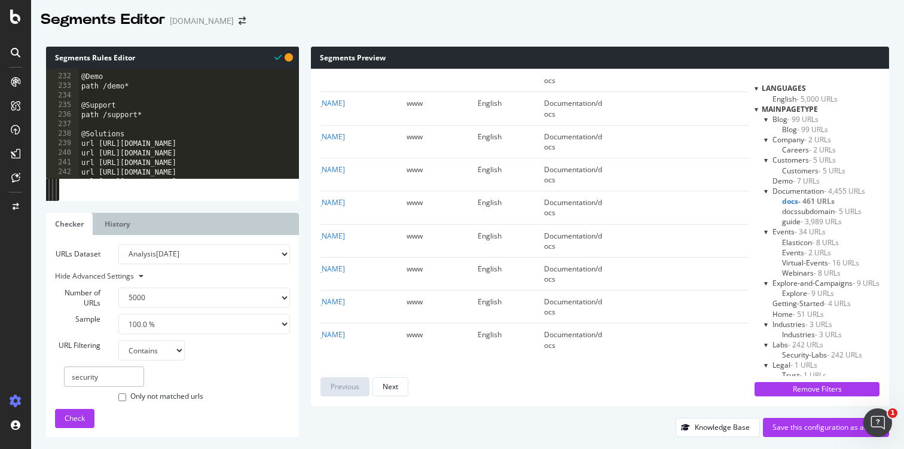
scroll to position [2208, 0]
click at [144, 127] on div "@Demo path /demo* @Support path /support* @Solutions url https://www.elastic.co…" at bounding box center [676, 126] width 1194 height 129
click at [143, 133] on div "@Demo path /demo* @Support path /support* @Solutions url https://www.elastic.co…" at bounding box center [676, 126] width 1194 height 129
type textarea "@Solutions"
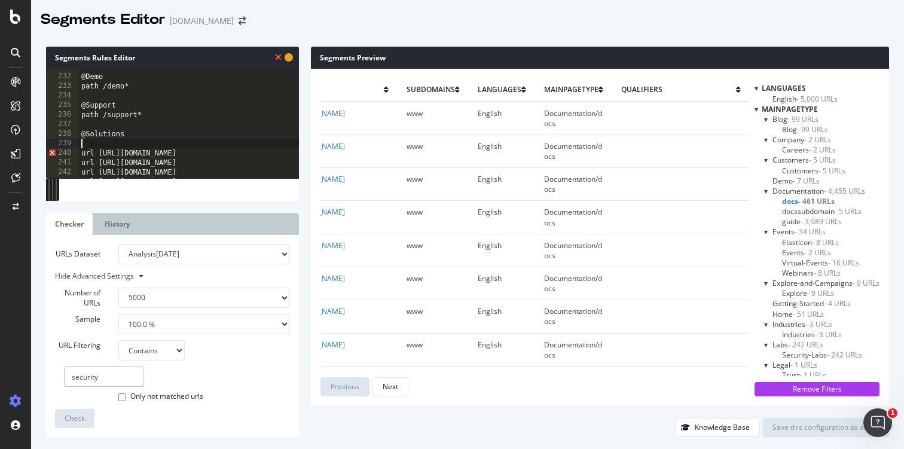
paste textarea "OR ("
type textarea "OR ("
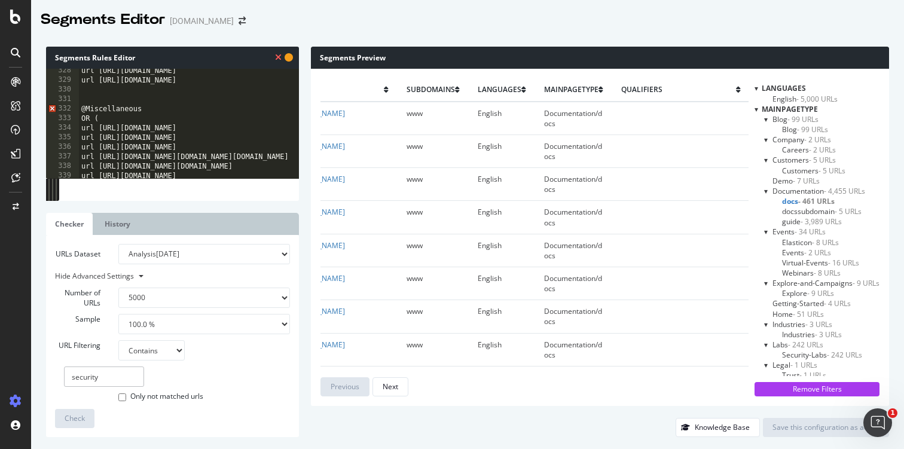
scroll to position [3124, 0]
click at [105, 103] on div "url https://www.elastic.co/security/threat-hunting url https://www.elastic.co/s…" at bounding box center [676, 129] width 1194 height 129
click at [106, 96] on div "url https://www.elastic.co/security/threat-hunting url https://www.elastic.co/s…" at bounding box center [676, 129] width 1194 height 129
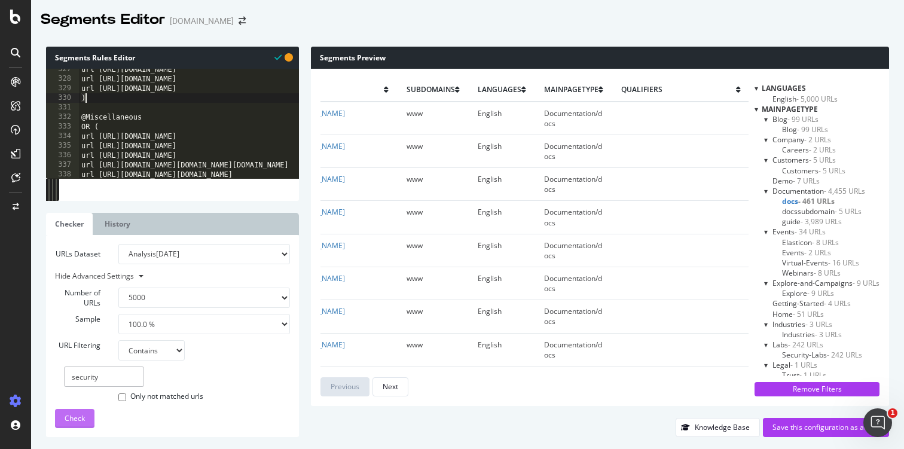
click at [84, 416] on span "Check" at bounding box center [75, 418] width 20 height 10
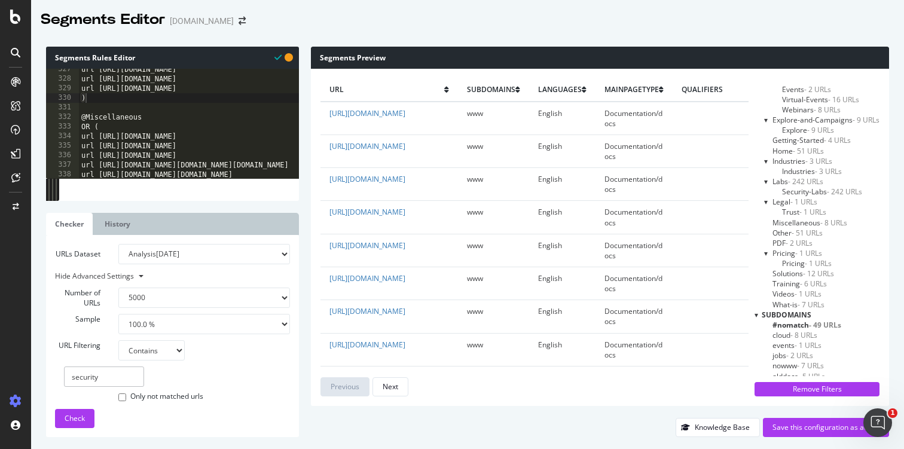
scroll to position [166, 0]
click at [787, 273] on span "Solutions - 12 URLs" at bounding box center [804, 271] width 62 height 10
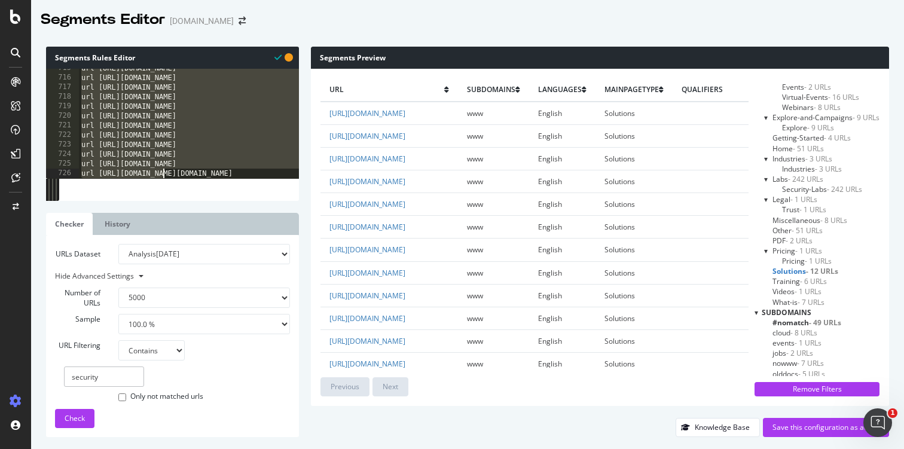
scroll to position [6915, 0]
drag, startPoint x: 83, startPoint y: 89, endPoint x: 168, endPoint y: 179, distance: 124.0
click at [169, 190] on div "@Miscellaneous 897 898 899 900 901 902 903 904 905 906 907 908 909 910 url http…" at bounding box center [172, 135] width 253 height 132
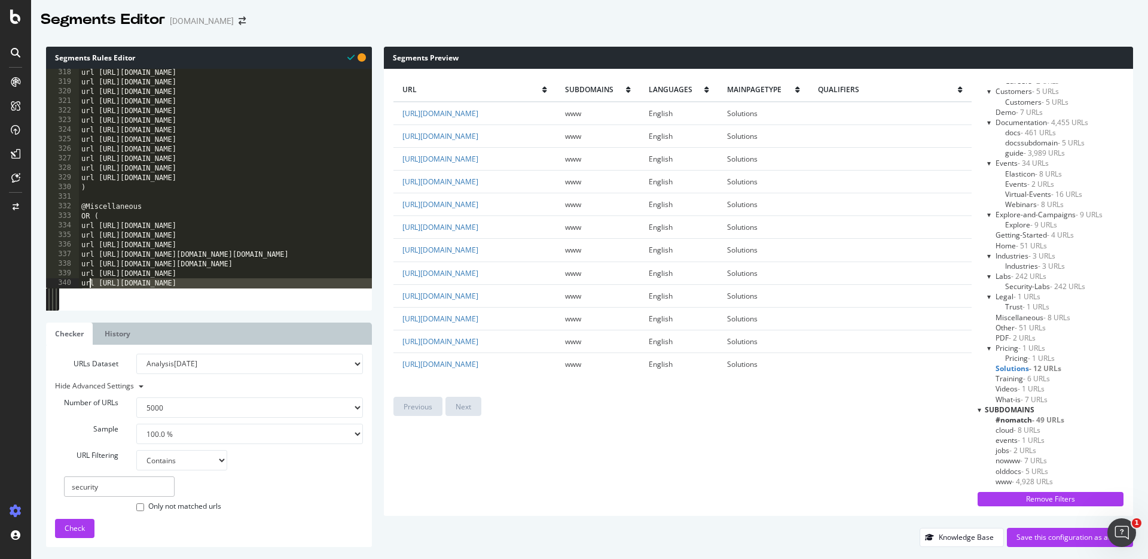
scroll to position [3035, 0]
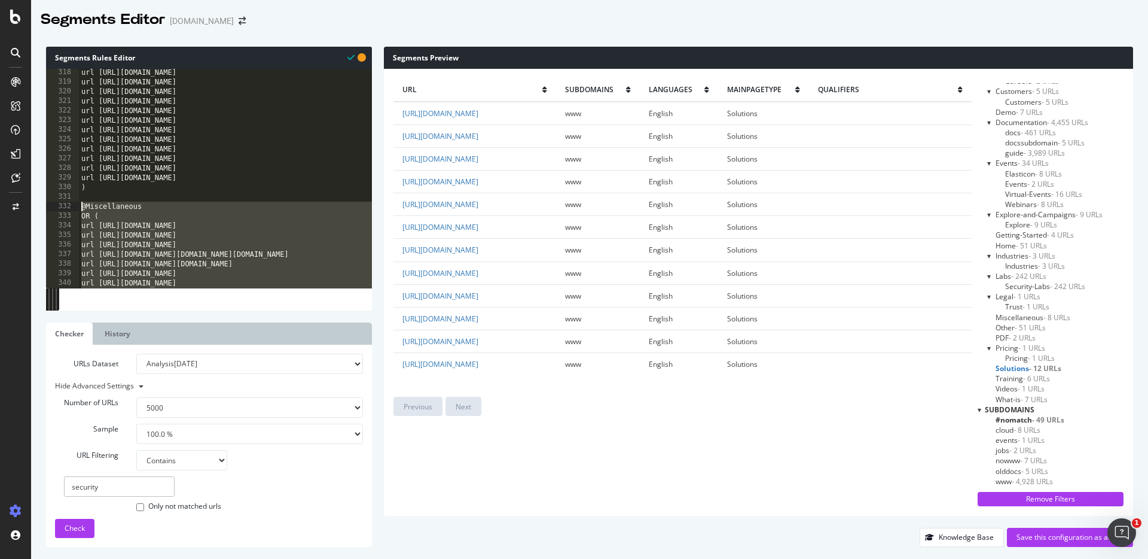
drag, startPoint x: 99, startPoint y: 253, endPoint x: 74, endPoint y: 205, distance: 54.3
click at [74, 205] on div "url https://www.elastic.co/slm-api-get-stats.html url https://www.elastic.co/sl…" at bounding box center [209, 178] width 326 height 219
type textarea "@Miscellaneous OR ("
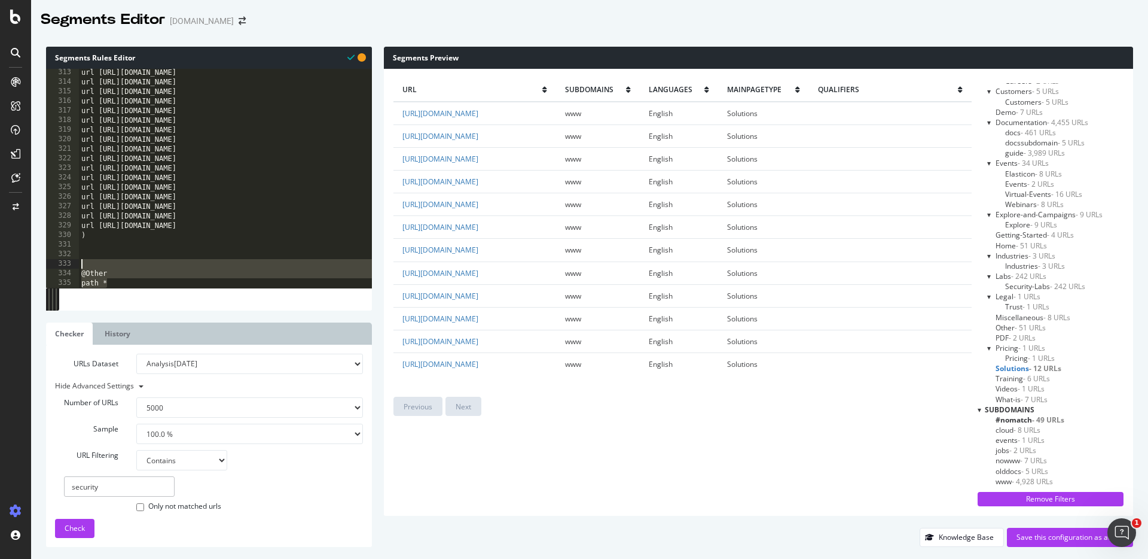
drag, startPoint x: 118, startPoint y: 285, endPoint x: 76, endPoint y: 261, distance: 48.5
click at [76, 261] on div "313 314 315 316 317 318 319 320 321 322 323 324 325 326 327 328 329 330 331 332…" at bounding box center [209, 178] width 326 height 219
type textarea "@Other"
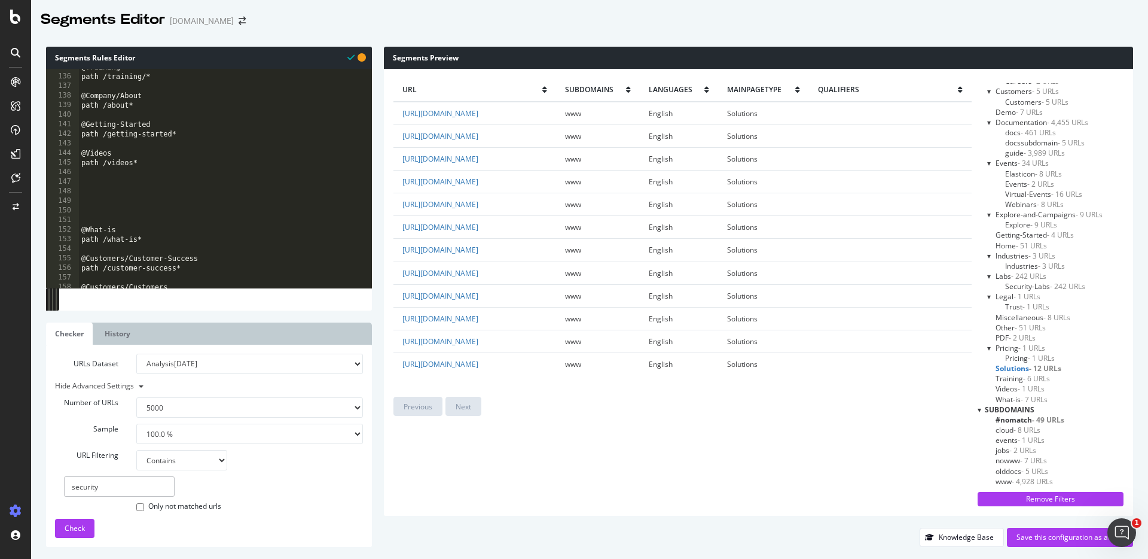
scroll to position [1287, 0]
click at [84, 218] on div "@Training path /training/* @Company/About path /about* @Getting-Started path /g…" at bounding box center [243, 184] width 328 height 238
click at [85, 222] on div "@Training path /training/* @Company/About path /about* @Getting-Started path /g…" at bounding box center [243, 184] width 328 height 238
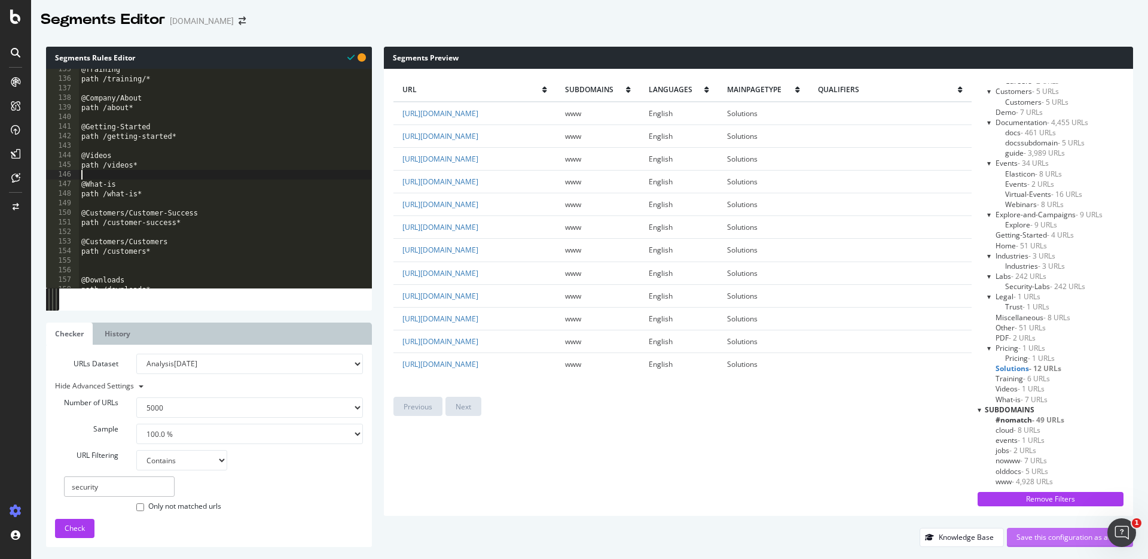
click at [904, 492] on div "Save this configuration as active" at bounding box center [1070, 537] width 107 height 10
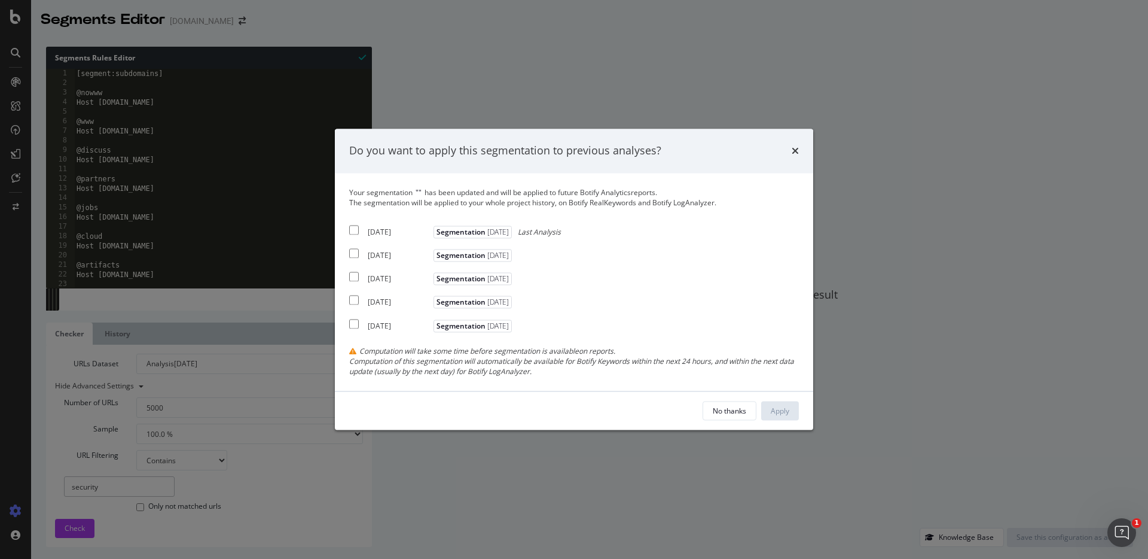
click at [358, 230] on input "modal" at bounding box center [354, 230] width 10 height 10
checkbox input "true"
click at [781, 412] on div "Apply" at bounding box center [780, 411] width 19 height 10
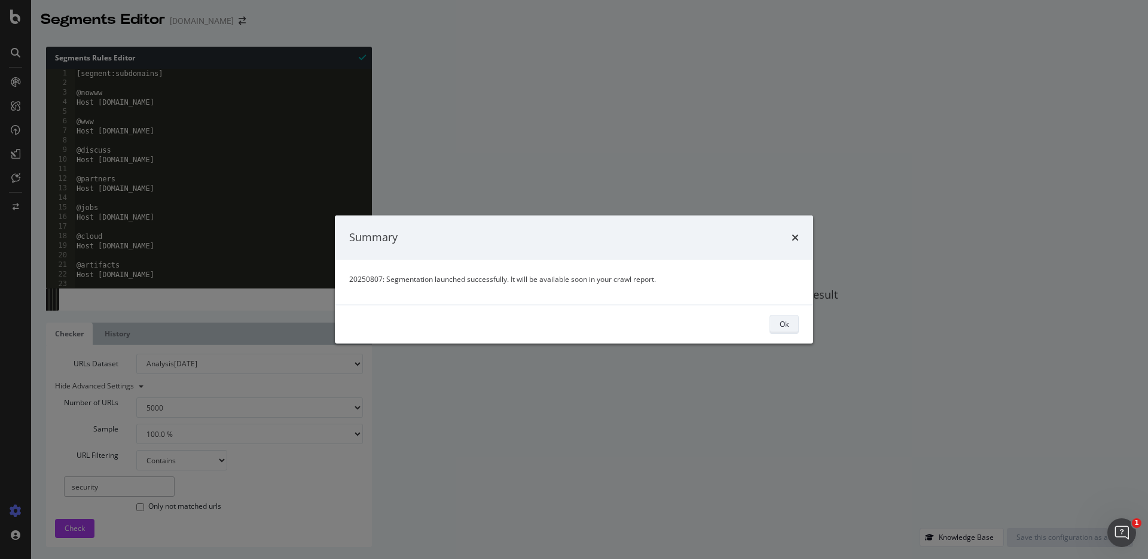
click at [781, 327] on div "Ok" at bounding box center [784, 324] width 9 height 10
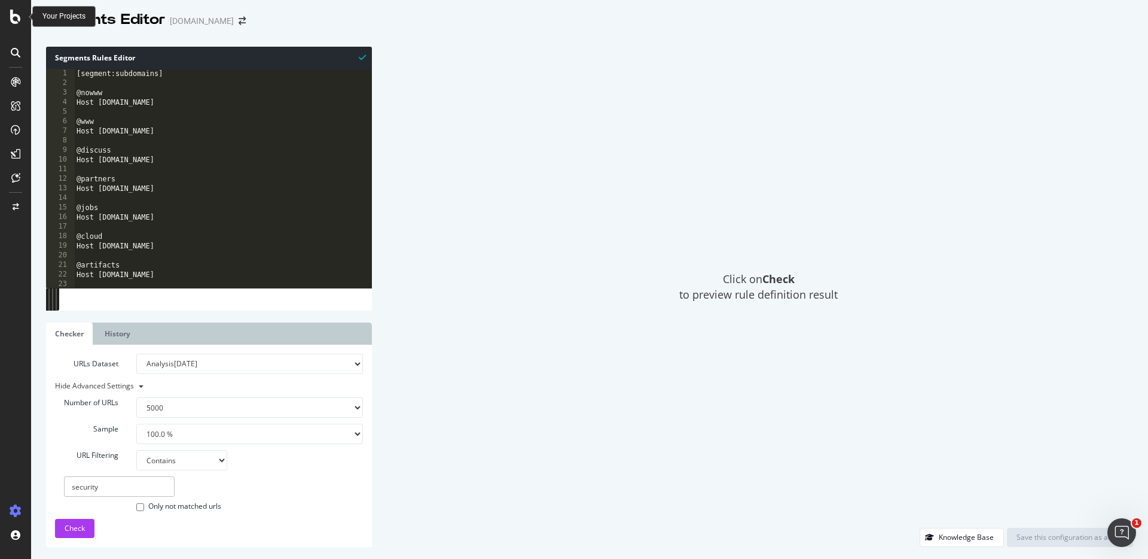
click at [21, 17] on div at bounding box center [15, 17] width 29 height 14
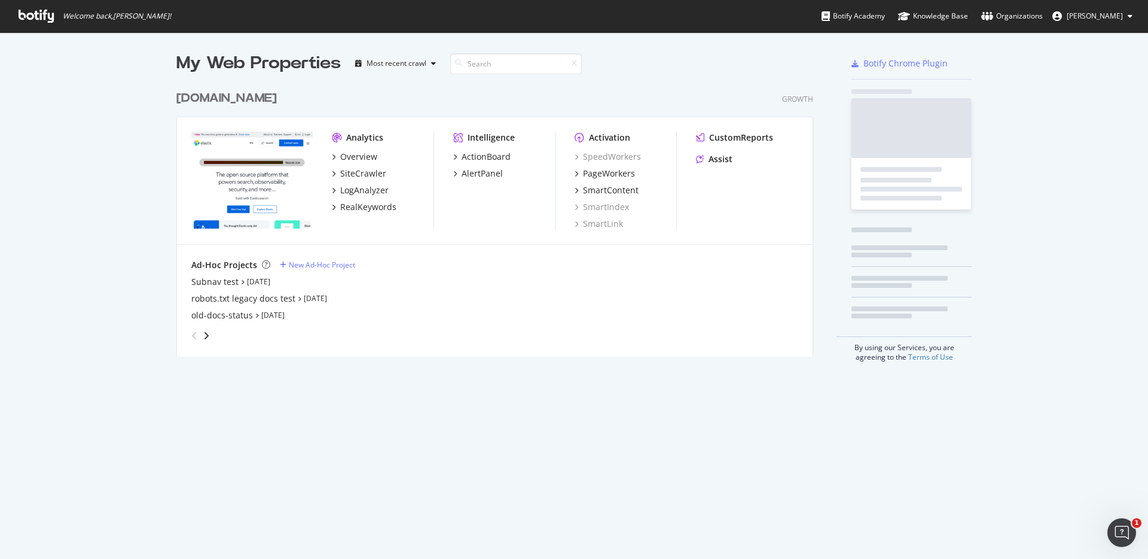
scroll to position [559, 1148]
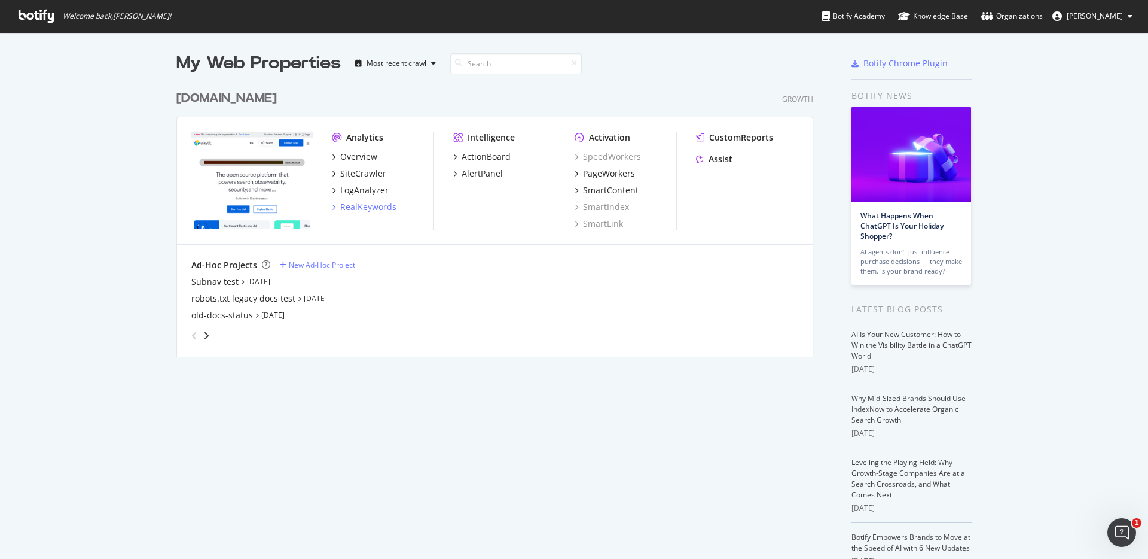
click at [367, 211] on div "RealKeywords" at bounding box center [368, 207] width 56 height 12
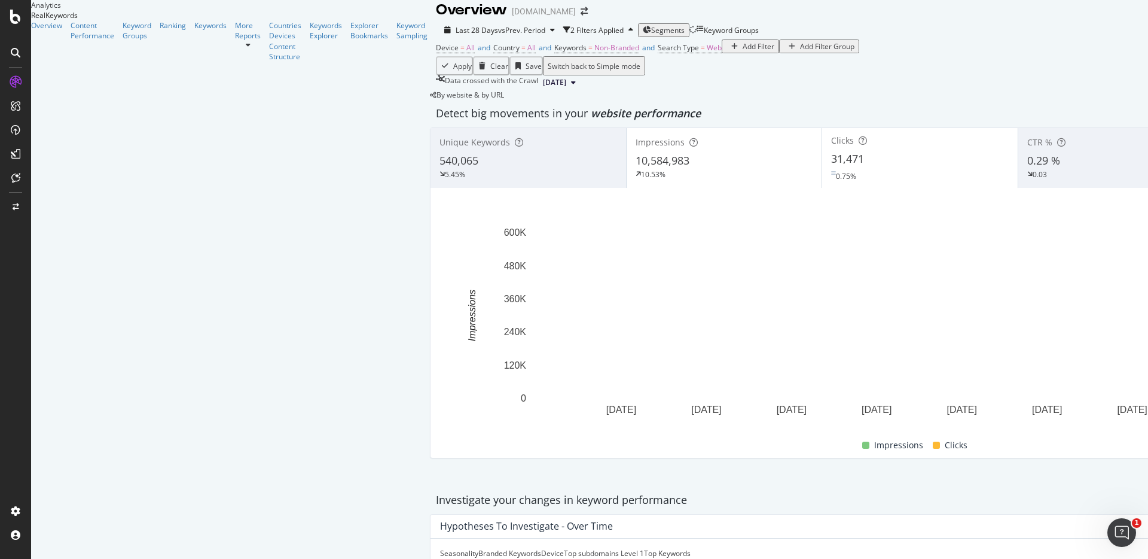
scroll to position [2133, 0]
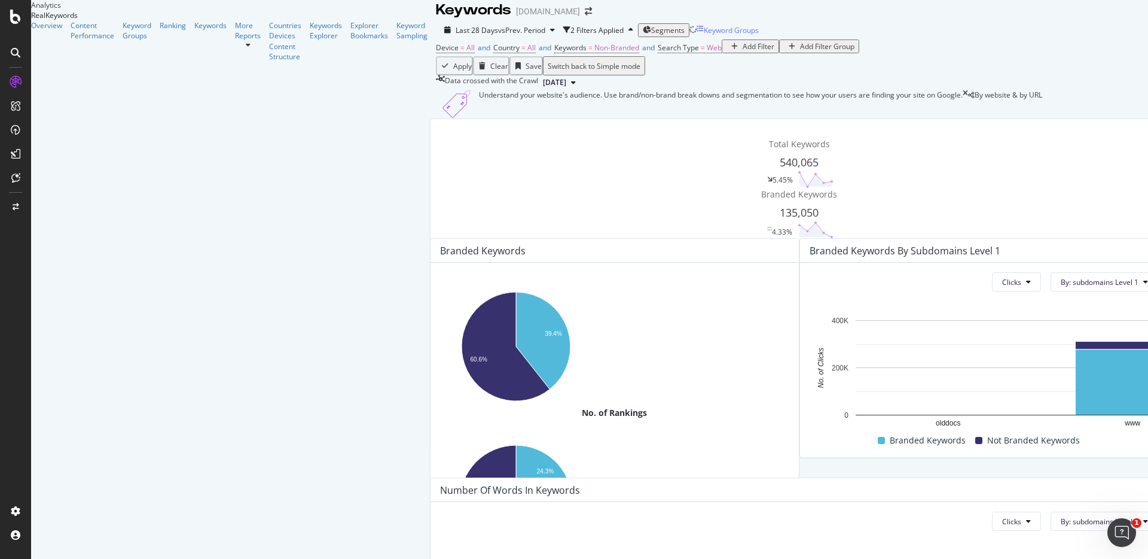
click at [704, 35] on div "Keyword Groups" at bounding box center [731, 30] width 55 height 10
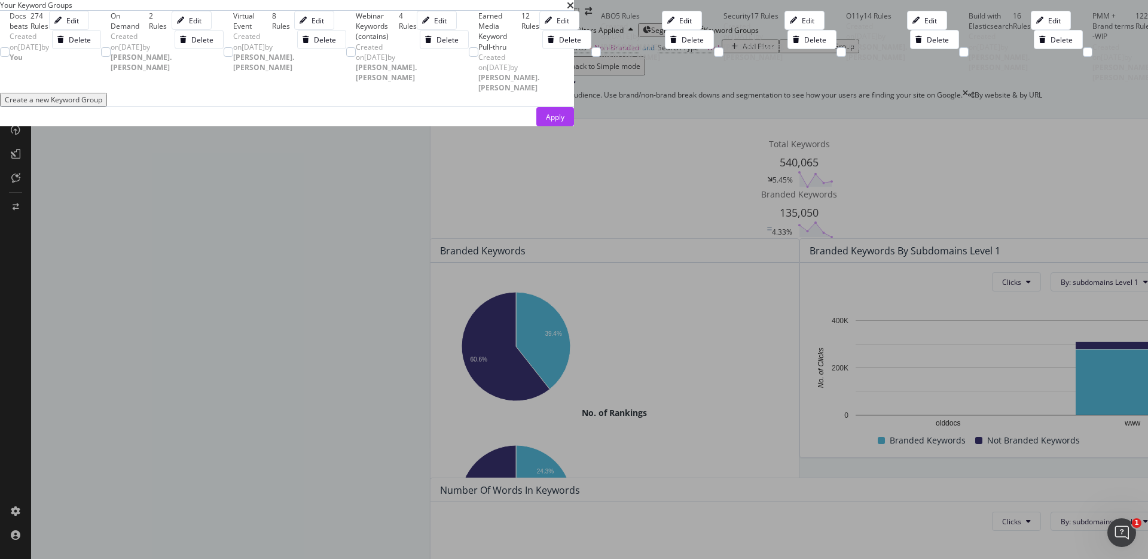
click at [31, 31] on div "Docs beats" at bounding box center [20, 21] width 21 height 20
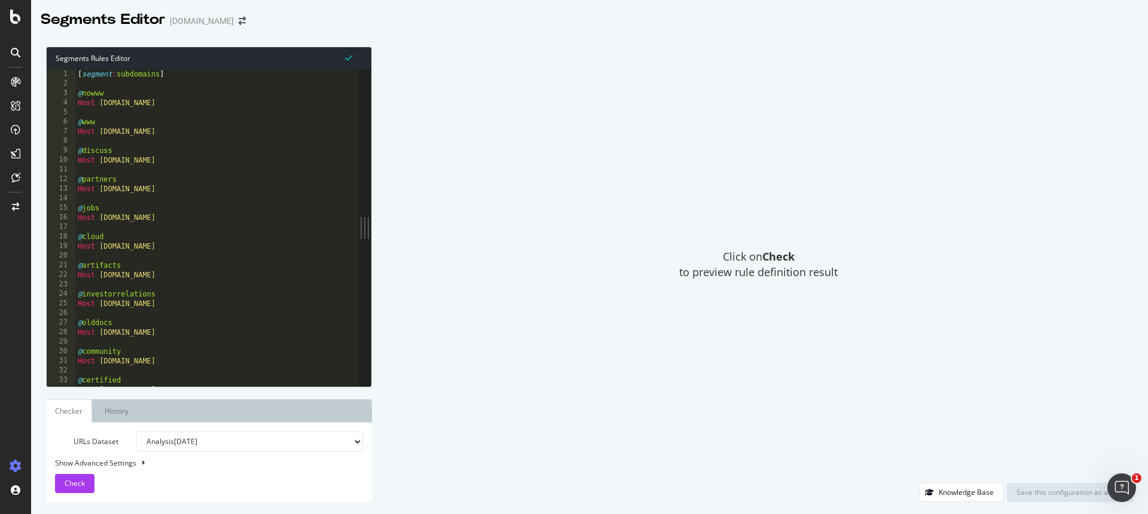
click at [989, 55] on div "Click on Check to preview rule definition result" at bounding box center [758, 265] width 749 height 437
click at [941, 495] on div "Knowledge Base" at bounding box center [966, 492] width 55 height 10
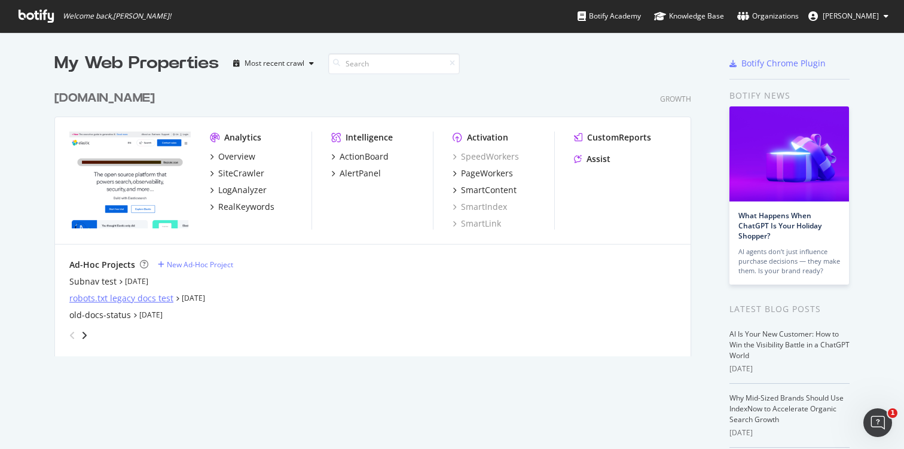
click at [96, 295] on div "robots.txt legacy docs test" at bounding box center [121, 298] width 104 height 12
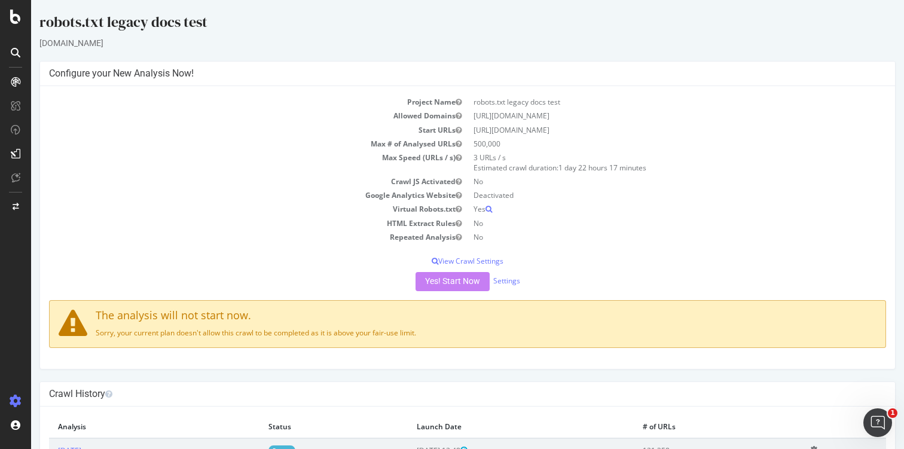
scroll to position [47, 0]
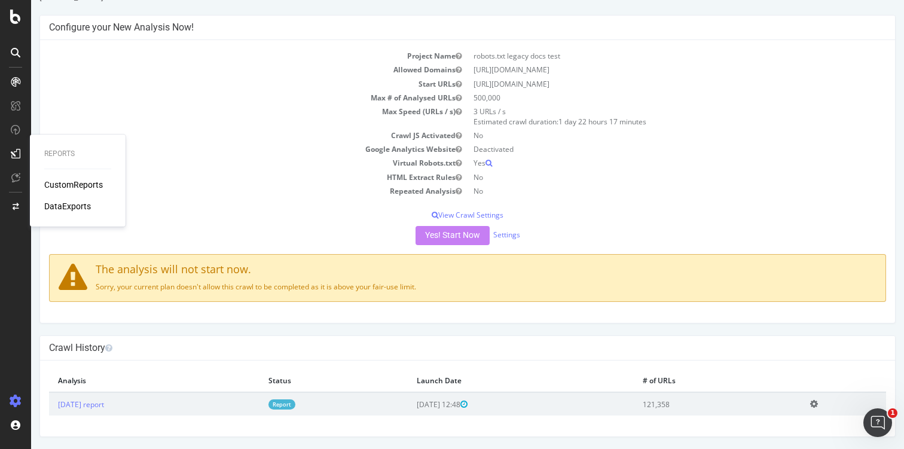
click at [75, 206] on div "DataExports" at bounding box center [67, 206] width 47 height 12
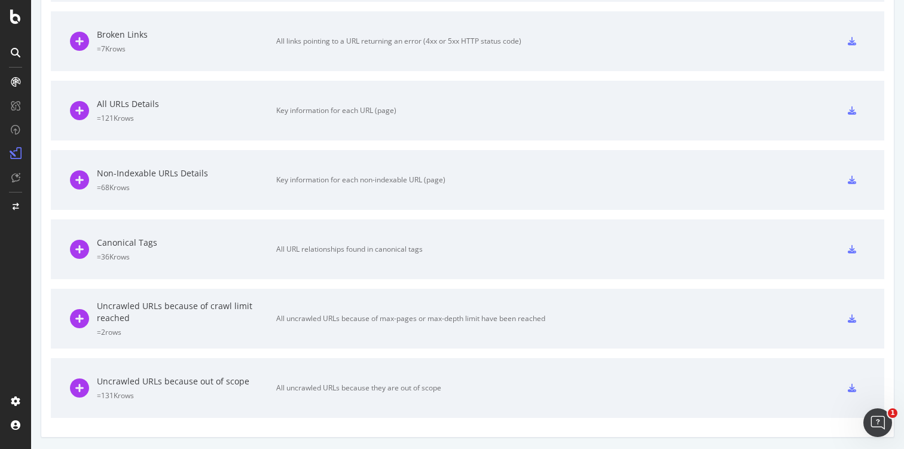
scroll to position [581, 0]
click at [852, 388] on icon at bounding box center [852, 388] width 8 height 8
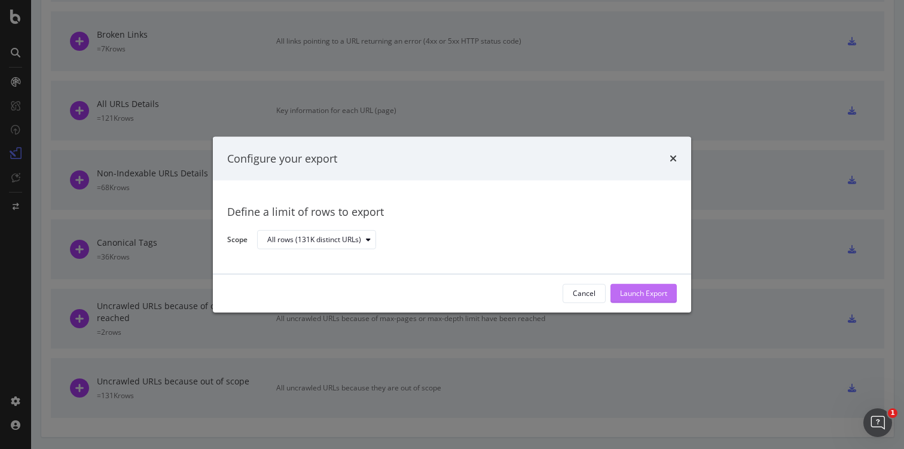
click at [637, 292] on div "Launch Export" at bounding box center [643, 293] width 47 height 10
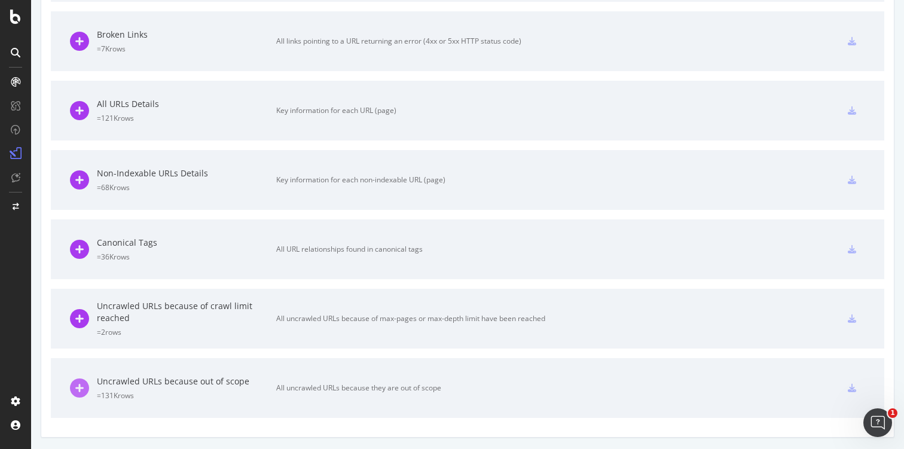
click at [79, 386] on icon at bounding box center [79, 388] width 19 height 19
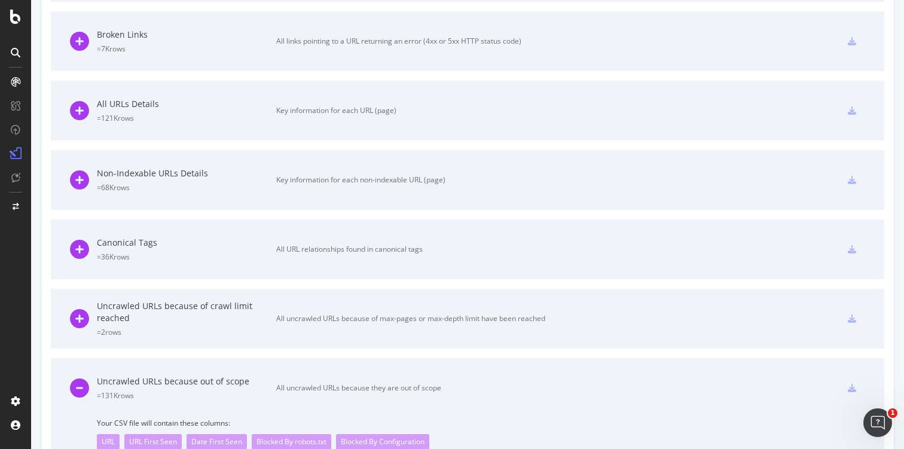
scroll to position [631, 0]
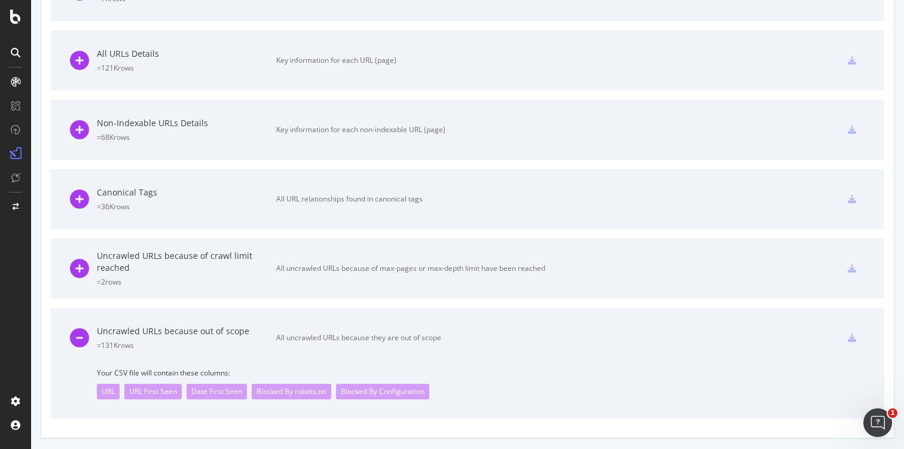
click at [772, 367] on div "Uncrawled URLs because out of scope = 131K rows All uncrawled URLs because they…" at bounding box center [468, 338] width 796 height 60
drag, startPoint x: 644, startPoint y: 340, endPoint x: 584, endPoint y: 332, distance: 61.0
click at [637, 339] on div "Uncrawled URLs because out of scope = 131K rows All uncrawled URLs because they…" at bounding box center [468, 338] width 796 height 60
click at [84, 338] on icon at bounding box center [79, 337] width 19 height 19
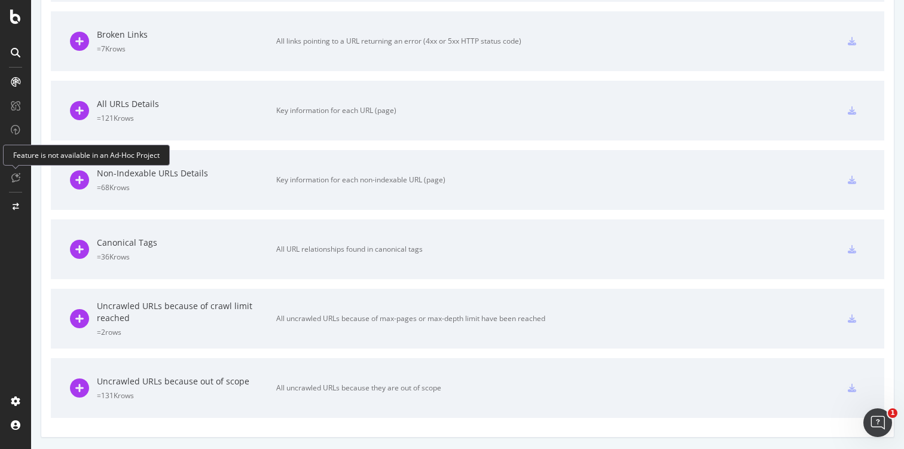
click at [16, 179] on icon at bounding box center [15, 178] width 9 height 10
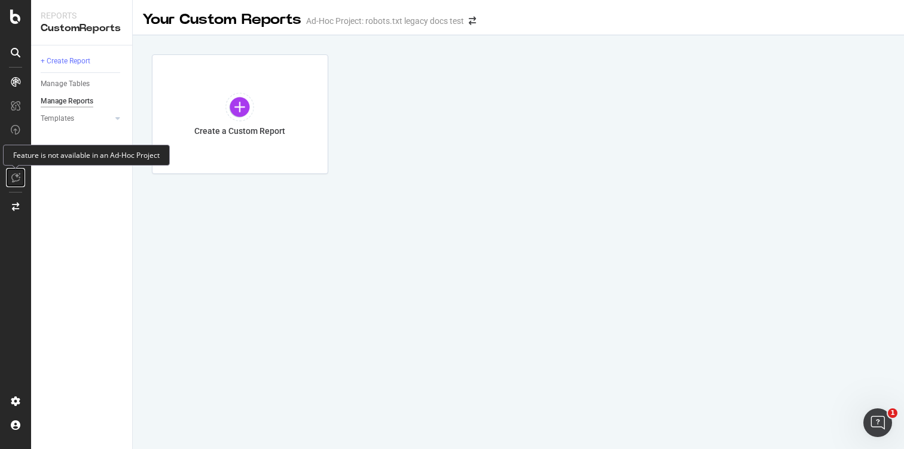
click at [19, 178] on icon at bounding box center [15, 178] width 9 height 10
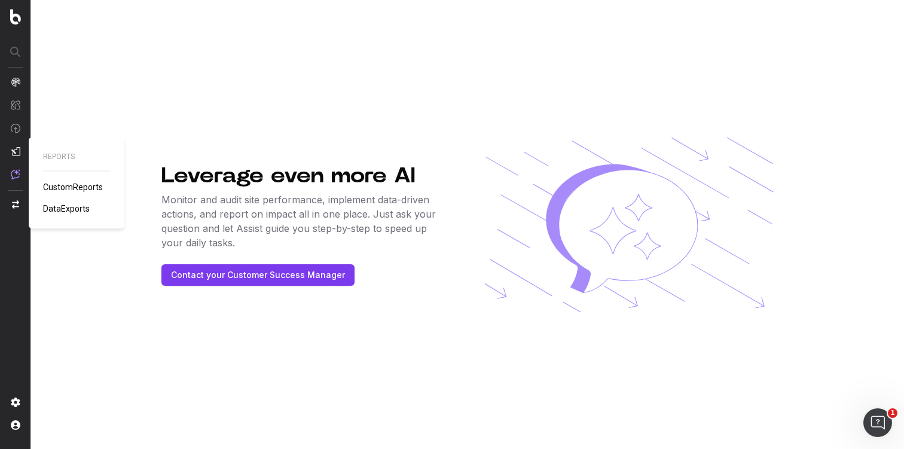
click at [59, 207] on span "DataExports" at bounding box center [66, 209] width 47 height 10
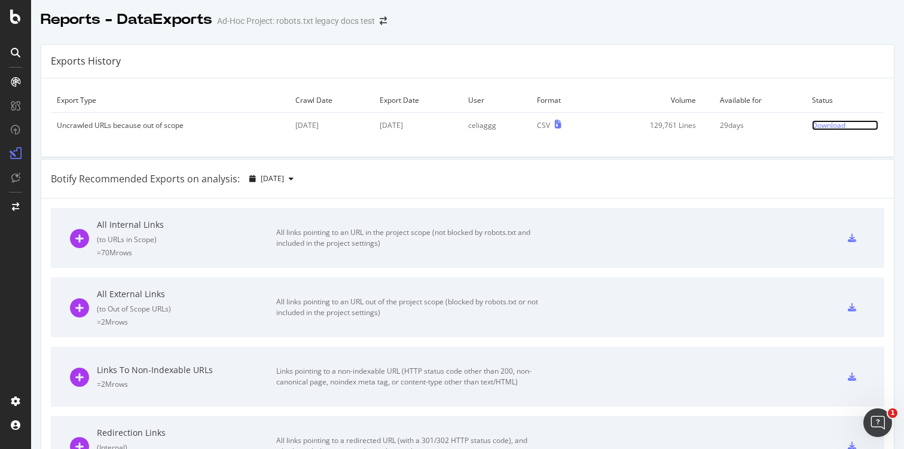
click at [845, 121] on div "Download" at bounding box center [828, 125] width 33 height 10
